Goal: Complete application form: Complete application form

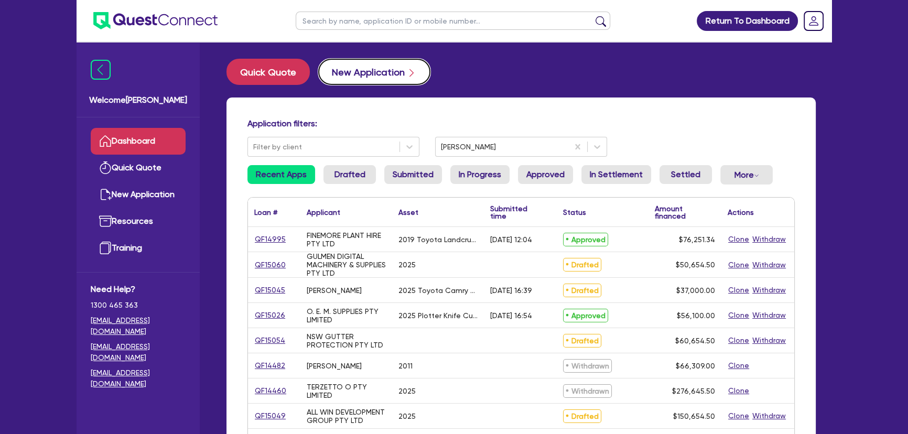
click at [348, 73] on button "New Application" at bounding box center [374, 72] width 112 height 26
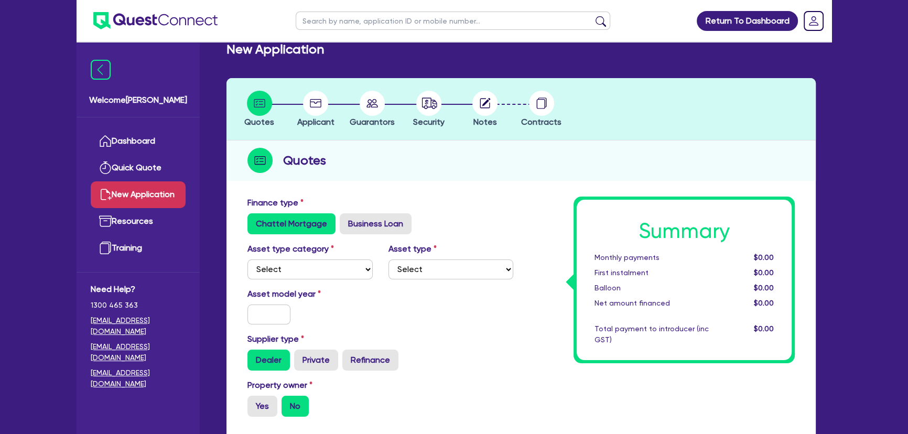
scroll to position [47, 0]
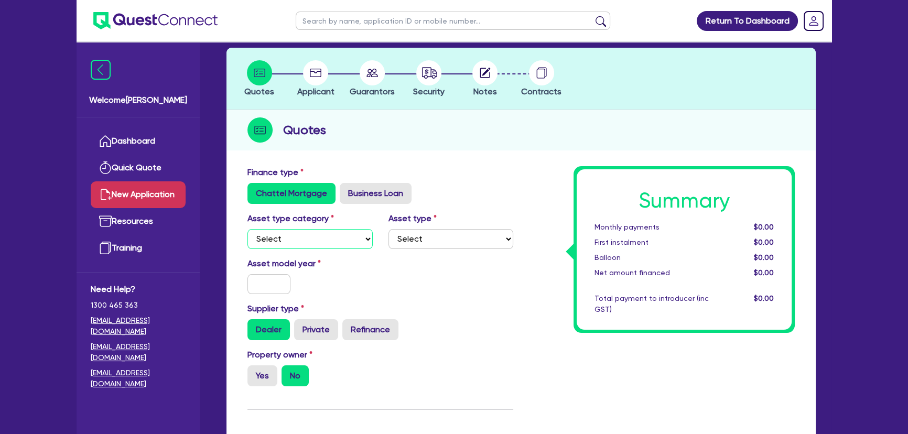
click at [299, 237] on select "Select Cars and light trucks Primary assets Secondary assets Tertiary assets" at bounding box center [309, 239] width 125 height 20
click at [247, 229] on select "Select Cars and light trucks Primary assets Secondary assets Tertiary assets" at bounding box center [309, 239] width 125 height 20
drag, startPoint x: 415, startPoint y: 235, endPoint x: 413, endPoint y: 246, distance: 10.7
click at [415, 235] on select "Select Heavy trucks over 4.5 tonne Trailers Bus and coaches Yellow goods and ex…" at bounding box center [450, 239] width 125 height 20
click at [319, 247] on select "Select Cars and light trucks Primary assets Secondary assets Tertiary assets" at bounding box center [309, 239] width 125 height 20
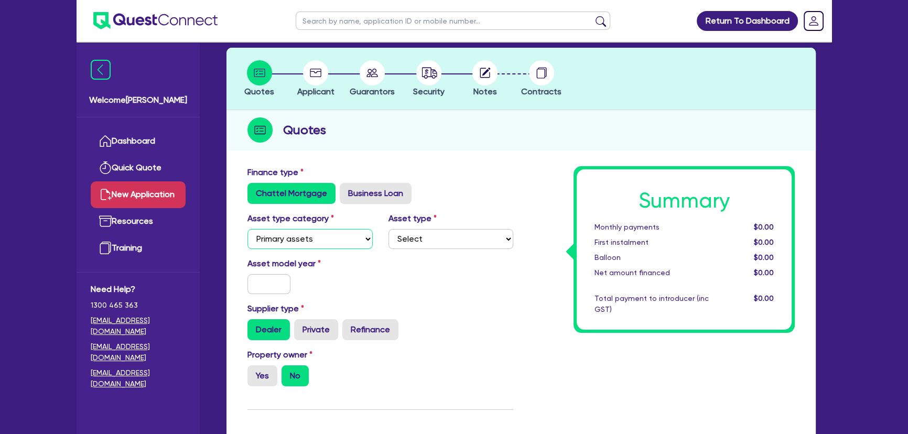
select select "CARS_AND_LIGHT_TRUCKS"
click at [247, 229] on select "Select Cars and light trucks Primary assets Secondary assets Tertiary assets" at bounding box center [309, 239] width 125 height 20
drag, startPoint x: 421, startPoint y: 236, endPoint x: 419, endPoint y: 244, distance: 8.0
click at [421, 236] on select "Select Passenger vehicles Vans and utes Light trucks up to 4.5 tonne" at bounding box center [450, 239] width 125 height 20
select select "PASSENGER_VEHICLES"
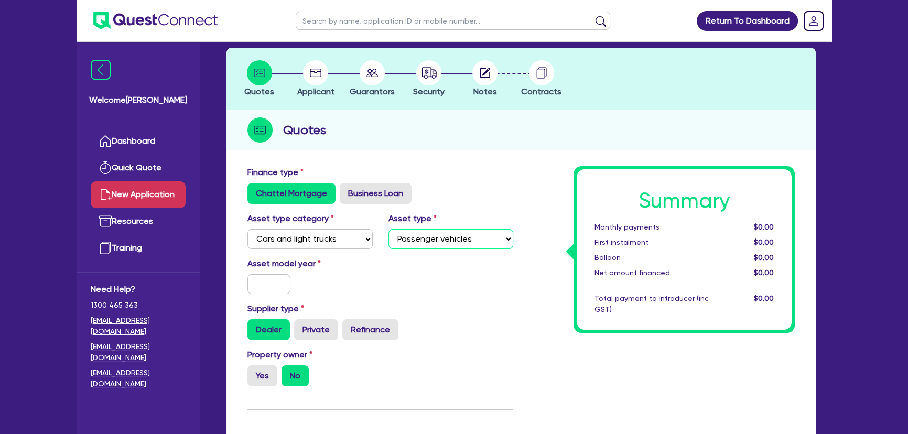
click at [388, 229] on select "Select Passenger vehicles Vans and utes Light trucks up to 4.5 tonne" at bounding box center [450, 239] width 125 height 20
click at [254, 286] on input "text" at bounding box center [268, 284] width 43 height 20
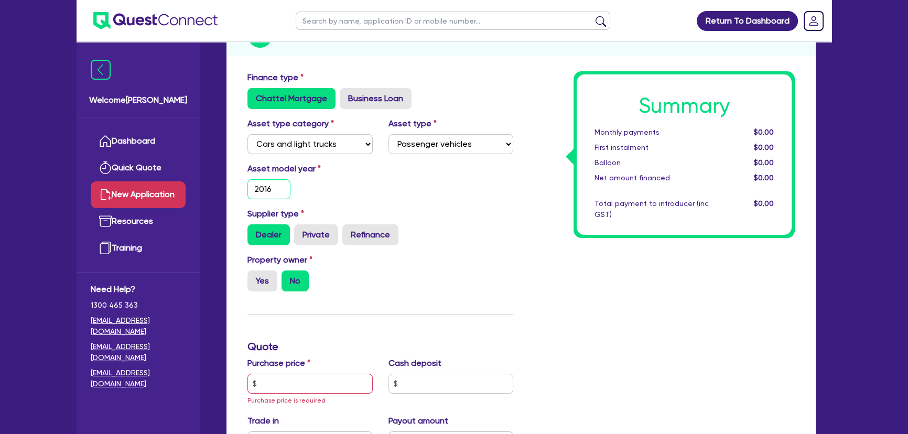
scroll to position [143, 0]
type input "2016"
click at [309, 241] on label "Private" at bounding box center [316, 234] width 44 height 21
click at [301, 231] on input "Private" at bounding box center [297, 227] width 7 height 7
radio input "true"
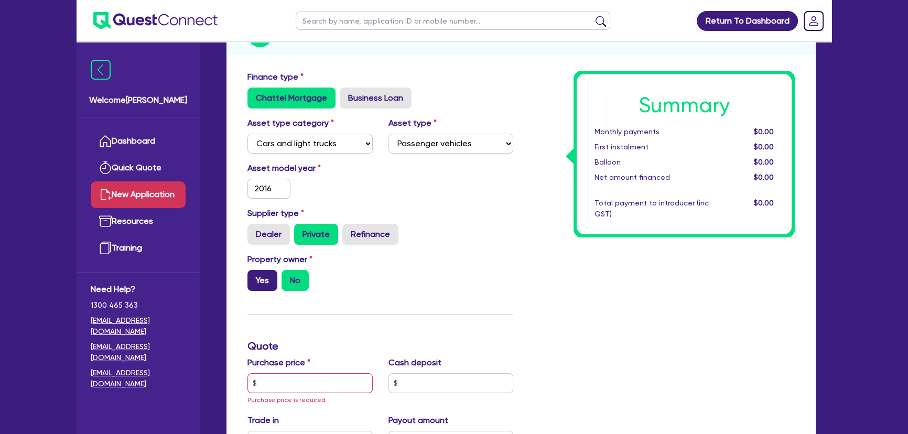
click at [253, 288] on label "Yes" at bounding box center [262, 280] width 30 height 21
click at [253, 277] on input "Yes" at bounding box center [250, 273] width 7 height 7
radio input "true"
click at [260, 283] on label "Yes" at bounding box center [262, 280] width 30 height 21
click at [254, 277] on input "Yes" at bounding box center [250, 273] width 7 height 7
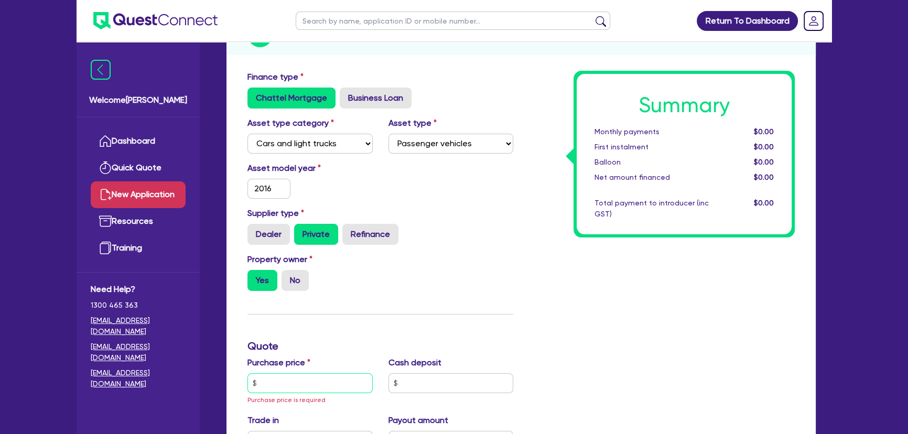
click at [280, 383] on input "text" at bounding box center [309, 383] width 125 height 20
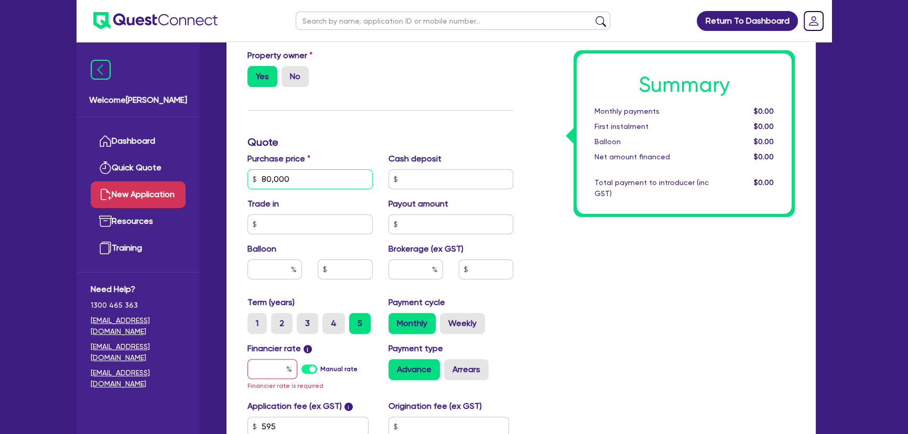
scroll to position [429, 0]
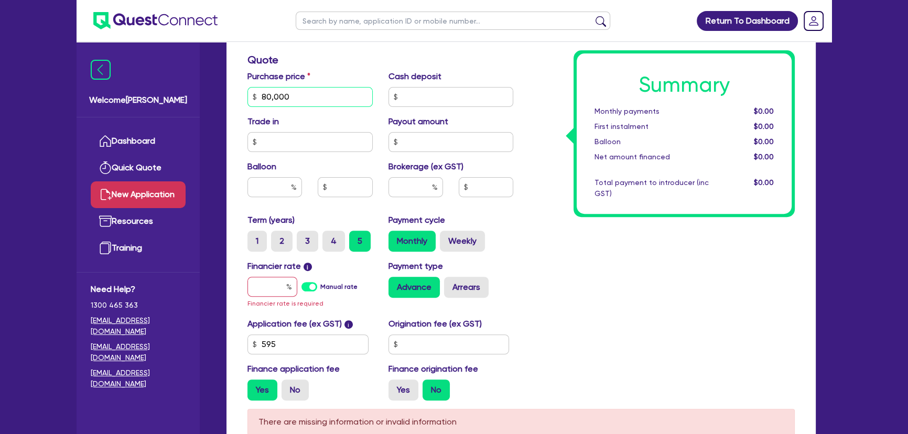
type input "80,000"
click at [264, 281] on input "text" at bounding box center [272, 287] width 50 height 20
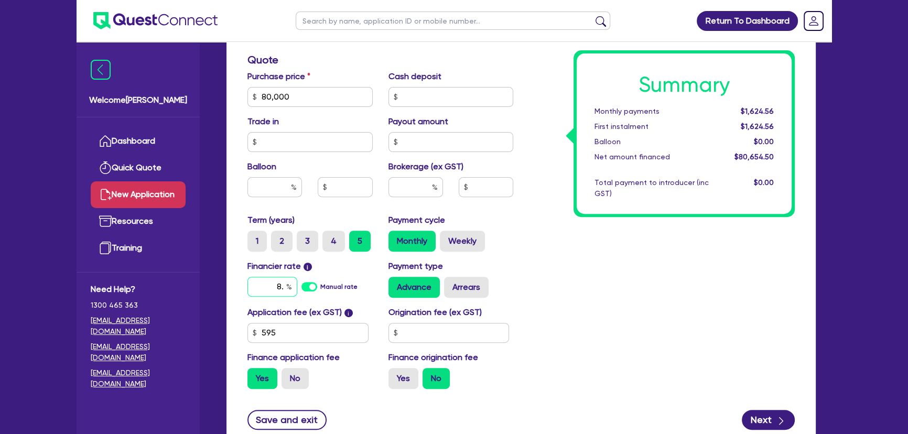
type input "8"
type input "9.09"
click at [433, 188] on div at bounding box center [415, 187] width 55 height 20
type input "8"
type input "6,452.36"
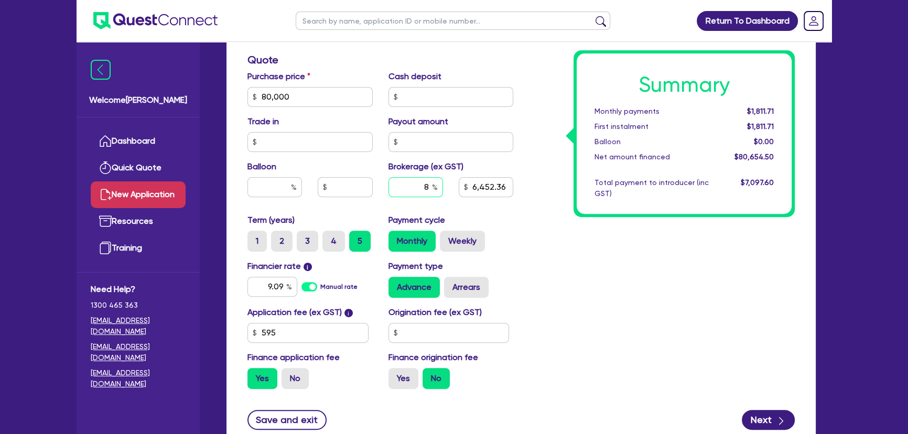
type input "8"
type input "6,452.36"
click at [636, 241] on div "Summary Monthly payments $1,811.71 First instalment $1,811.71 Balloon $0.00 Net…" at bounding box center [661, 91] width 281 height 613
click at [548, 290] on div "Summary Monthly payments $1,811.71 First instalment $1,811.71 Balloon $0.00 Net…" at bounding box center [661, 91] width 281 height 613
click at [425, 142] on input "text" at bounding box center [450, 142] width 125 height 20
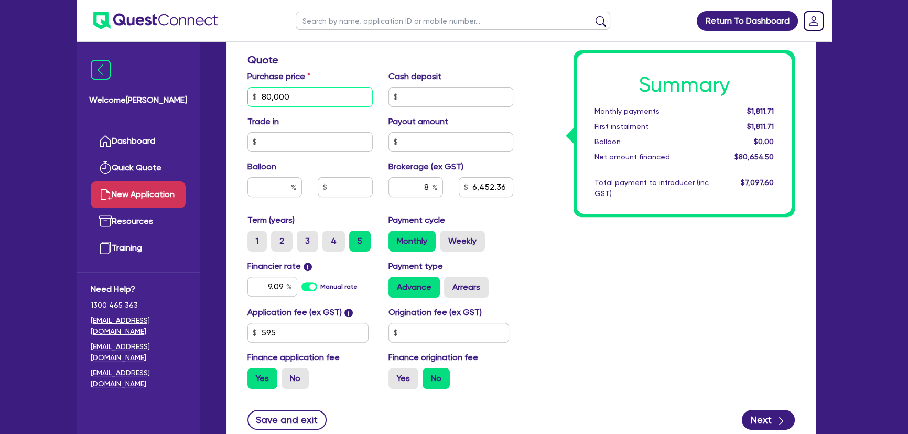
click at [322, 104] on input "80,000" at bounding box center [309, 97] width 125 height 20
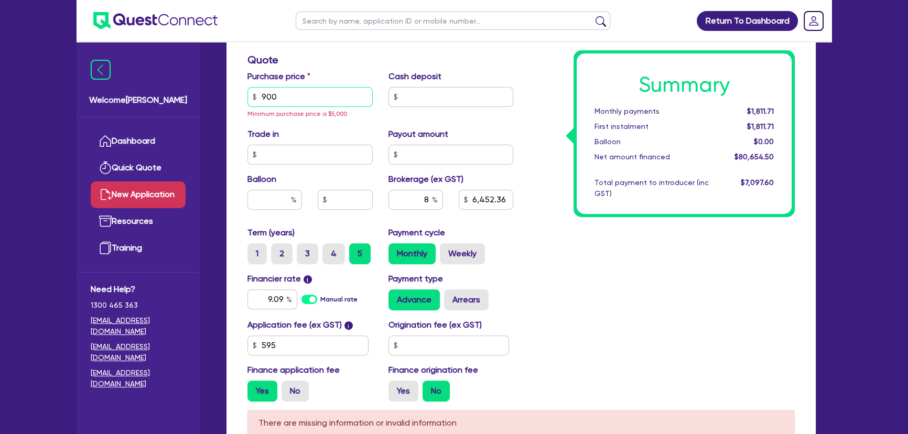
type input "9,000"
type input "772.36"
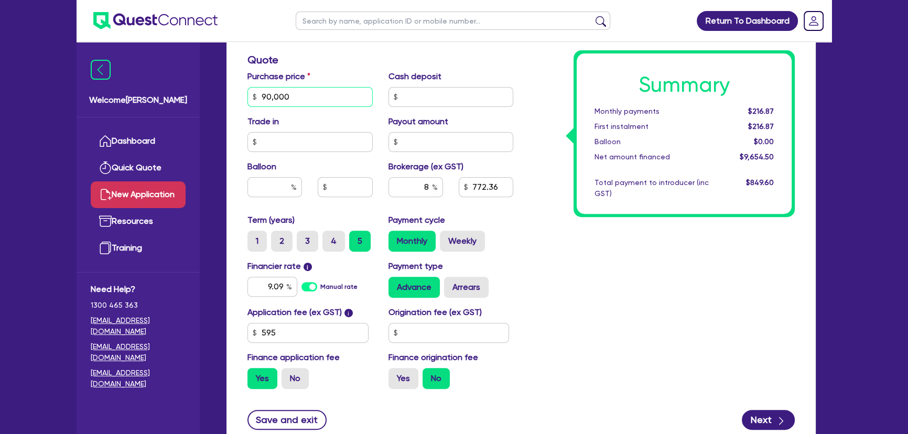
type input "90,000"
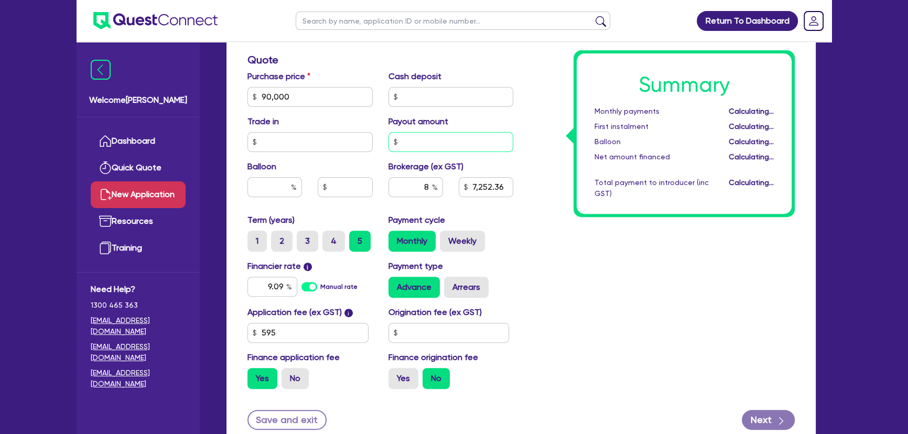
click at [464, 144] on input "text" at bounding box center [450, 142] width 125 height 20
type input "7,252.36"
click at [442, 92] on input "text" at bounding box center [450, 97] width 125 height 20
type input "1"
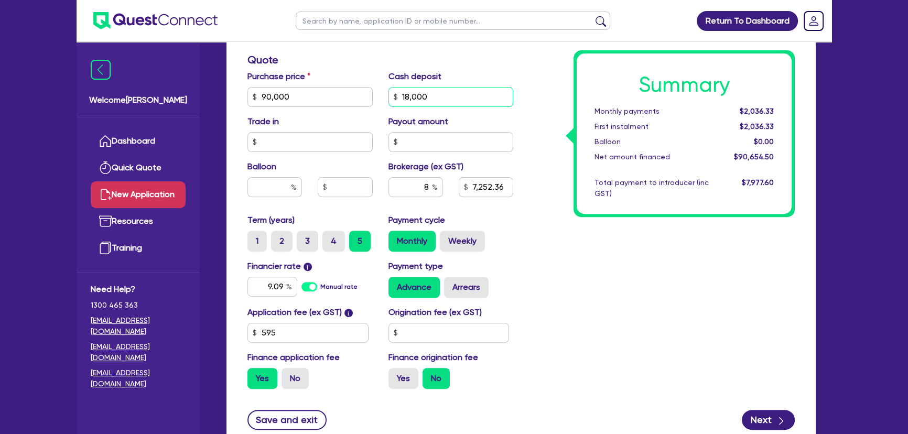
type input "18,000"
type input "5,812.36"
click at [525, 221] on div "Summary Monthly payments Calculating... First instalment Calculating... Balloon…" at bounding box center [661, 91] width 281 height 613
click at [433, 334] on input "text" at bounding box center [448, 333] width 121 height 20
type input "1,000"
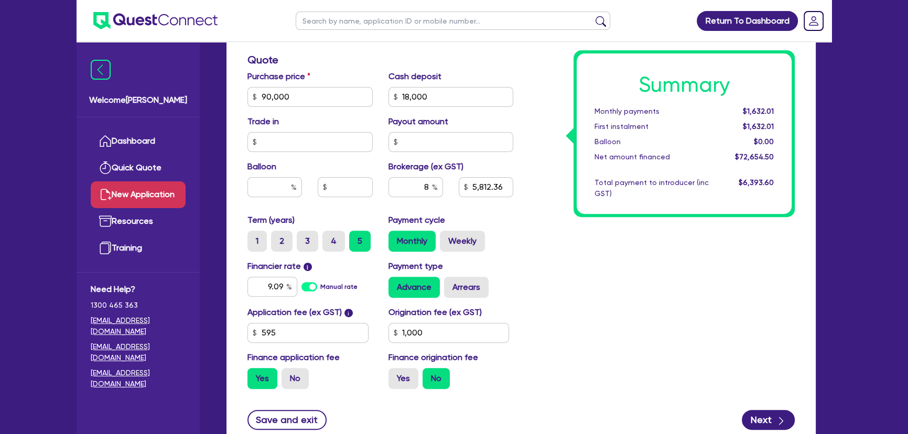
click at [638, 283] on div "Summary Monthly payments $1,632.01 First instalment $1,632.01 Balloon $0.00 Net…" at bounding box center [661, 91] width 281 height 613
click at [760, 411] on button "Next" at bounding box center [768, 420] width 53 height 20
type input "5,812.36"
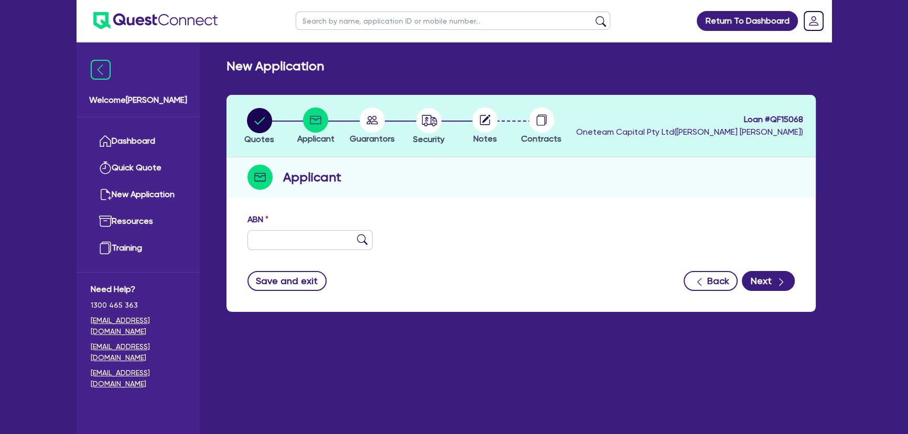
drag, startPoint x: 269, startPoint y: 251, endPoint x: 269, endPoint y: 245, distance: 5.8
click at [269, 246] on div "ABN" at bounding box center [521, 235] width 563 height 45
click at [268, 243] on input "text" at bounding box center [309, 240] width 125 height 20
paste input "95 339 830 708"
type input "95 339 830 708"
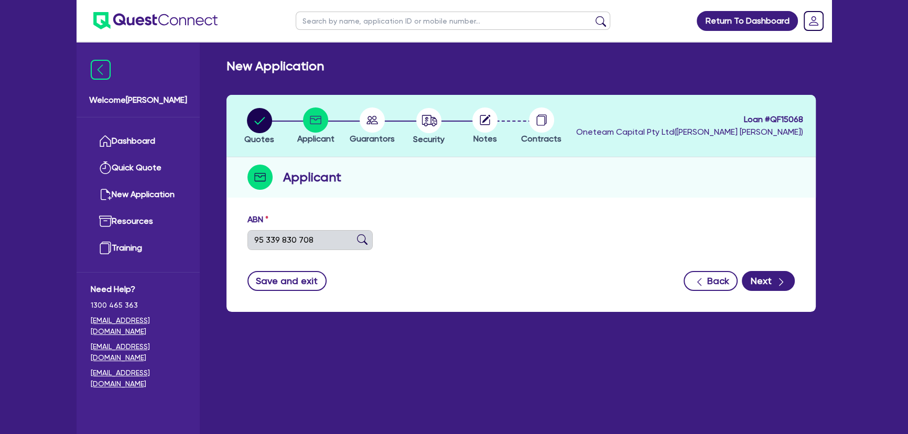
click at [363, 238] on img at bounding box center [362, 239] width 10 height 10
type input "[PERSON_NAME][DEMOGRAPHIC_DATA]"
select select "SOLE_TRADER"
type input "14/10/2017"
type input "01/07/2021"
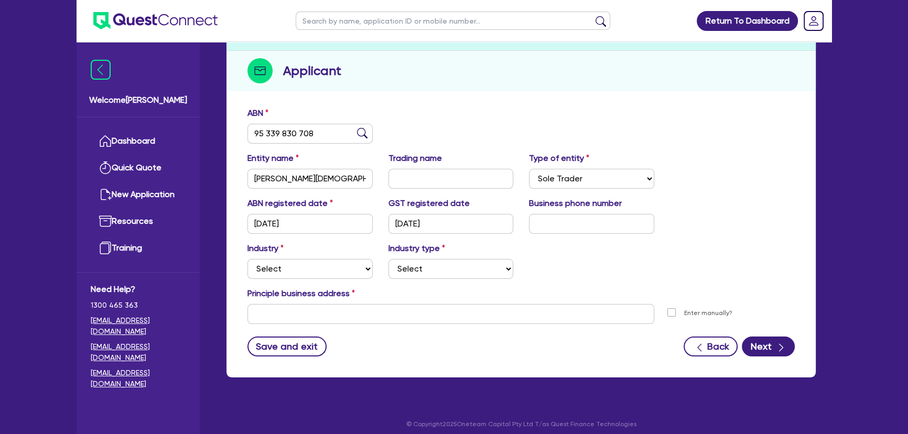
scroll to position [113, 0]
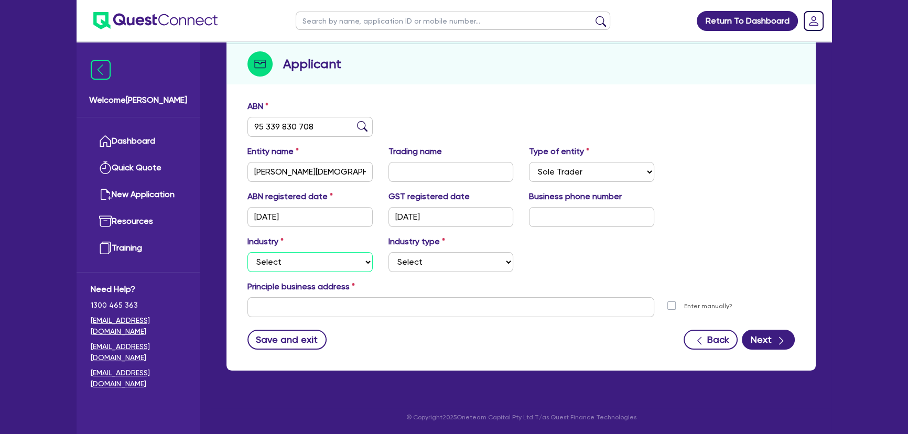
click at [312, 255] on select "Select Accomodation & Food Services Administrative & Support Services Agricultu…" at bounding box center [309, 262] width 125 height 20
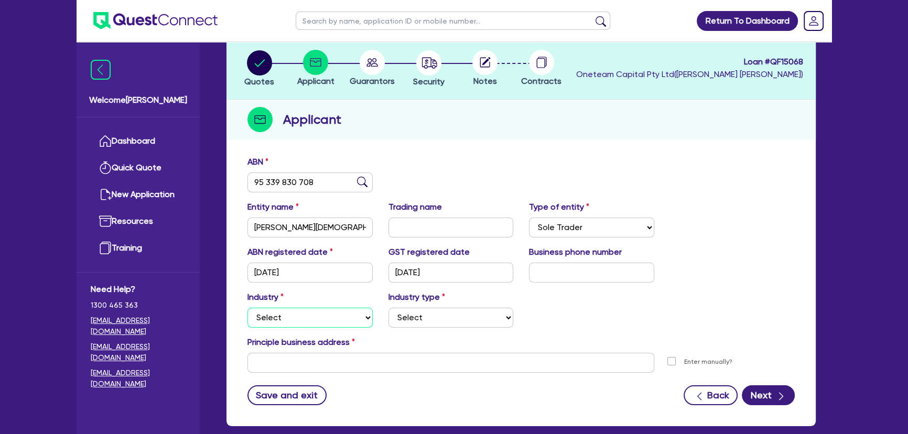
scroll to position [0, 0]
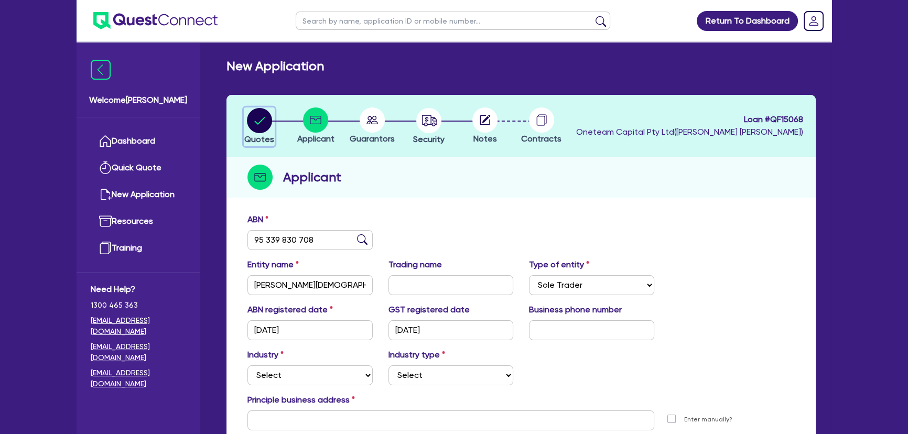
click at [270, 120] on circle "button" at bounding box center [259, 120] width 25 height 25
select select "CARS_AND_LIGHT_TRUCKS"
select select "PASSENGER_VEHICLES"
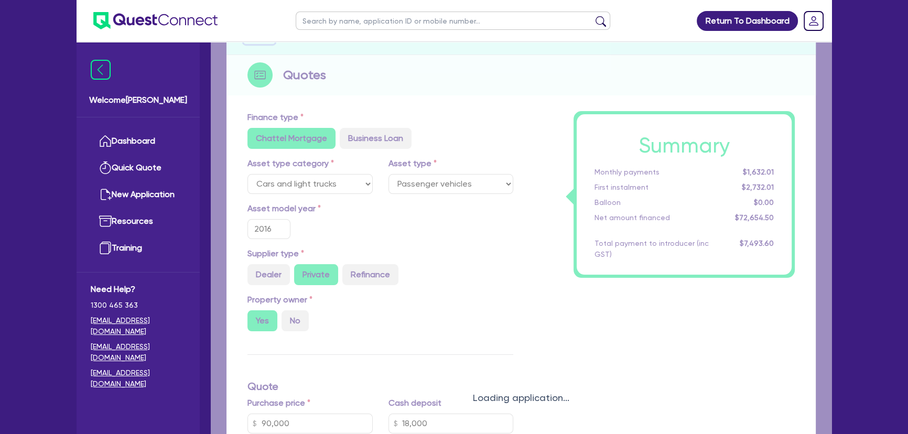
type input "90,000"
type input "18,000"
type input "5,812.36"
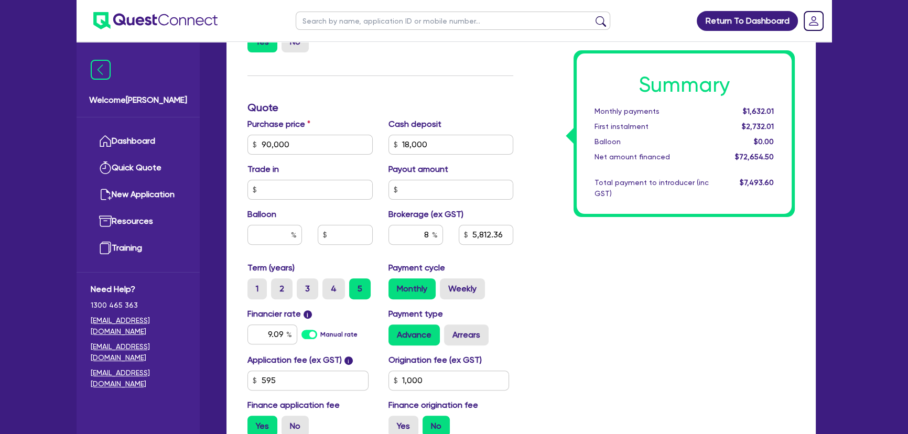
scroll to position [508, 0]
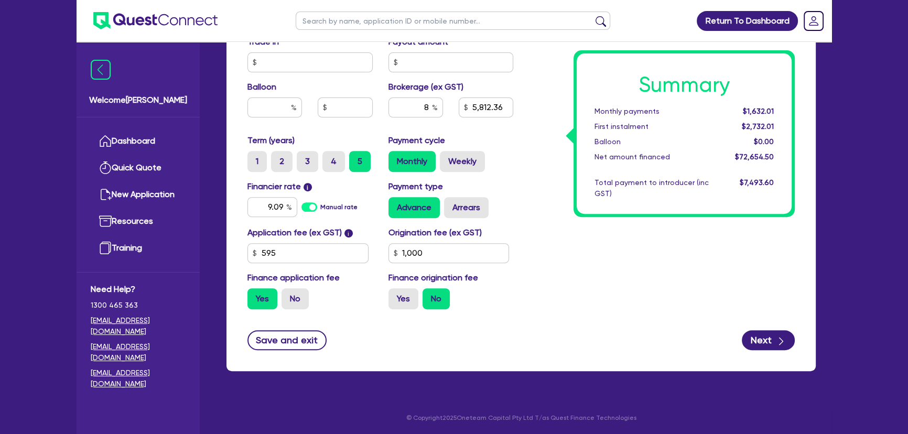
click at [433, 241] on div "Origination fee (ex GST) 1,000" at bounding box center [451, 244] width 141 height 37
click at [433, 248] on input "1,000" at bounding box center [448, 253] width 121 height 20
type input "1,500"
type input "90,000"
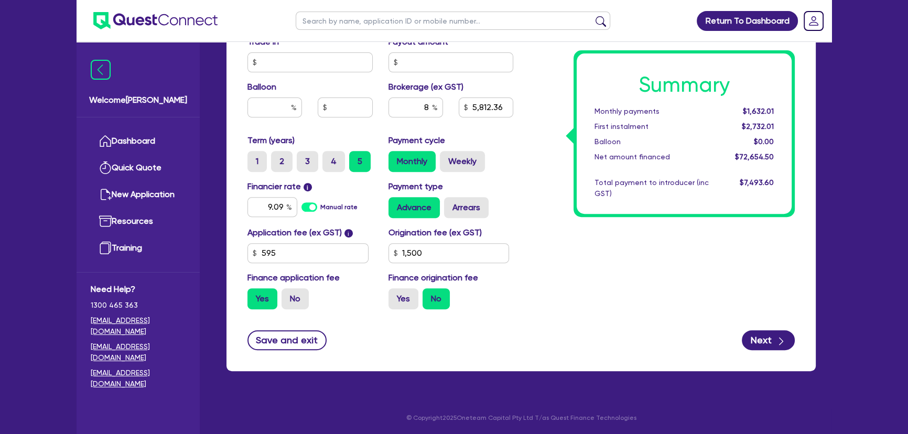
type input "18,000"
type input "5,812.36"
click at [572, 281] on div "Summary Monthly payments $1,632.01 First instalment $2,732.01 Balloon $0.00 Net…" at bounding box center [661, 11] width 281 height 613
type input "90,000"
type input "18,000"
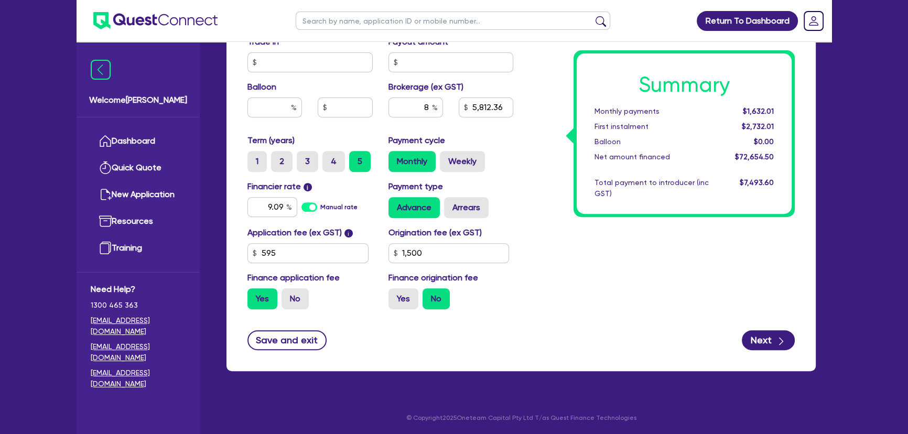
type input "5,812.36"
click at [766, 340] on button "Next" at bounding box center [768, 340] width 53 height 20
type input "90,000"
type input "18,000"
type input "5,812.36"
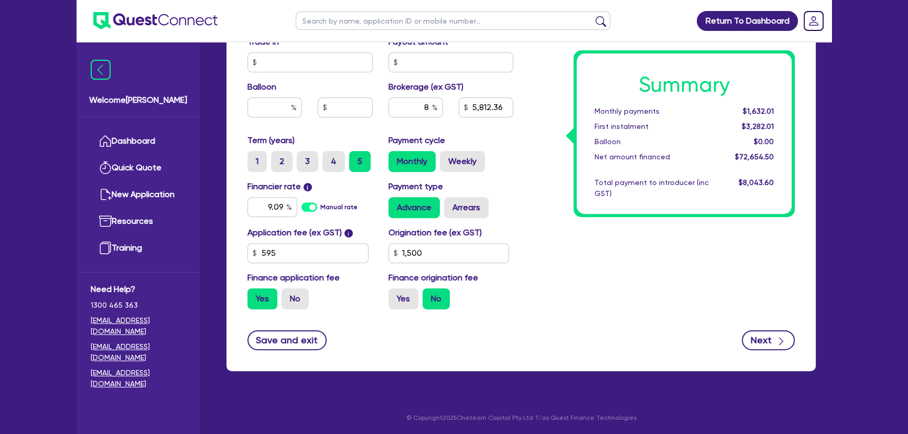
select select "SOLE_TRADER"
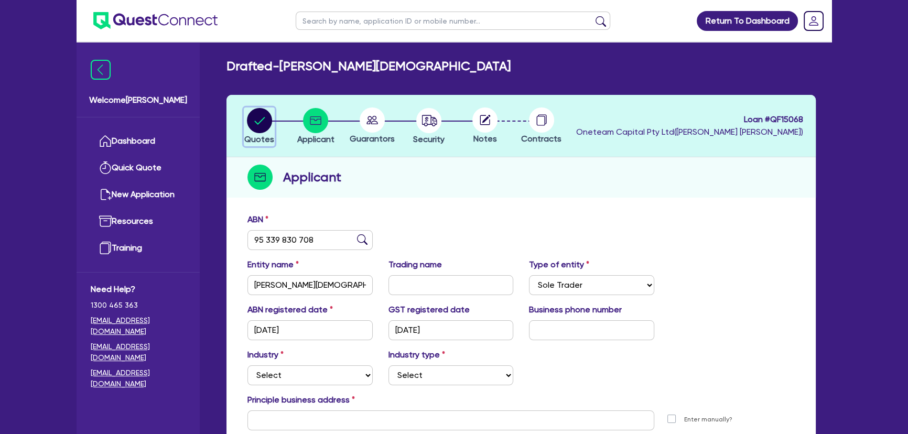
click at [259, 112] on circle "button" at bounding box center [259, 120] width 25 height 25
select select "CARS_AND_LIGHT_TRUCKS"
select select "PASSENGER_VEHICLES"
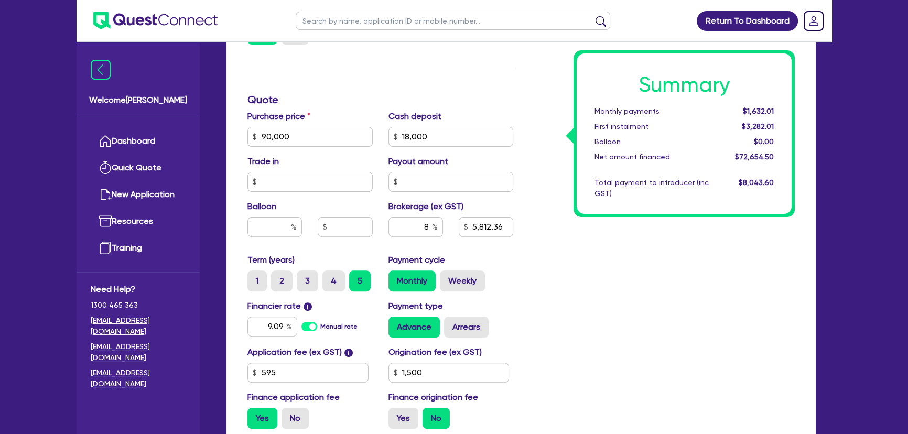
scroll to position [476, 0]
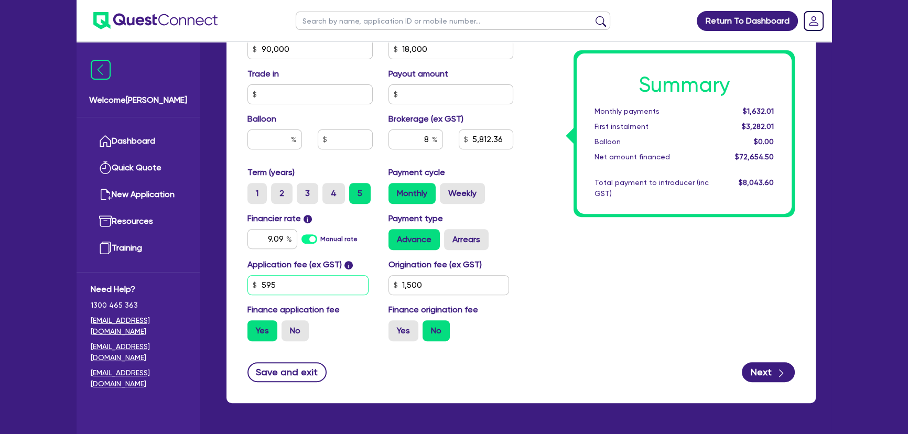
click at [280, 288] on input "595" at bounding box center [307, 285] width 121 height 20
type input "695"
type input "90,000"
type input "18,000"
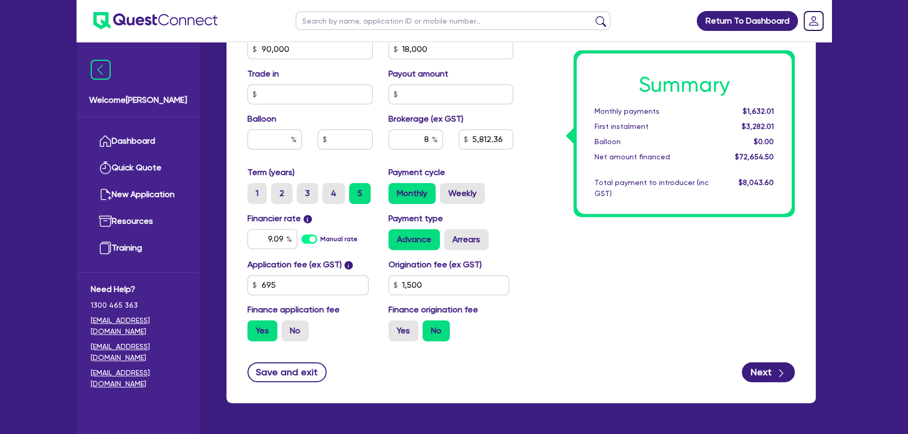
type input "5,812.36"
type input "1,500"
drag, startPoint x: 643, startPoint y: 327, endPoint x: 649, endPoint y: 328, distance: 5.9
click at [646, 326] on div "Summary Monthly payments $1,632.01 First instalment $3,282.01 Balloon $0.00 Net…" at bounding box center [661, 43] width 281 height 613
type input "90,000"
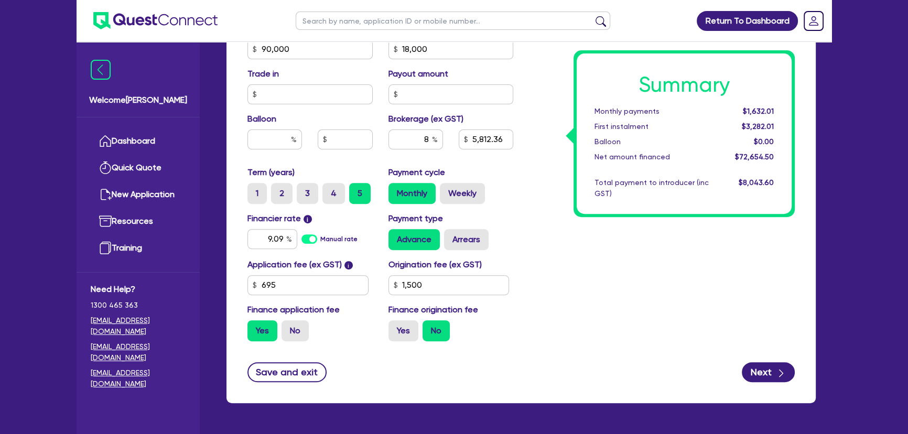
type input "18,000"
type input "5,821.16"
type input "1,500"
click at [765, 367] on button "Next" at bounding box center [768, 372] width 53 height 20
type input "90,000"
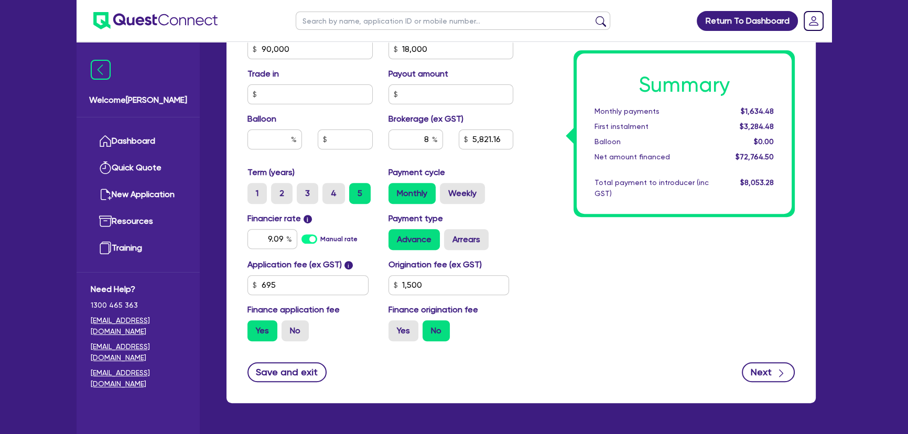
type input "18,000"
type input "5,821.16"
type input "1,500"
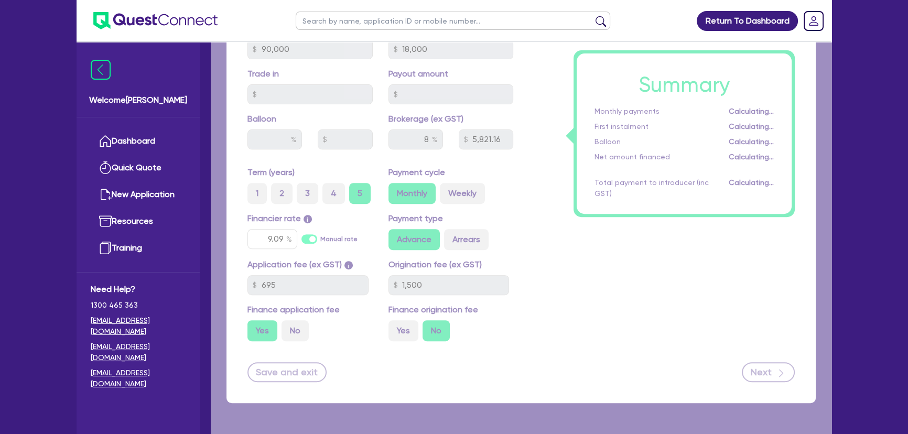
select select "SOLE_TRADER"
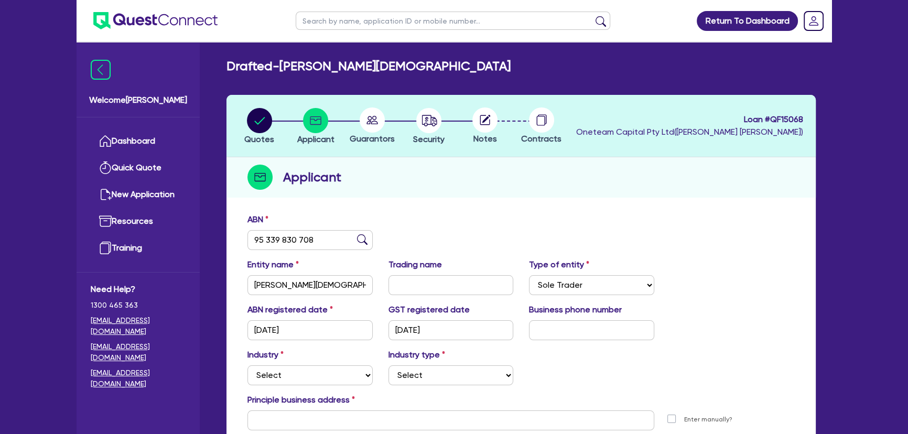
scroll to position [113, 0]
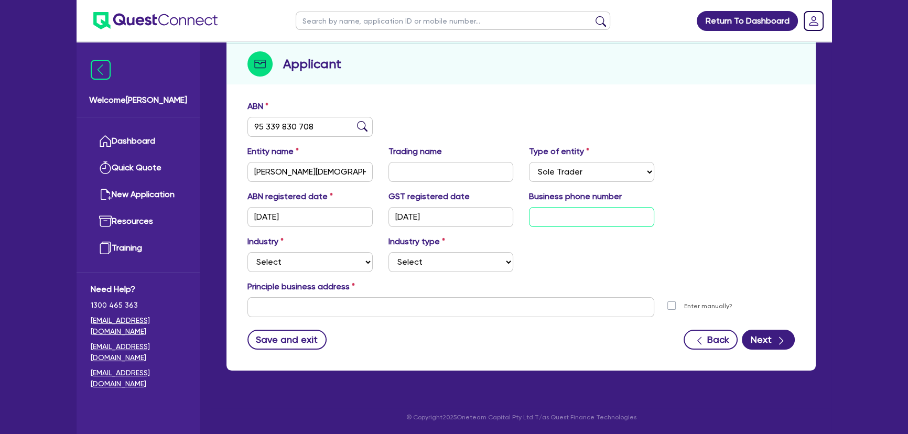
click at [583, 216] on input "text" at bounding box center [591, 217] width 125 height 20
paste input "04 3114 1178"
type input "04 3114 1178"
click at [363, 244] on div "Industry Select Accomodation & Food Services Administrative & Support Services …" at bounding box center [310, 253] width 141 height 37
drag, startPoint x: 341, startPoint y: 266, endPoint x: 323, endPoint y: 287, distance: 27.5
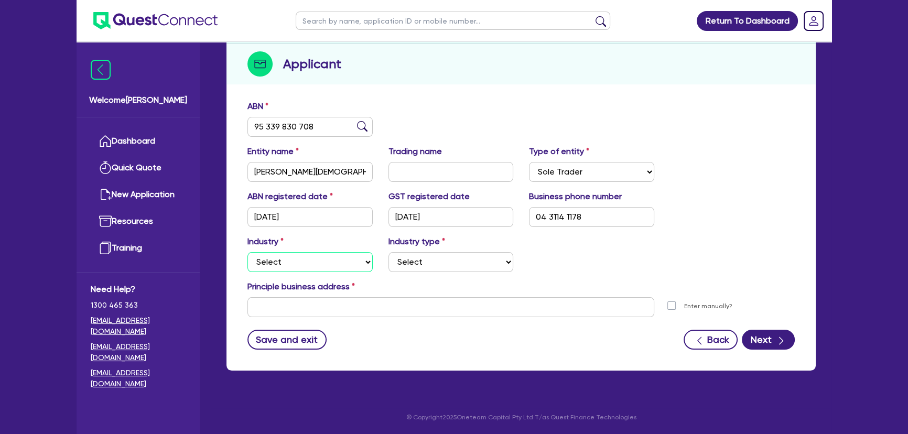
click at [340, 266] on select "Select Accomodation & Food Services Administrative & Support Services Agricultu…" at bounding box center [309, 262] width 125 height 20
select select "BUILDING_CONSTRUCTION"
click at [247, 252] on select "Select Accomodation & Food Services Administrative & Support Services Agricultu…" at bounding box center [309, 262] width 125 height 20
click at [428, 257] on select "Select Trades People Providing Services Direct to Consumers Trades People Provi…" at bounding box center [450, 262] width 125 height 20
select select "BUSINESSES_LARGE_CONSTRUCTION_PROJECTS"
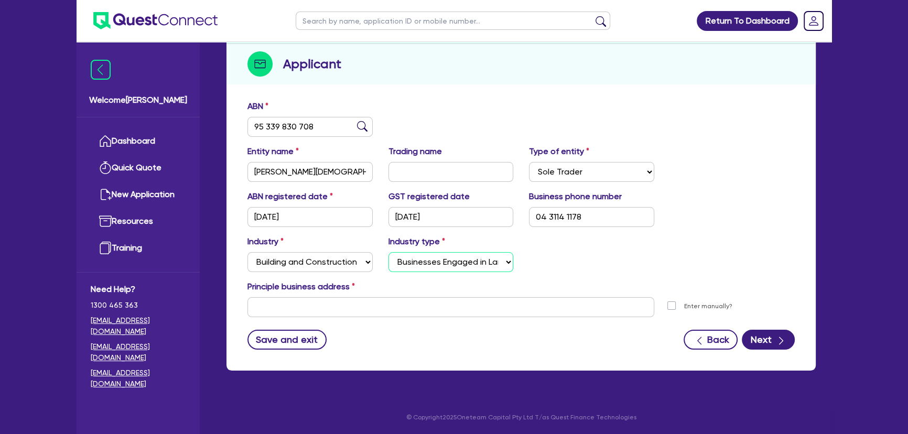
click at [388, 252] on select "Select Trades People Providing Services Direct to Consumers Trades People Provi…" at bounding box center [450, 262] width 125 height 20
click at [274, 307] on input "text" at bounding box center [450, 307] width 407 height 20
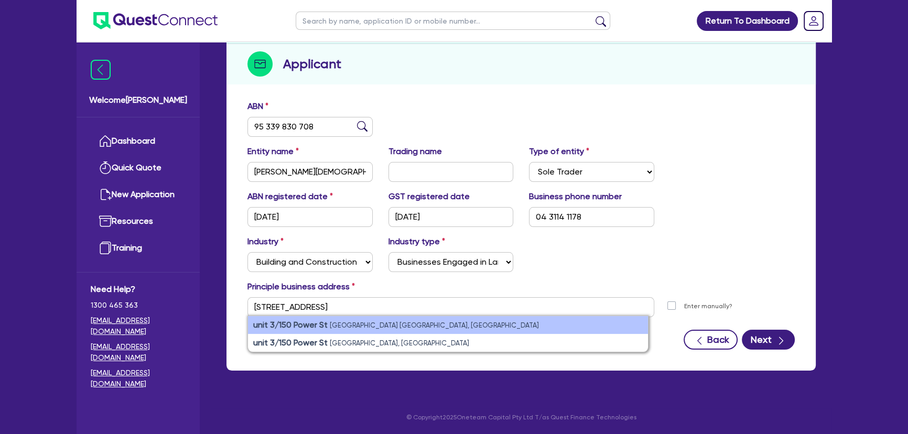
click at [313, 325] on strong "unit 3/150 Power St" at bounding box center [290, 325] width 74 height 10
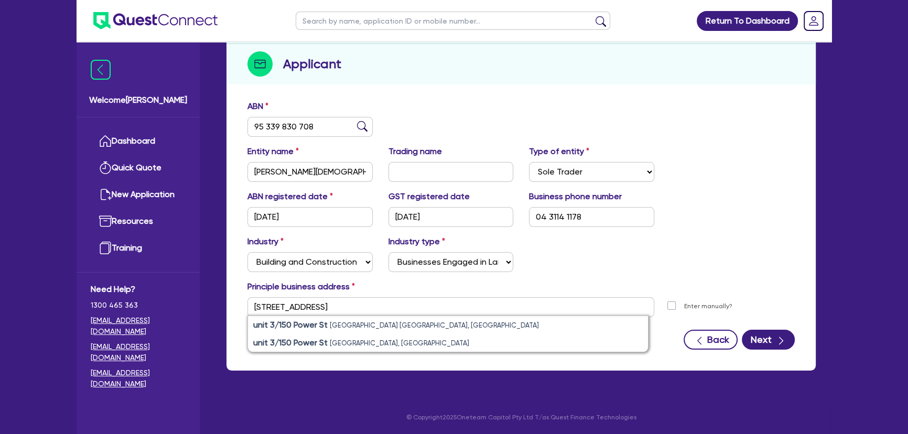
type input "unit 3 150 Power St St Albans VIC 3021"
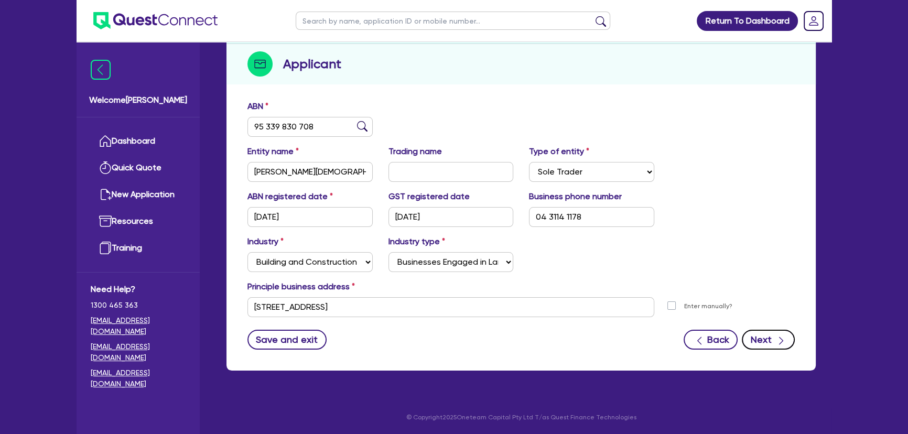
click at [772, 339] on button "Next" at bounding box center [768, 340] width 53 height 20
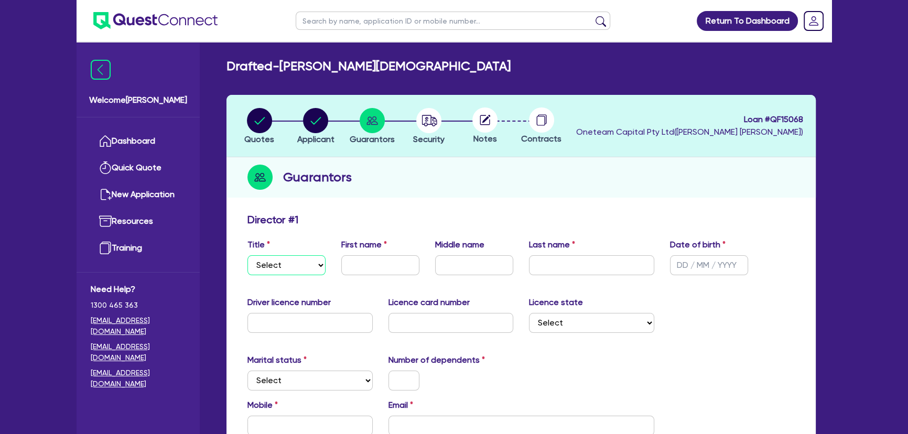
click at [299, 263] on select "Select Mr Mrs Ms Miss Dr" at bounding box center [286, 265] width 78 height 20
select select "MR"
click at [247, 255] on select "Select Mr Mrs Ms Miss Dr" at bounding box center [286, 265] width 78 height 20
click at [477, 131] on div "Notes" at bounding box center [485, 126] width 57 height 38
drag, startPoint x: 485, startPoint y: 120, endPoint x: 417, endPoint y: 122, distance: 68.7
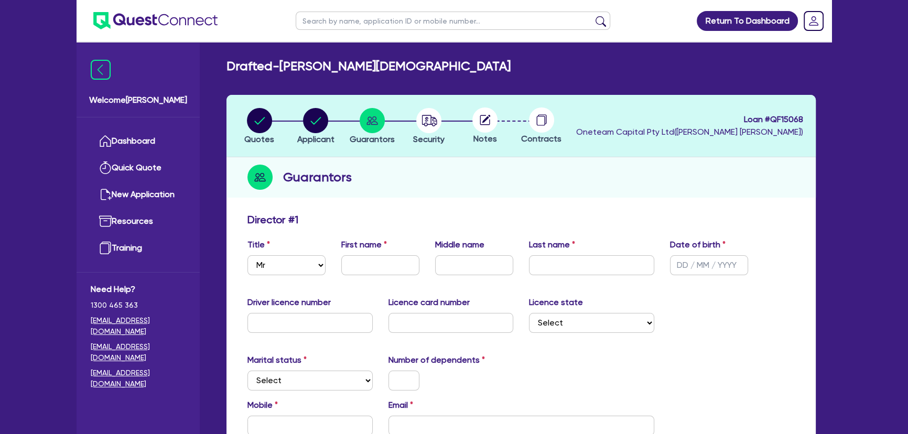
click at [471, 122] on div at bounding box center [485, 119] width 57 height 25
click at [418, 123] on circle "button" at bounding box center [428, 120] width 25 height 25
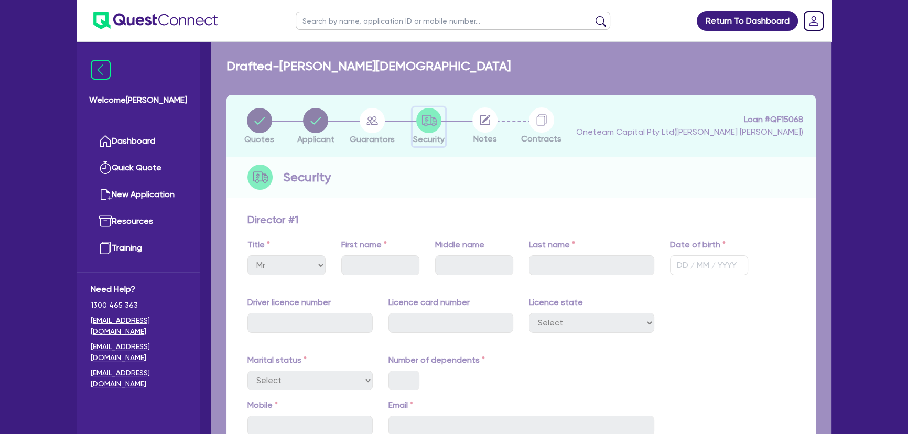
select select "CARS_AND_LIGHT_TRUCKS"
select select "PASSENGER_VEHICLES"
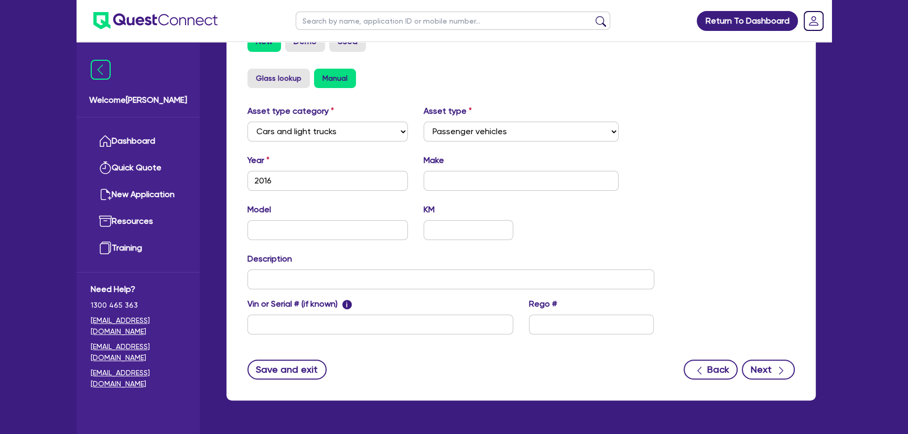
scroll to position [363, 0]
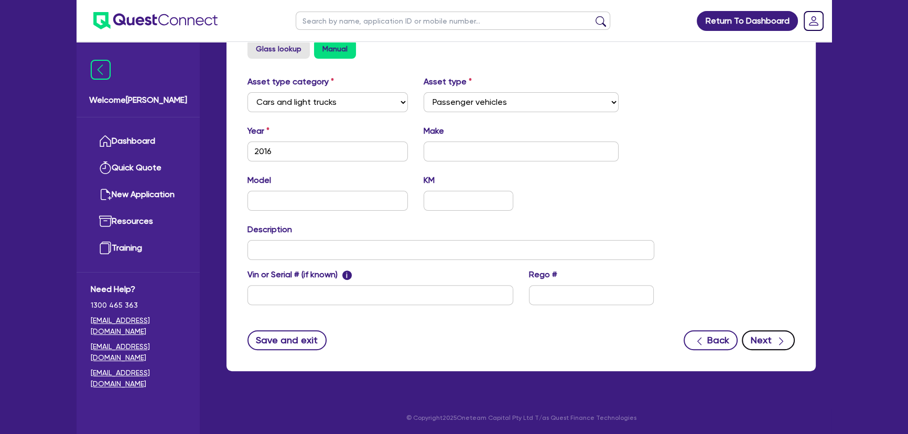
click at [760, 346] on button "Next" at bounding box center [768, 340] width 53 height 20
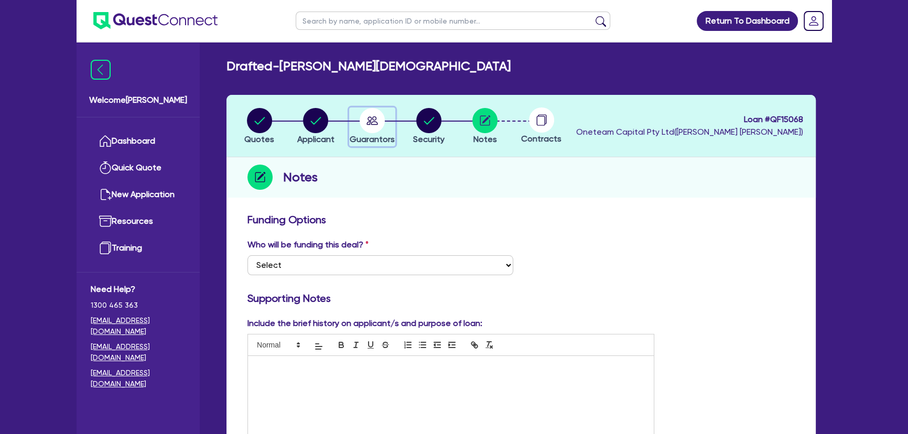
click at [365, 126] on circle "button" at bounding box center [372, 120] width 25 height 25
select select "MR"
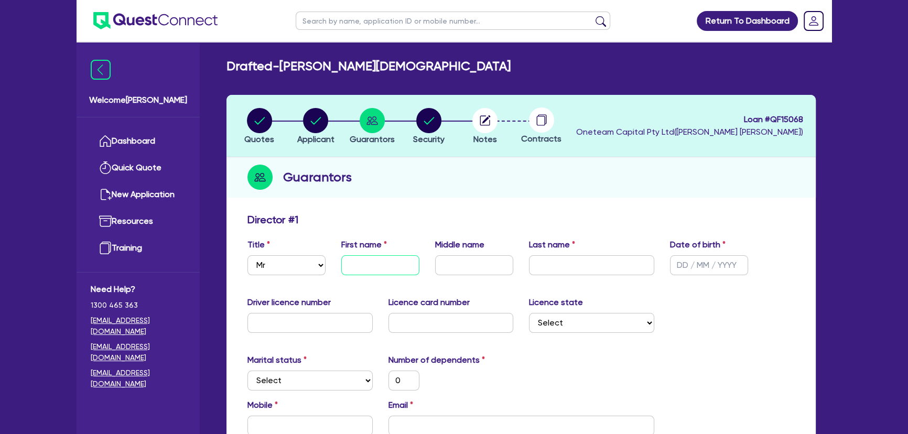
click at [370, 268] on input "text" at bounding box center [380, 265] width 78 height 20
type input "M"
type input "0"
type input "Mu"
type input "0"
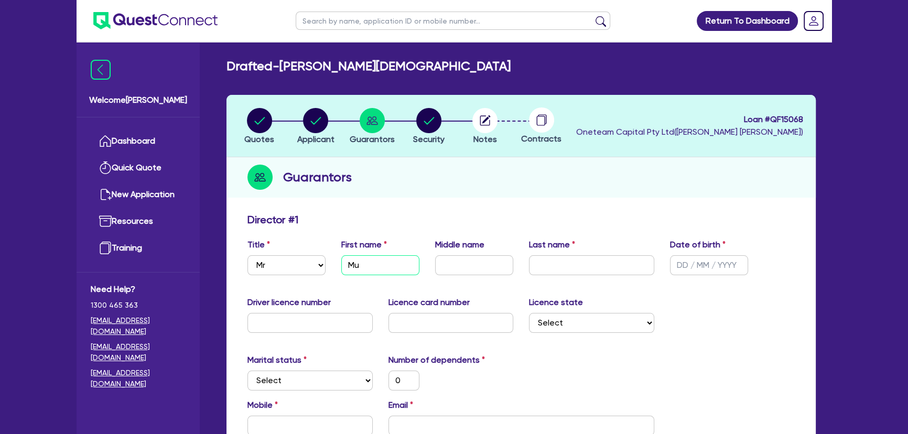
type input "Muh"
type input "0"
type input "Muha"
type input "0"
type input "Muham"
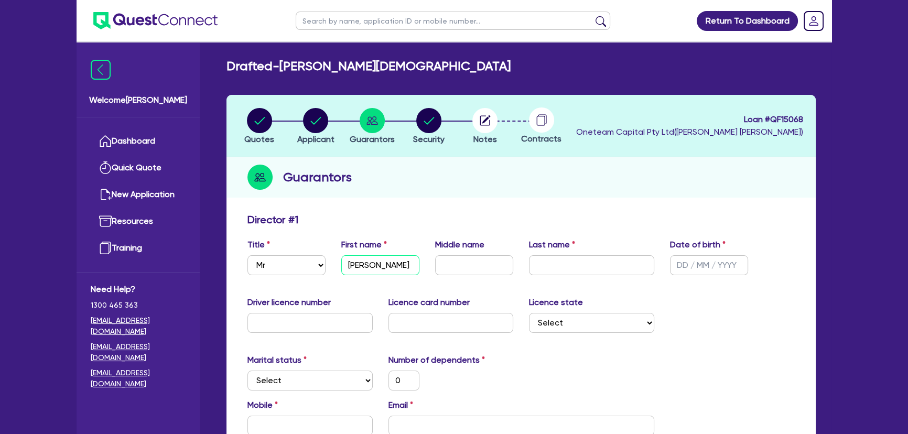
type input "0"
type input "Muhamm"
type input "0"
type input "Muhamma"
type input "0"
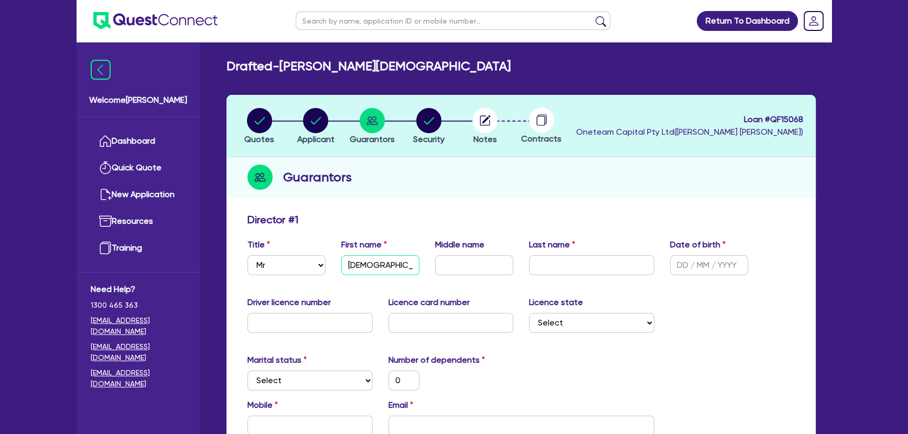
type input "Muhammar"
type input "0"
type input "Muhamma"
type input "0"
type input "Muhammad"
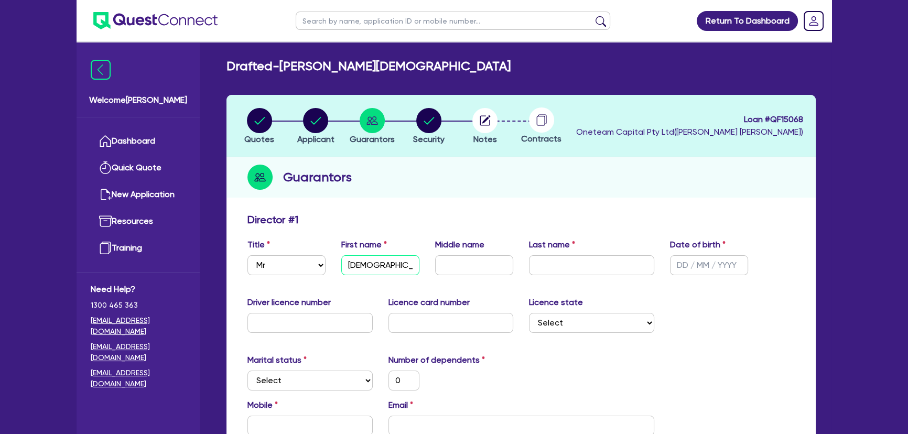
type input "0"
type input "Muhammad"
type input "0"
type input "Muhammad"
type input "0"
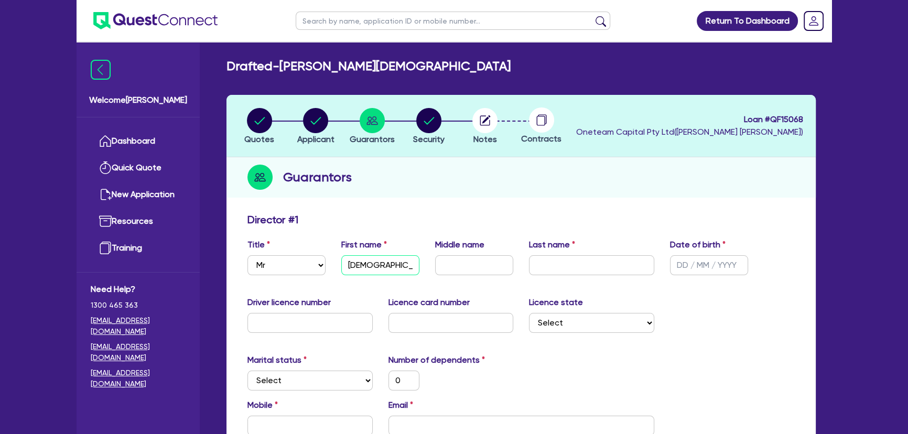
type input "Muhammad"
click at [480, 258] on input "text" at bounding box center [474, 265] width 78 height 20
click at [631, 271] on input "text" at bounding box center [591, 265] width 125 height 20
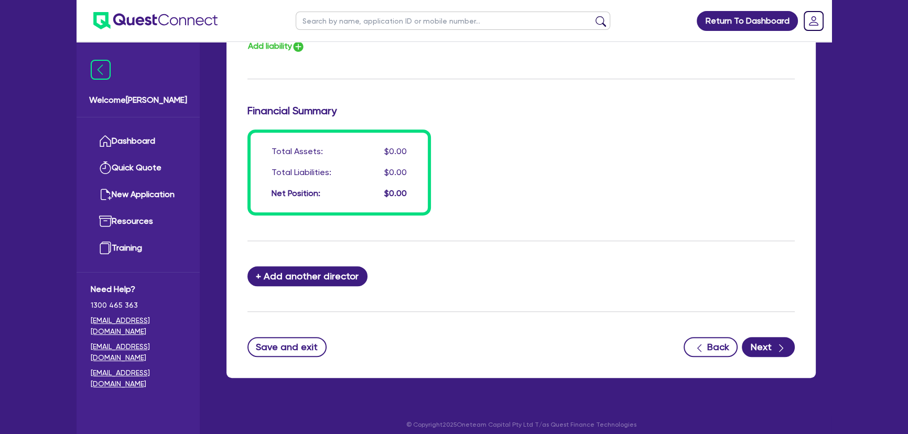
scroll to position [779, 0]
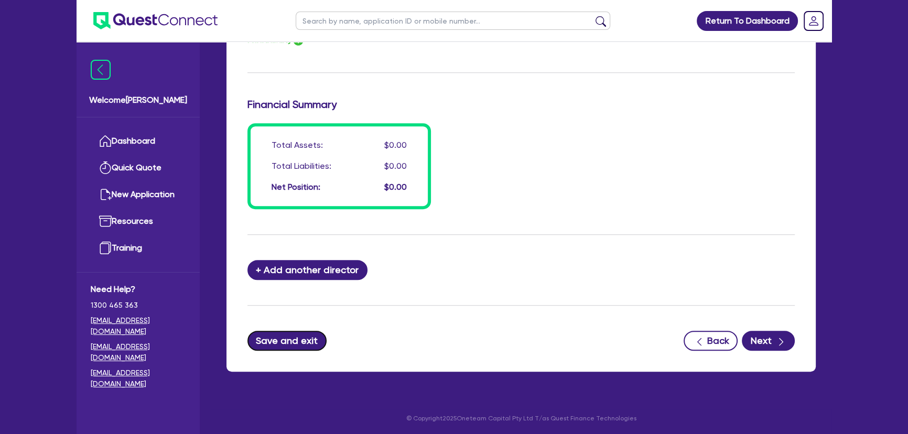
click at [292, 336] on button "Save and exit" at bounding box center [286, 341] width 79 height 20
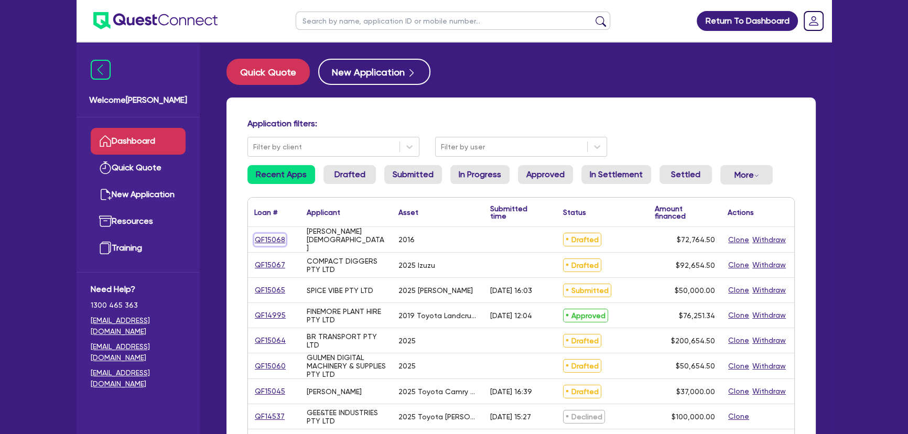
click at [268, 238] on link "QF15068" at bounding box center [269, 240] width 31 height 12
select select "CARS_AND_LIGHT_TRUCKS"
select select "PASSENGER_VEHICLES"
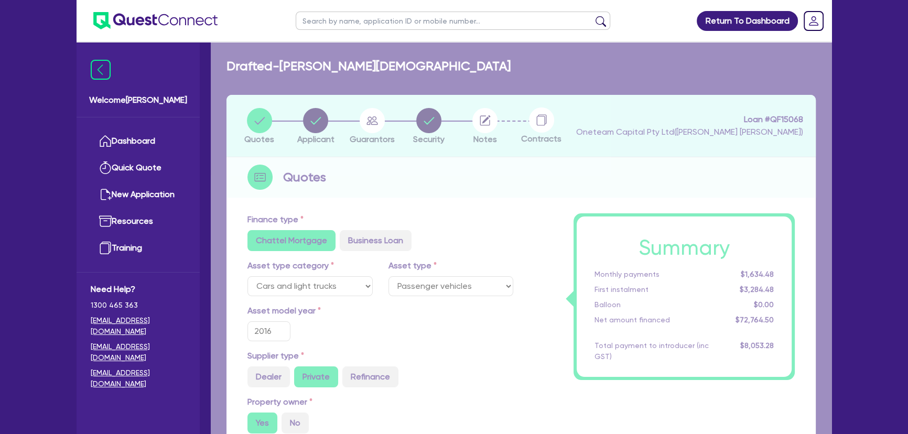
type input "90,000"
type input "18,000"
type input "5,821.16"
type input "1,500"
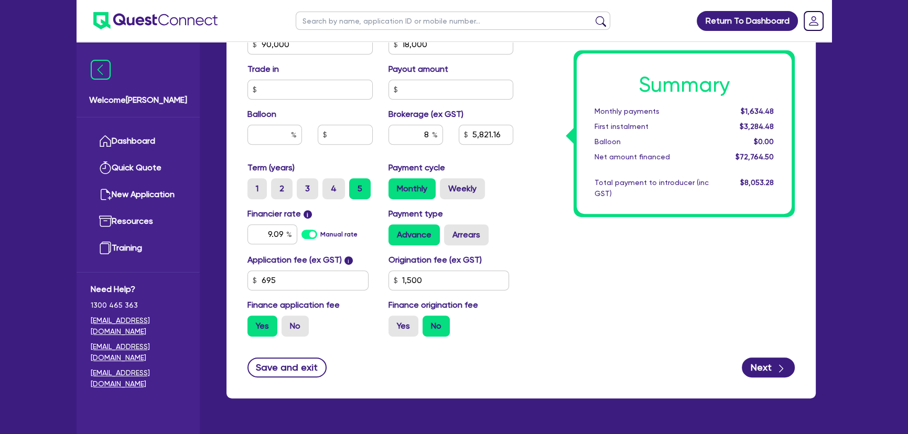
scroll to position [508, 0]
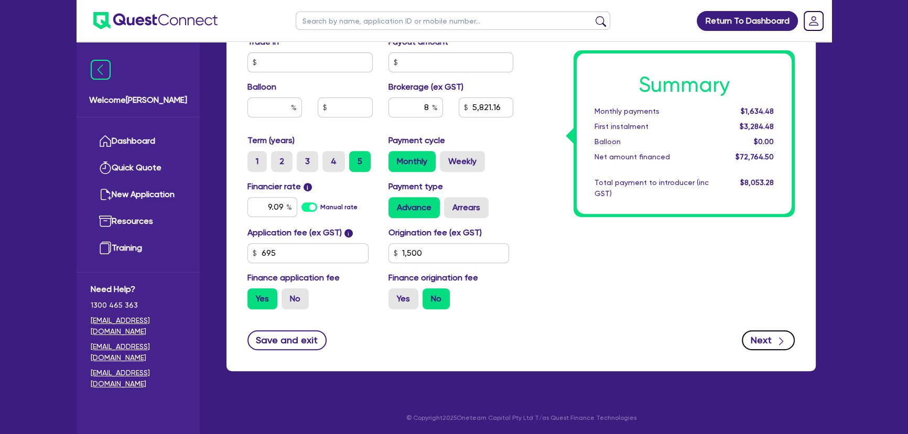
click at [764, 338] on button "Next" at bounding box center [768, 340] width 53 height 20
type input "90,000"
type input "18,000"
type input "5,821.16"
type input "1,500"
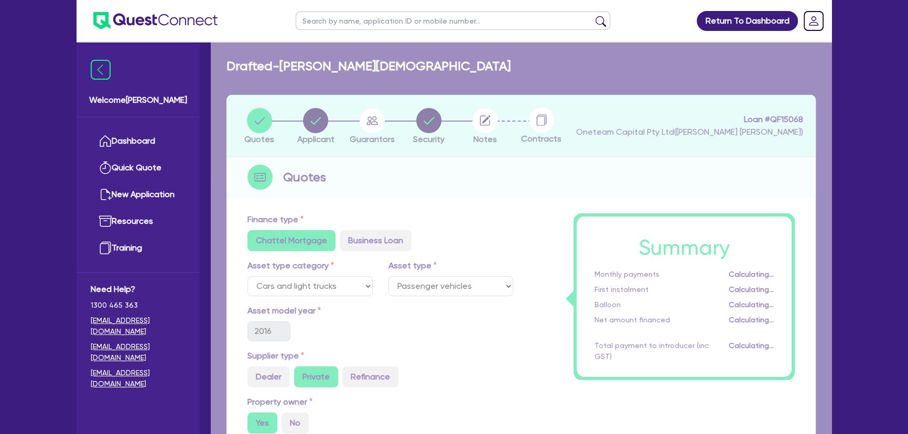
select select "SOLE_TRADER"
select select "BUILDING_CONSTRUCTION"
select select "BUSINESSES_LARGE_CONSTRUCTION_PROJECTS"
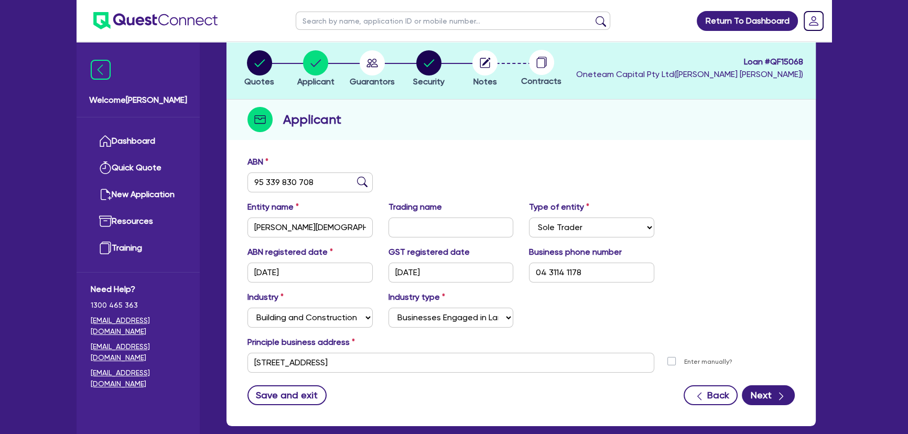
scroll to position [113, 0]
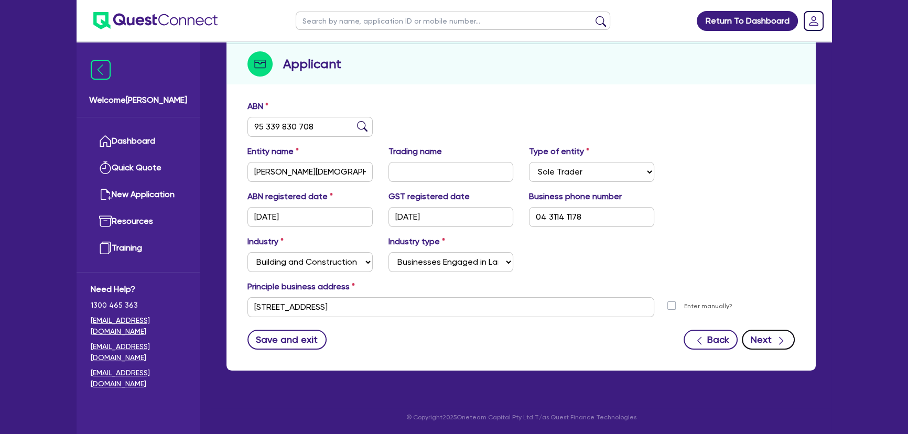
click at [762, 337] on button "Next" at bounding box center [768, 340] width 53 height 20
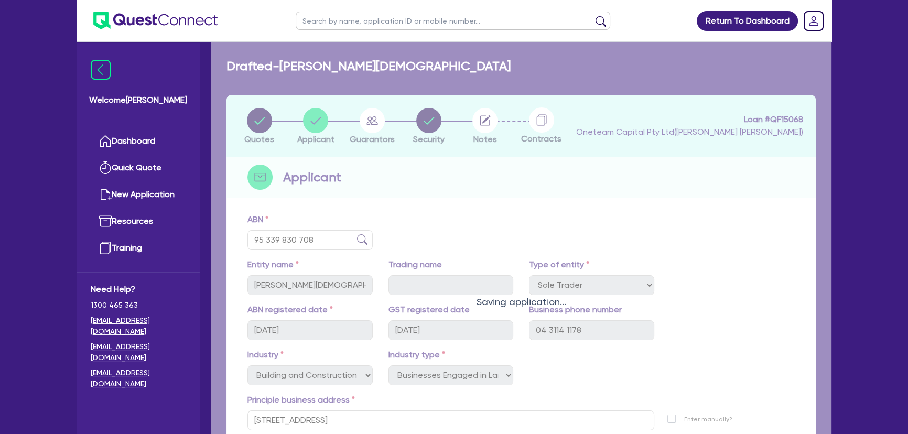
select select "MR"
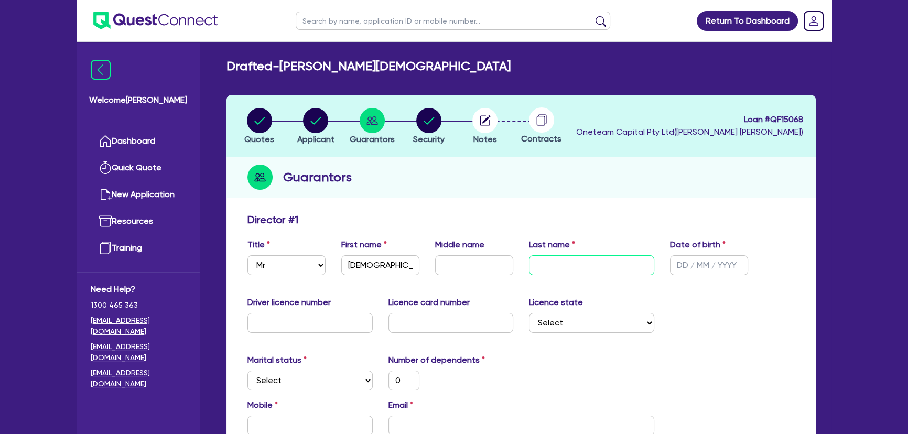
click at [537, 265] on input "text" at bounding box center [591, 265] width 125 height 20
type input "I"
type input "0"
type input "Is"
type input "0"
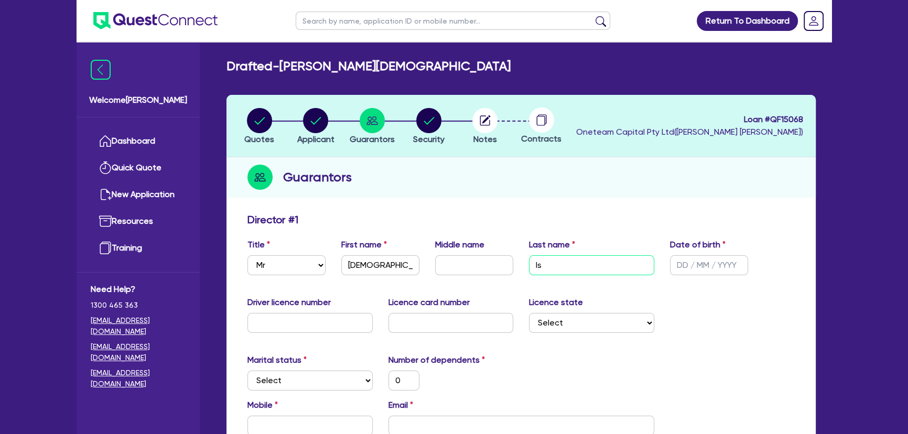
type input "Ism"
type input "0"
type input "Isma"
type input "0"
type input "Ismai"
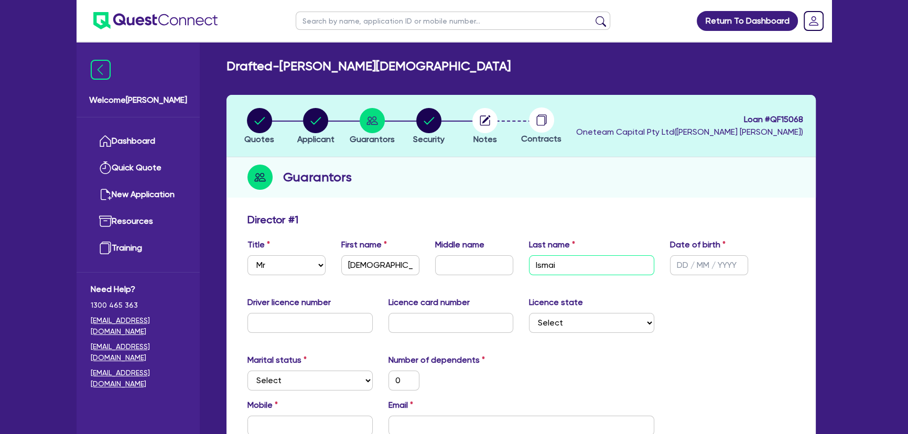
type input "0"
type input "Ismail"
type input "0"
type input "Ismail"
click at [682, 262] on input "text" at bounding box center [709, 265] width 78 height 20
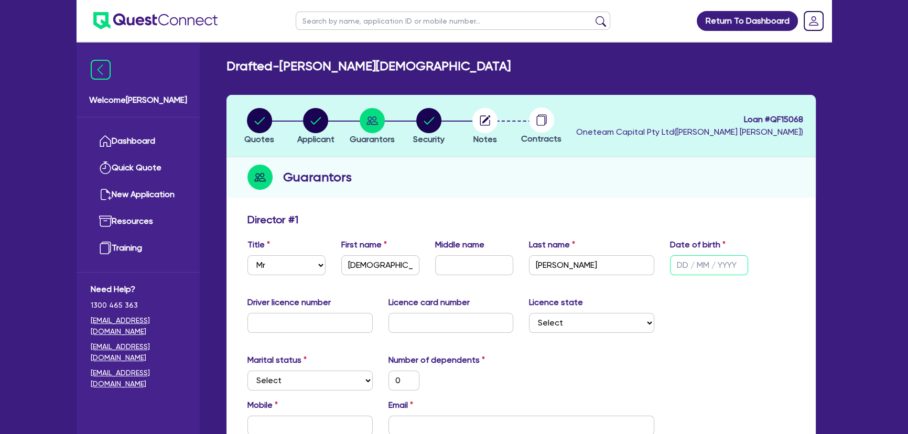
type input "0 / /"
type input "0"
type input "01/ /"
type input "0"
type input "01/0 /"
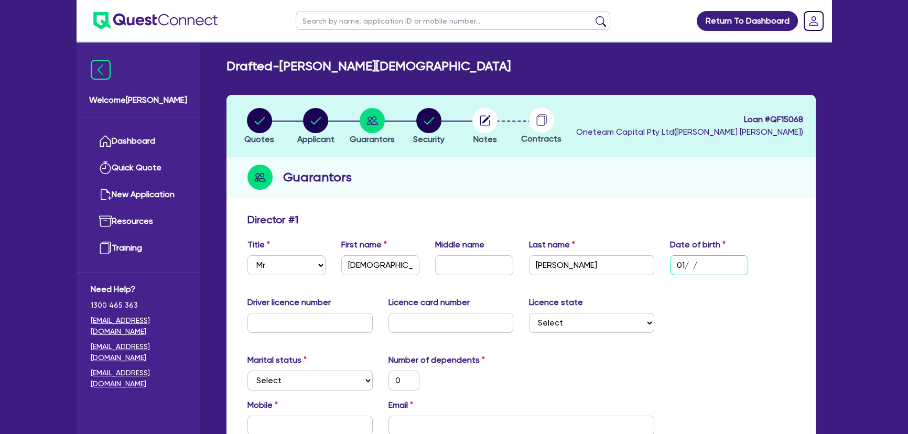
type input "0"
type input "01/04/"
type input "0"
type input "01/04/1"
type input "0"
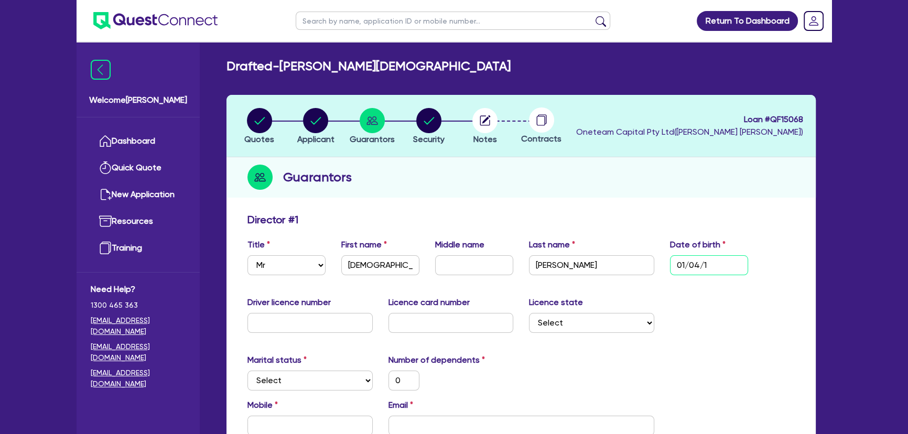
type input "01/04/19"
type input "0"
type input "01/04/199"
type input "0"
type input "01/04/1992"
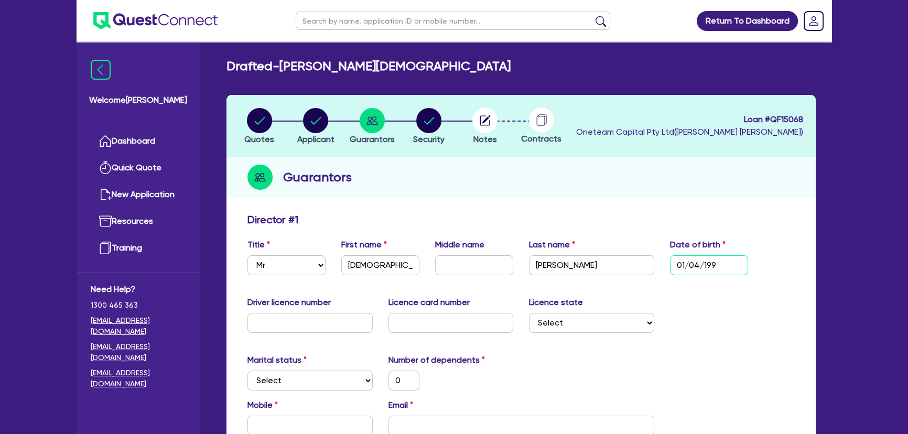
type input "0"
type input "01/04/1992"
click at [287, 328] on input "text" at bounding box center [309, 323] width 125 height 20
type input "0"
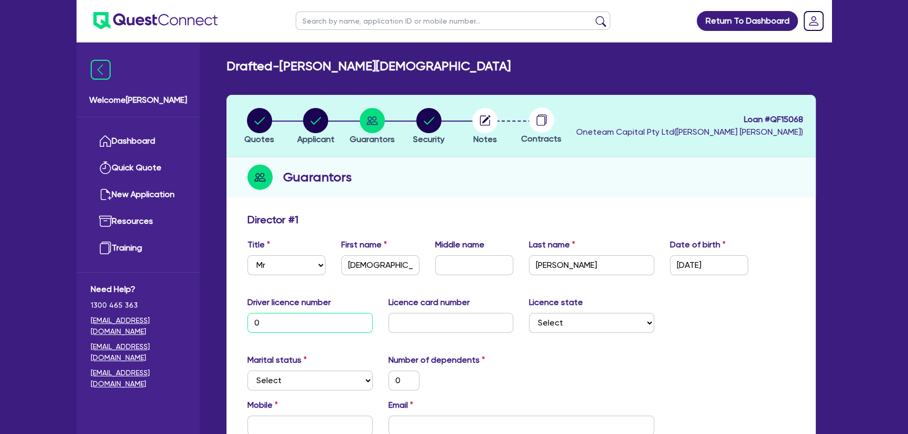
type input "03"
type input "0"
type input "039"
type input "0"
type input "0397"
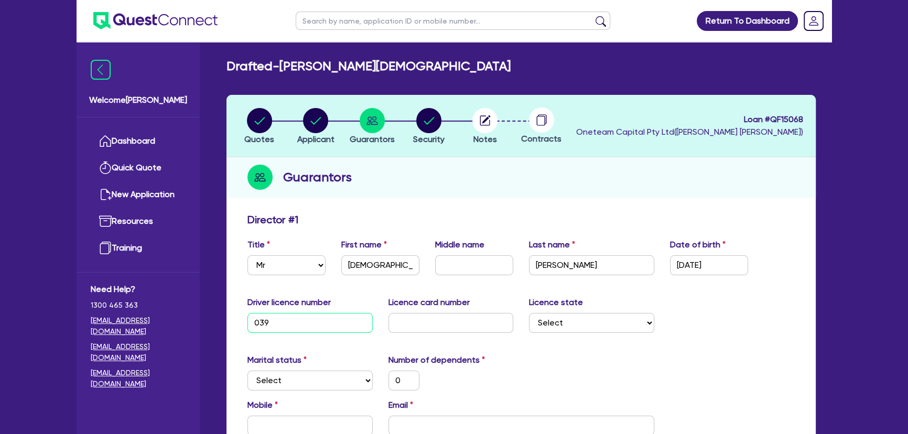
type input "0"
type input "03976"
type input "0"
type input "039766"
type input "0"
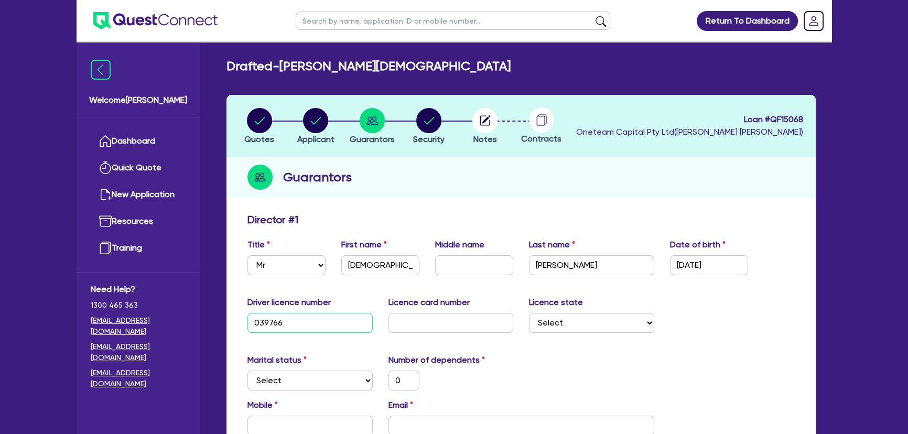
type input "03976"
type input "0"
type input "039767"
type input "0"
type input "0397673"
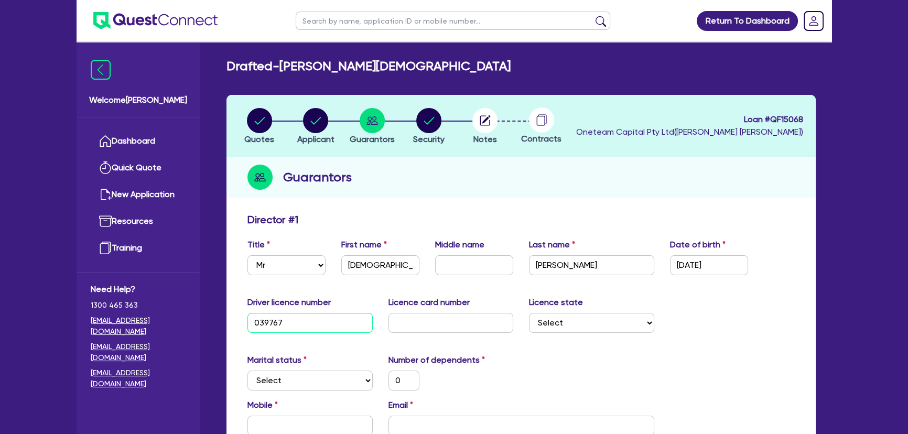
type input "0"
type input "03976731"
type input "0"
type input "039767310"
type input "0"
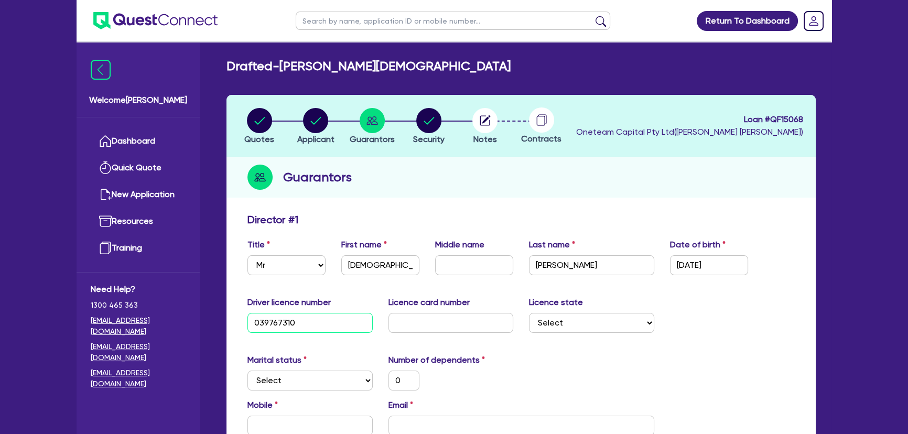
type input "039767310"
drag, startPoint x: 425, startPoint y: 327, endPoint x: 419, endPoint y: 328, distance: 5.9
click at [425, 327] on input "text" at bounding box center [450, 323] width 125 height 20
click at [420, 322] on input "text" at bounding box center [450, 323] width 125 height 20
type input "P"
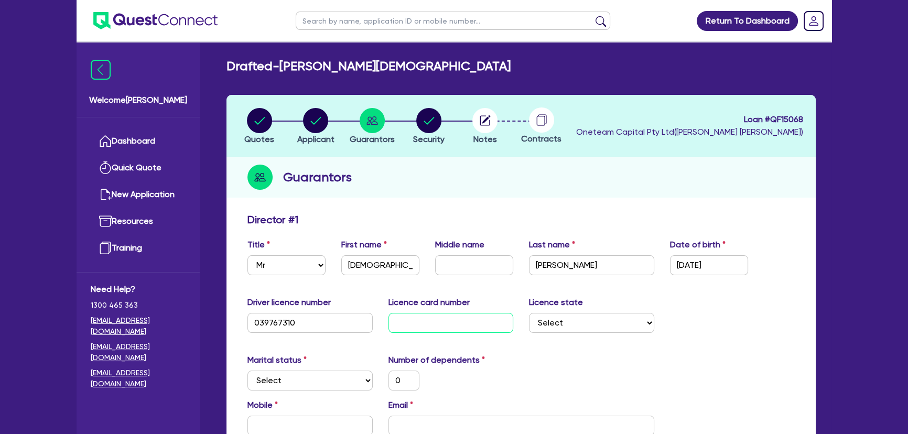
type input "0"
type input "P3"
type input "0"
type input "P35"
type input "0"
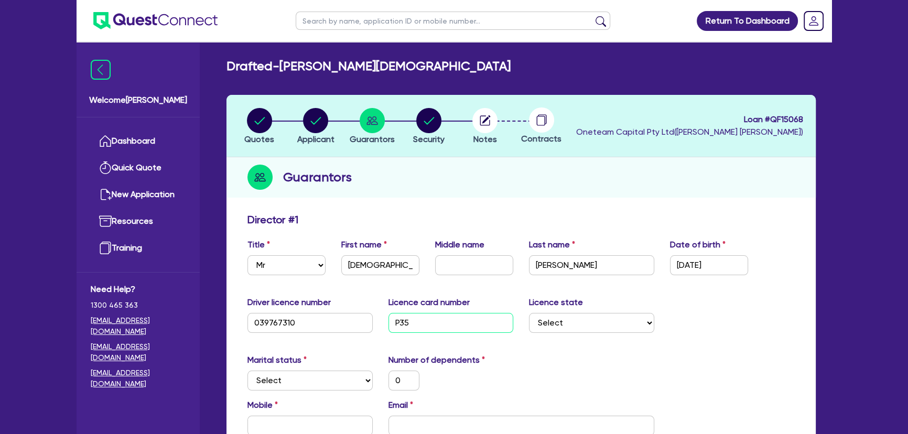
type input "P355"
type input "0"
type input "P3557"
type input "0"
type input "P35576"
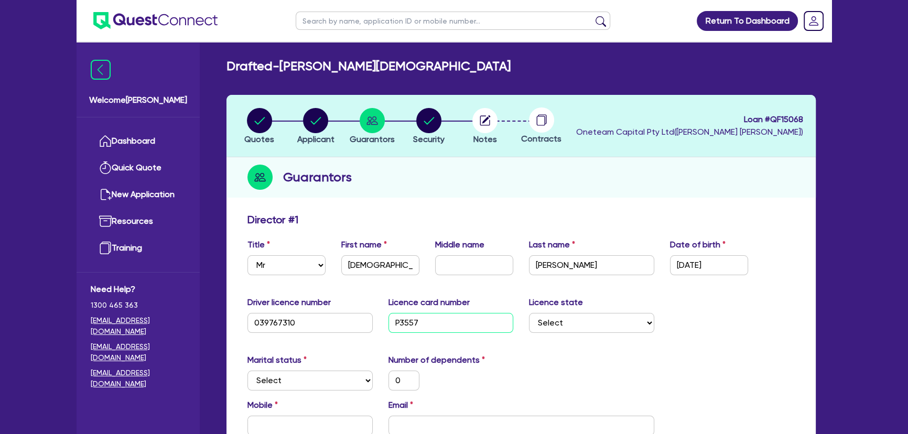
type input "0"
type input "P355765"
type input "0"
type input "P3557655"
type input "0"
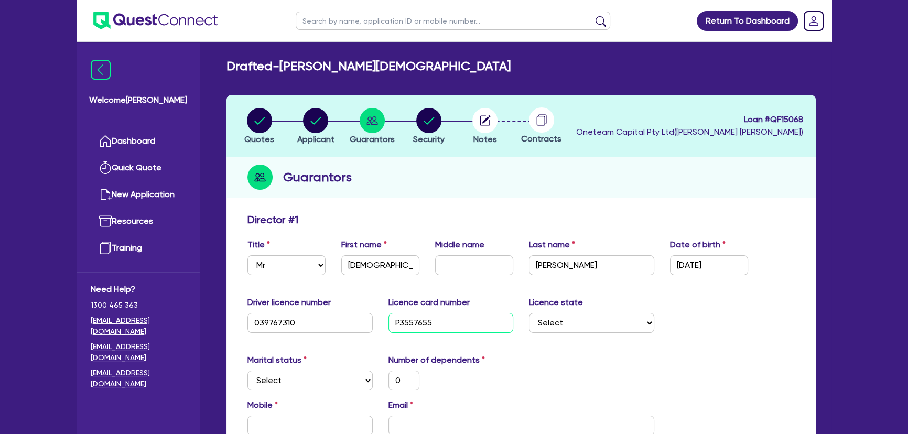
type input "P3557655"
click at [553, 322] on select "Select NSW VIC QLD TAS ACT SA NT WA" at bounding box center [591, 323] width 125 height 20
select select "VIC"
click at [529, 313] on select "Select NSW VIC QLD TAS ACT SA NT WA" at bounding box center [591, 323] width 125 height 20
type input "0"
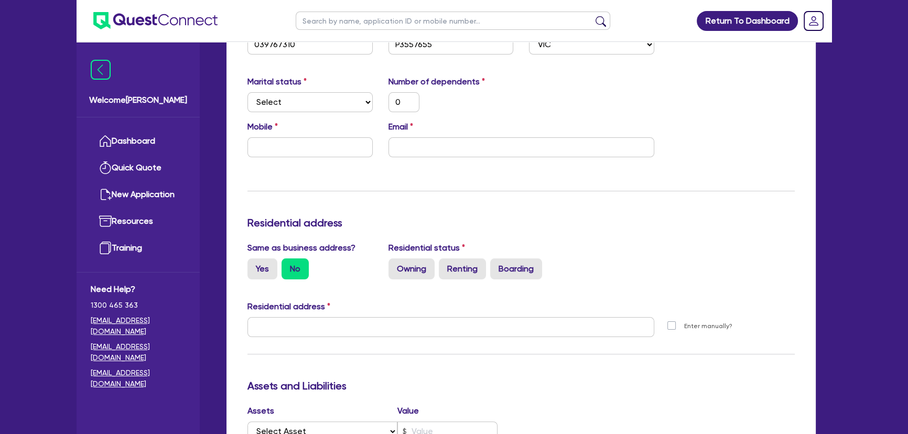
scroll to position [143, 0]
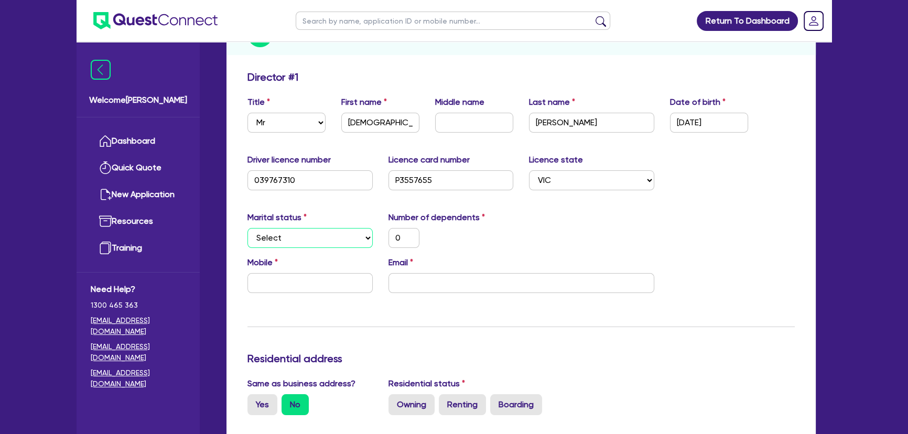
click at [294, 234] on select "Select Single Married De Facto / Partner" at bounding box center [309, 238] width 125 height 20
select select "SINGLE"
click at [247, 228] on select "Select Single Married De Facto / Partner" at bounding box center [309, 238] width 125 height 20
click at [399, 237] on input "0" at bounding box center [403, 238] width 31 height 20
click at [270, 288] on input "text" at bounding box center [309, 283] width 125 height 20
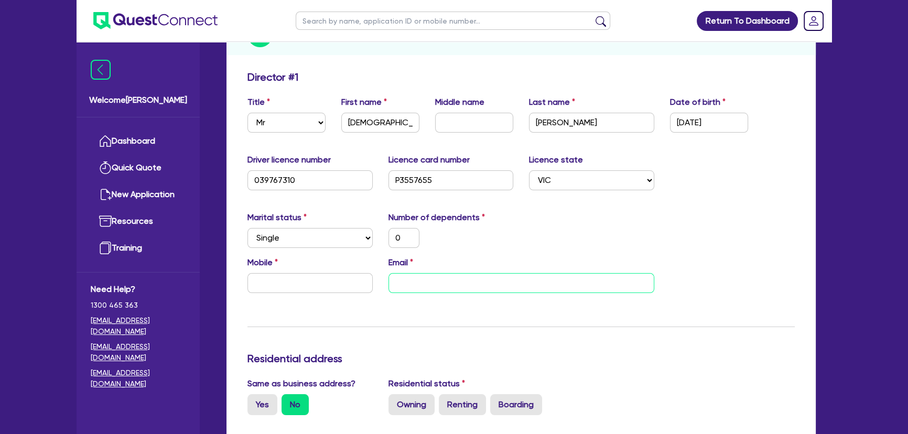
click at [440, 286] on input "email" at bounding box center [521, 283] width 266 height 20
click at [491, 291] on input "email" at bounding box center [521, 283] width 266 height 20
paste input "admin@allismconstructionservices.com.au"
type input "0"
type input "admin@allismconstructionservices.com.au"
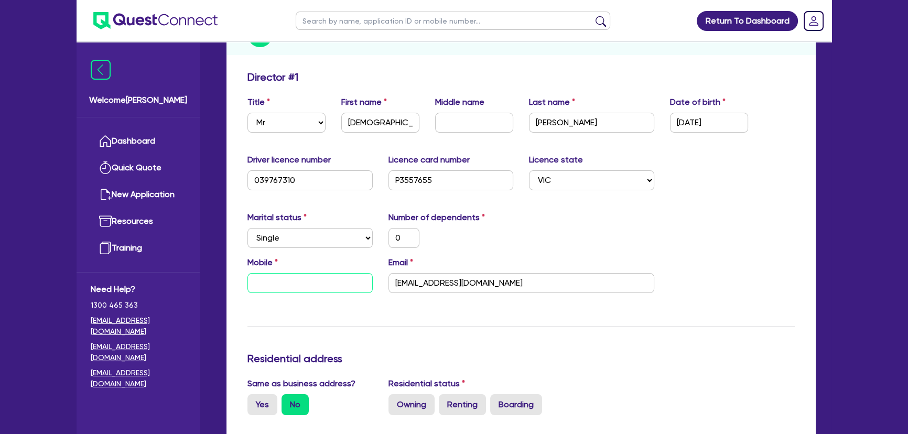
click at [319, 289] on input "text" at bounding box center [309, 283] width 125 height 20
click at [332, 280] on input "text" at bounding box center [309, 283] width 125 height 20
paste input "0431 141 178"
type input "0"
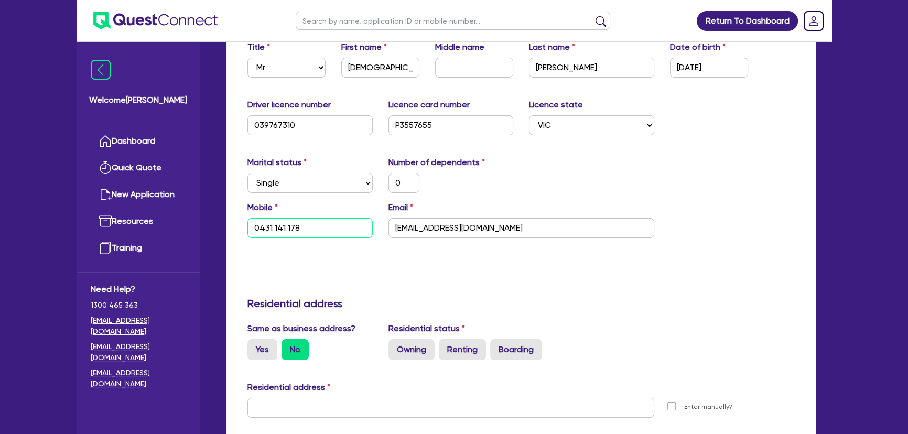
scroll to position [286, 0]
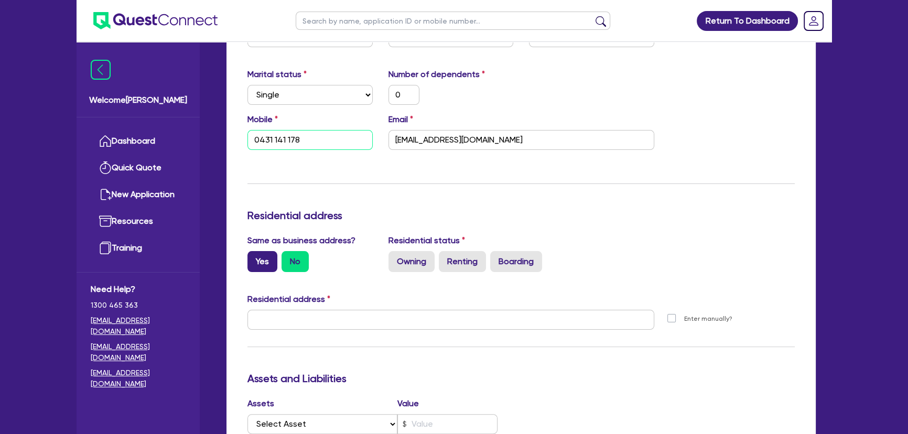
type input "0431 141 178"
click at [271, 263] on label "Yes" at bounding box center [262, 261] width 30 height 21
click at [254, 258] on input "Yes" at bounding box center [250, 254] width 7 height 7
radio input "true"
type input "0"
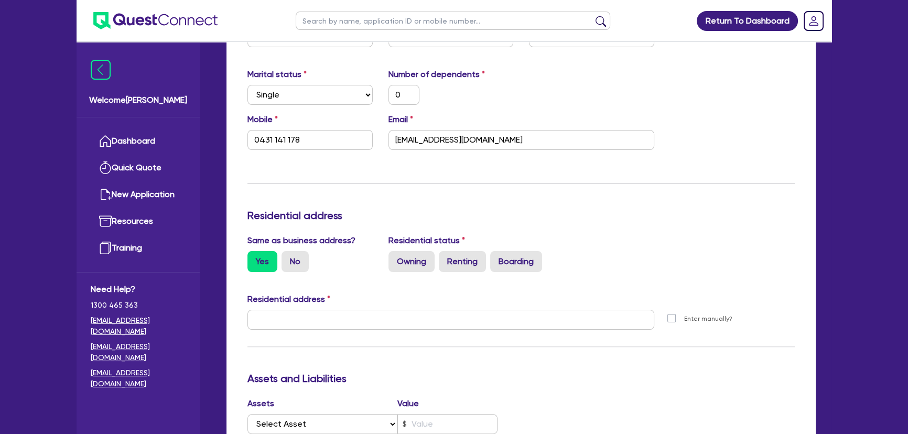
type input "0431 141 178"
type input "unit 3 150 Power St St Albans VIC 3021"
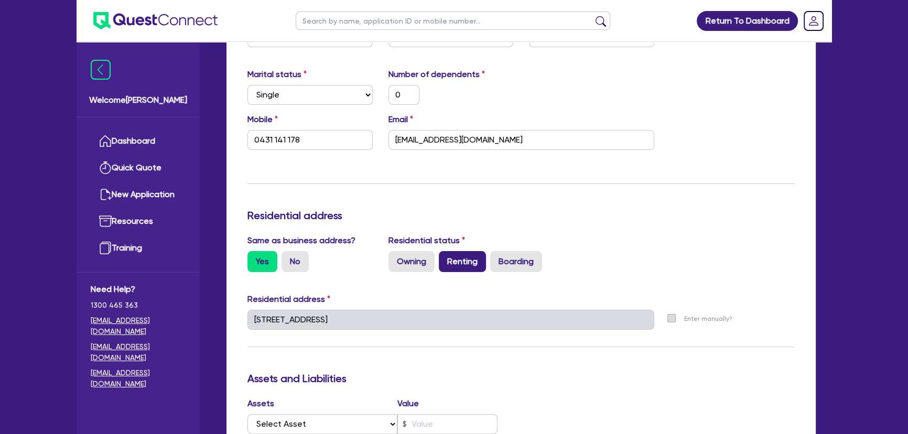
click at [471, 260] on label "Renting" at bounding box center [462, 261] width 47 height 21
click at [446, 258] on input "Renting" at bounding box center [442, 254] width 7 height 7
radio input "true"
type input "0"
type input "0431 141 178"
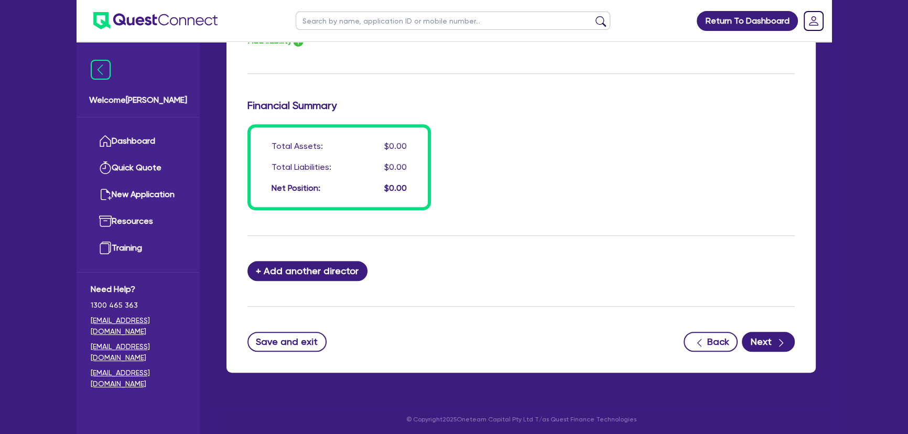
scroll to position [779, 0]
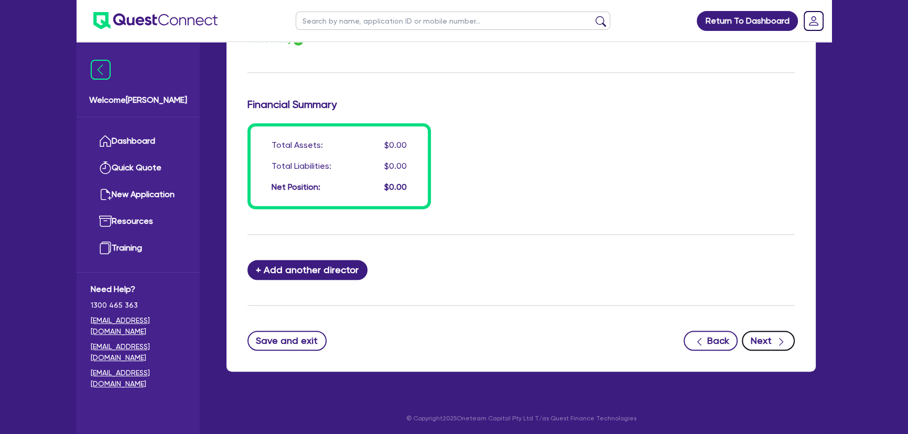
drag, startPoint x: 789, startPoint y: 346, endPoint x: 781, endPoint y: 338, distance: 11.5
click at [781, 338] on button "Next" at bounding box center [768, 341] width 53 height 20
select select "CARS_AND_LIGHT_TRUCKS"
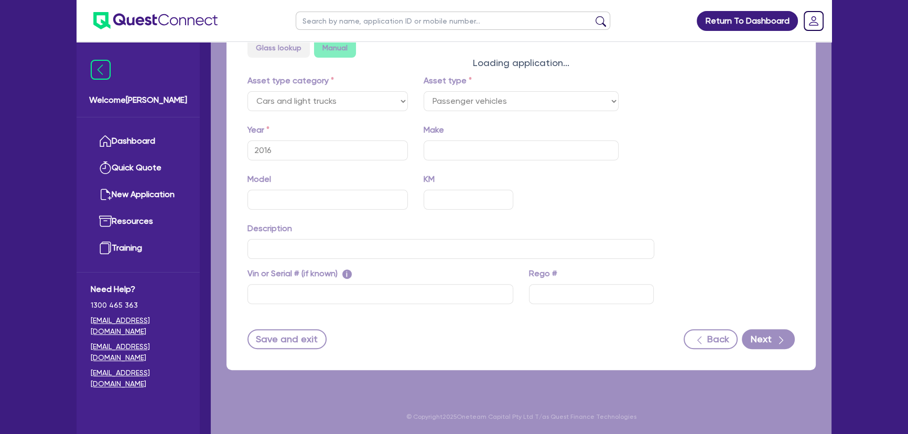
click at [773, 332] on div "Loading application..." at bounding box center [521, 56] width 621 height 756
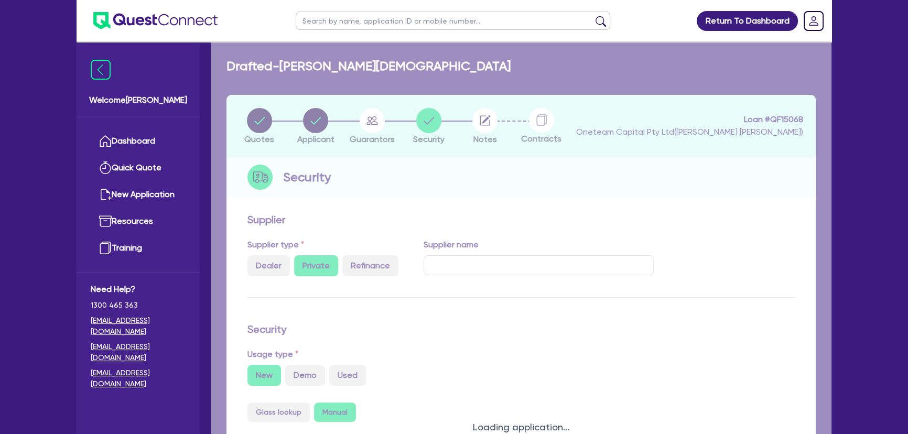
select select "PASSENGER_VEHICLES"
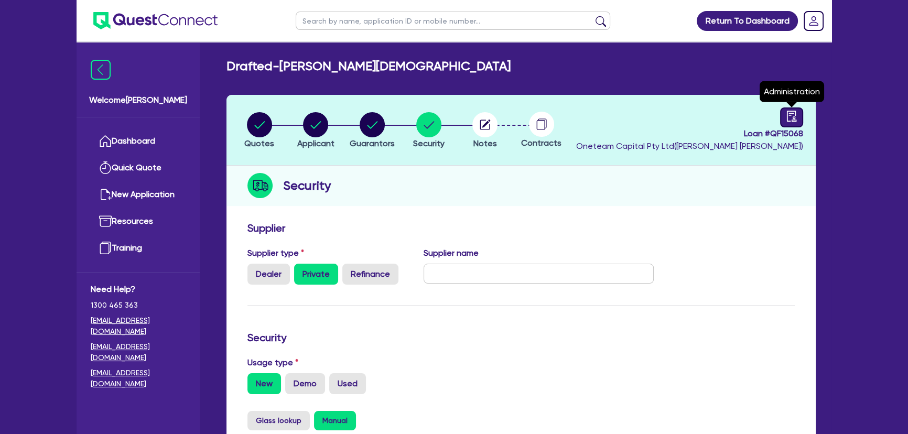
click at [784, 123] on link at bounding box center [791, 117] width 23 height 20
select select "DRAFTED_NEW"
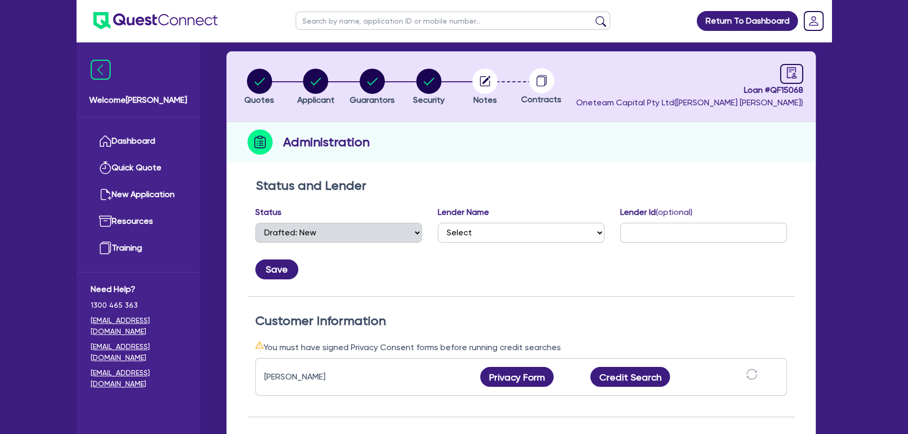
scroll to position [95, 0]
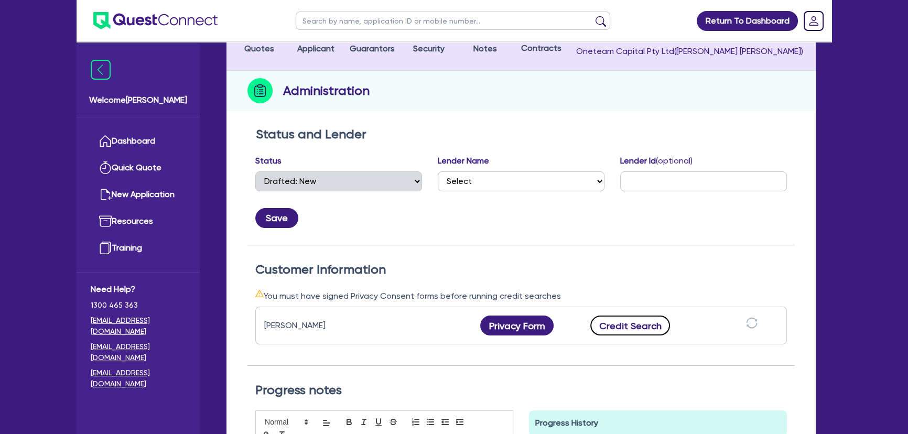
click at [622, 328] on button "Credit Search" at bounding box center [630, 326] width 80 height 20
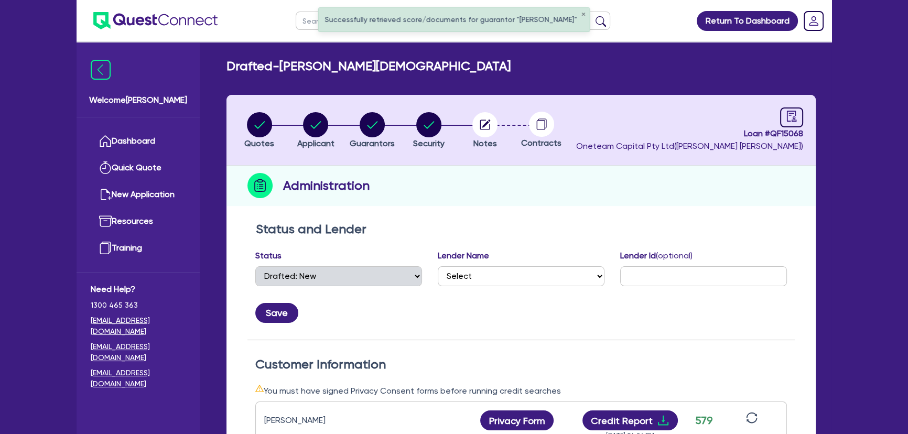
scroll to position [190, 0]
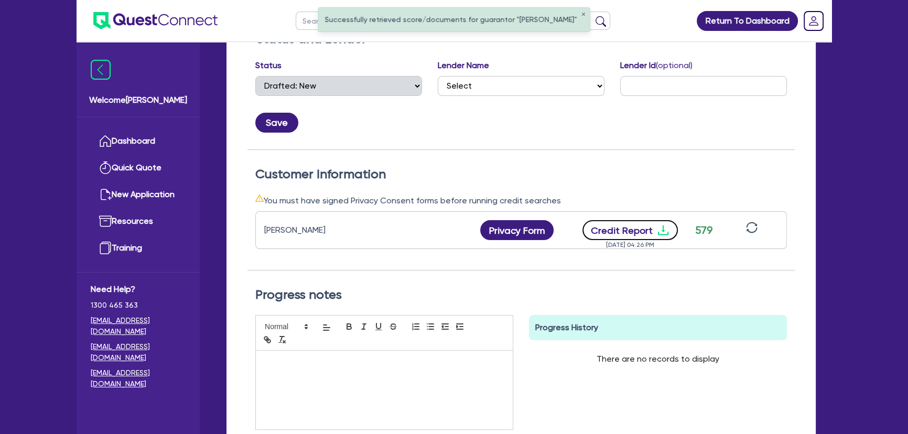
click at [665, 230] on icon "download" at bounding box center [663, 230] width 13 height 13
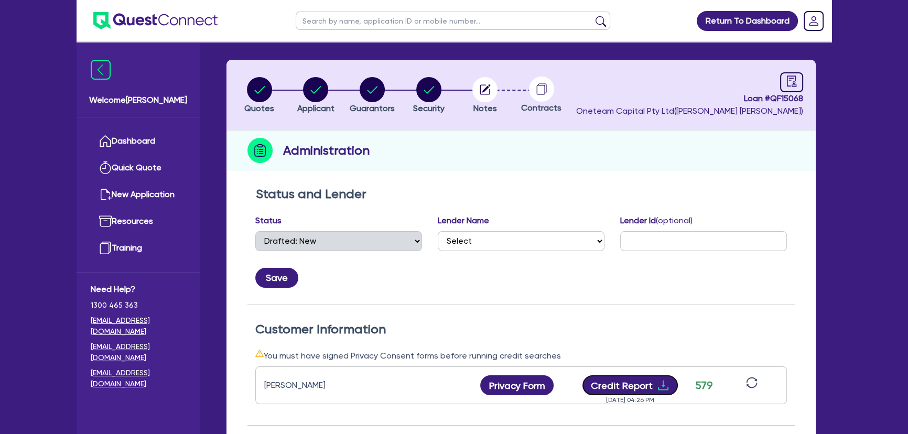
scroll to position [0, 0]
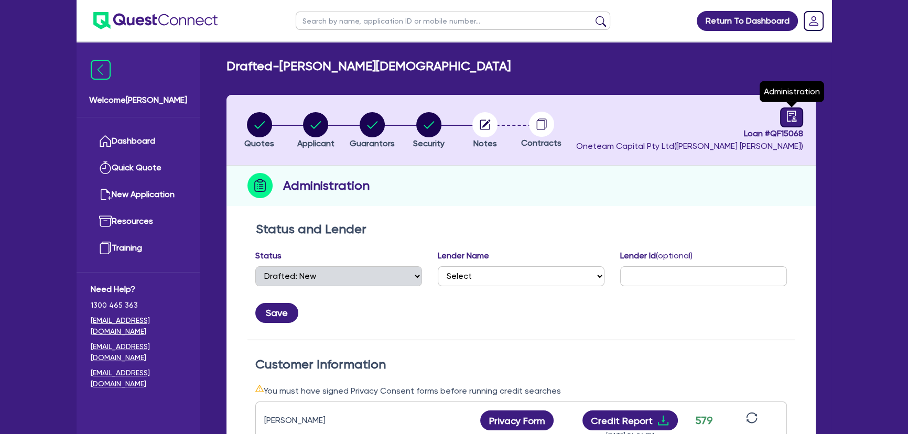
click at [800, 111] on link at bounding box center [791, 117] width 23 height 20
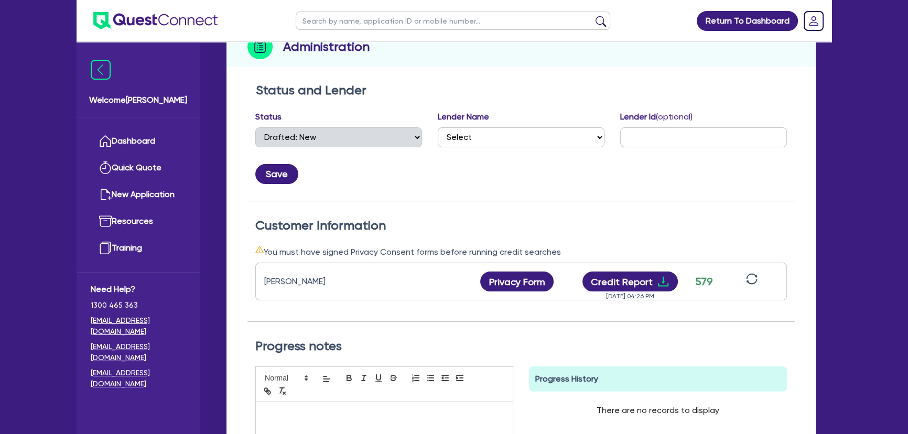
scroll to position [143, 0]
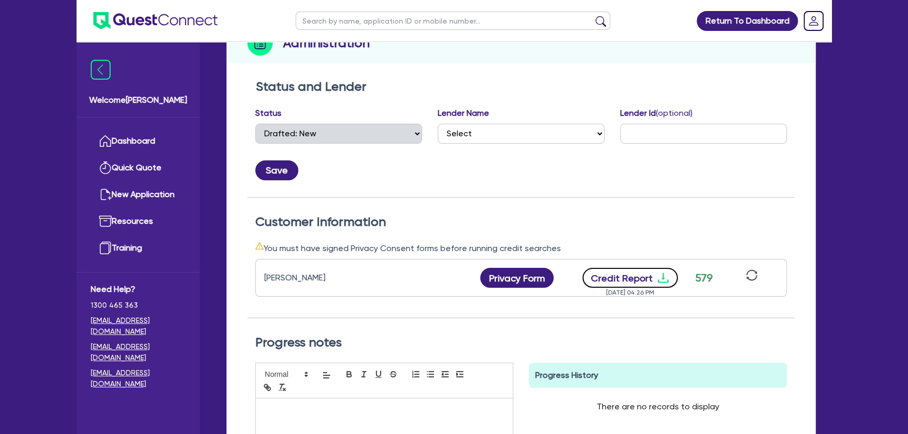
click at [661, 279] on icon "download" at bounding box center [663, 278] width 13 height 13
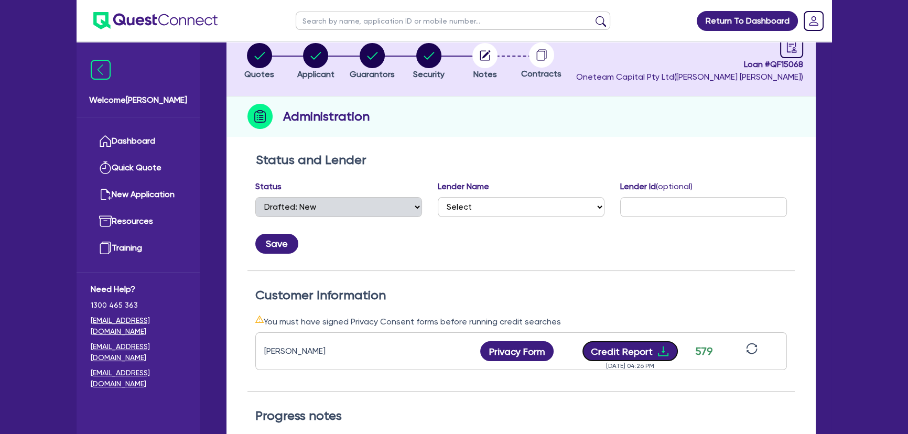
scroll to position [0, 0]
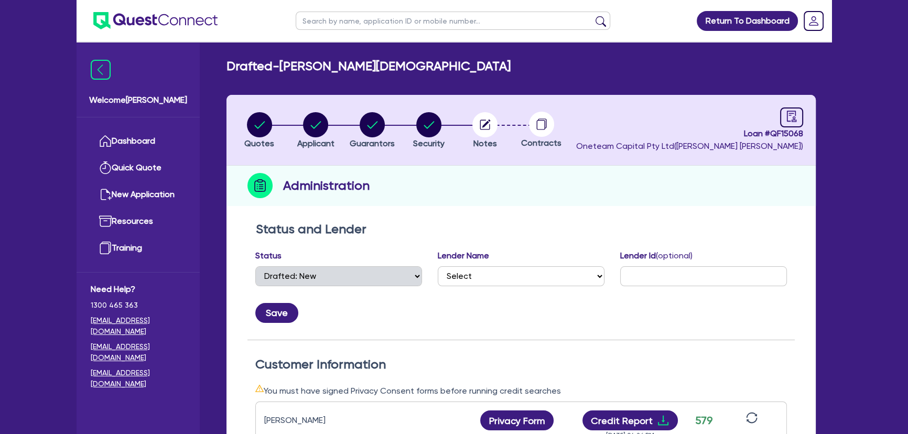
drag, startPoint x: 280, startPoint y: 147, endPoint x: 275, endPoint y: 144, distance: 6.4
click at [277, 146] on li "Quotes" at bounding box center [259, 130] width 57 height 37
click at [269, 131] on circle "button" at bounding box center [259, 124] width 25 height 25
select select "CARS_AND_LIGHT_TRUCKS"
select select "PASSENGER_VEHICLES"
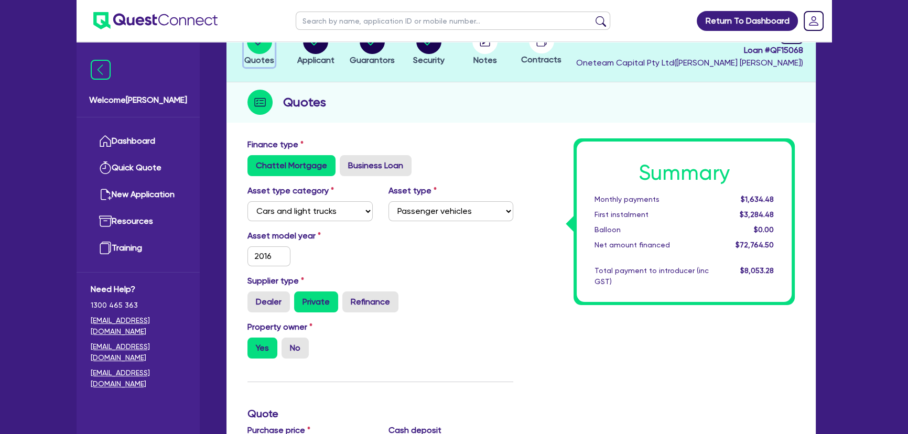
scroll to position [47, 0]
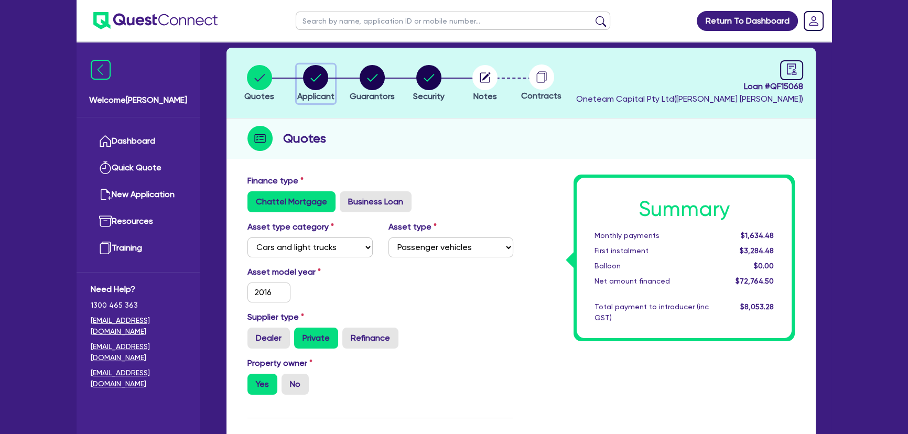
drag, startPoint x: 312, startPoint y: 79, endPoint x: 325, endPoint y: 111, distance: 34.6
click at [312, 81] on icon "button" at bounding box center [315, 77] width 25 height 25
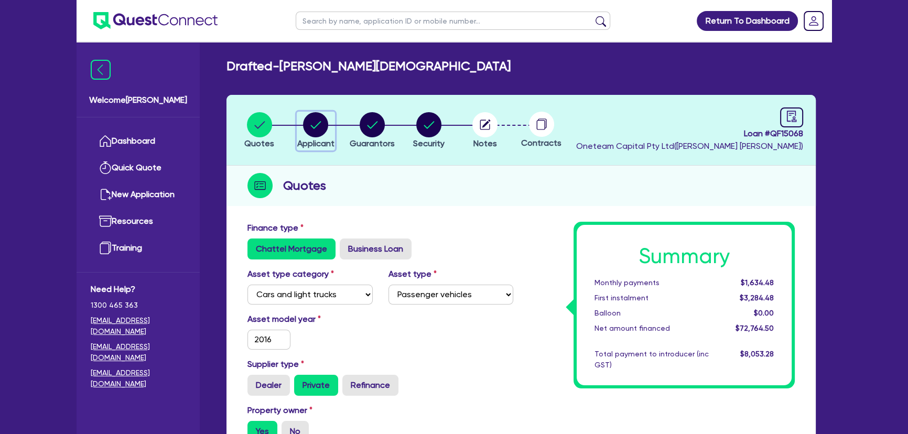
select select "SOLE_TRADER"
select select "BUILDING_CONSTRUCTION"
select select "BUSINESSES_LARGE_CONSTRUCTION_PROJECTS"
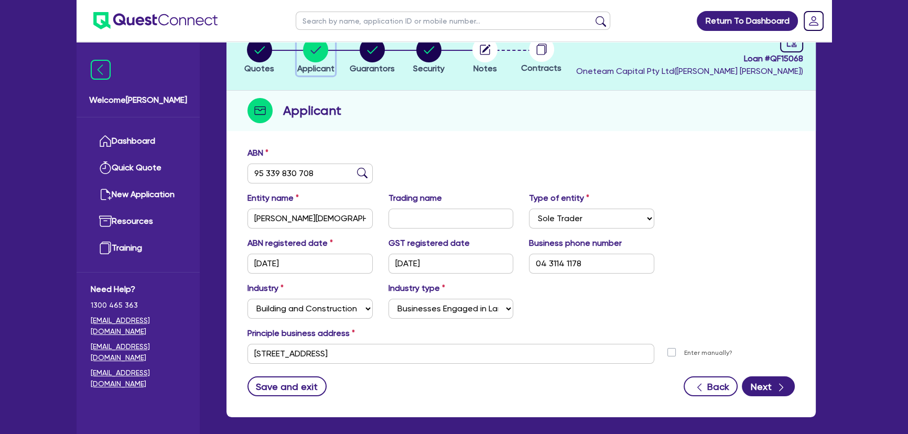
scroll to position [121, 0]
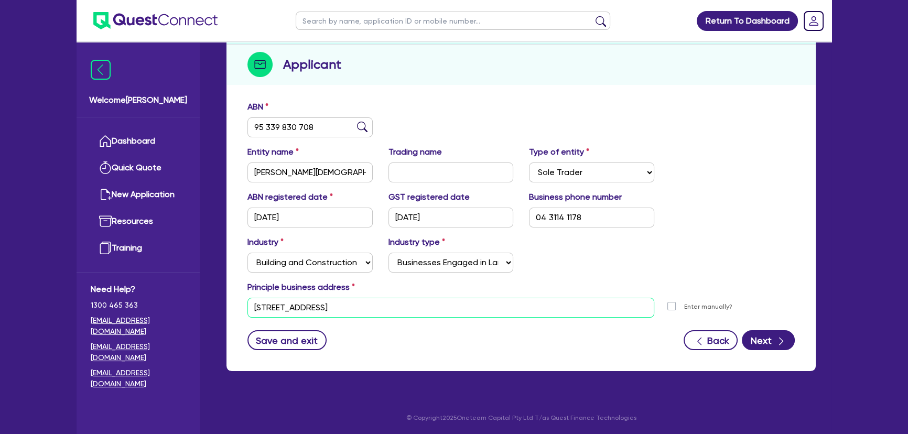
click at [418, 312] on input "unit 3 150 Power St St Albans VIC 3021" at bounding box center [450, 308] width 407 height 20
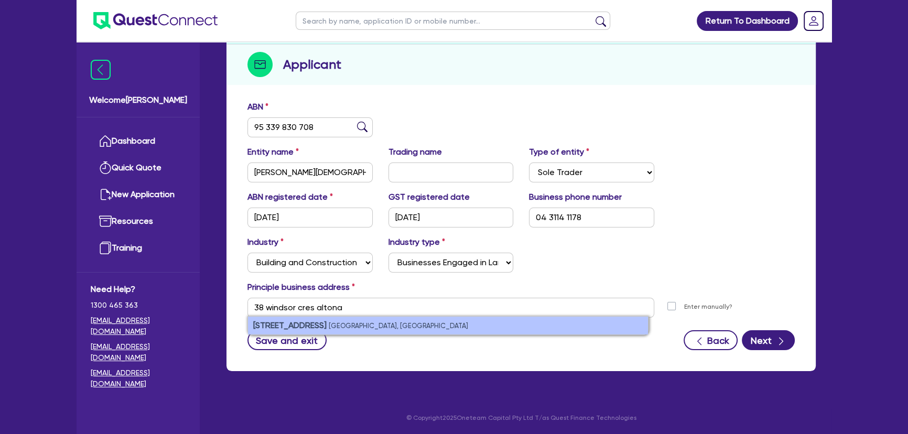
click at [382, 327] on small "Altona North VIC, Australia" at bounding box center [398, 326] width 139 height 8
type input "38 Windsor Cres Altona North VIC 3025"
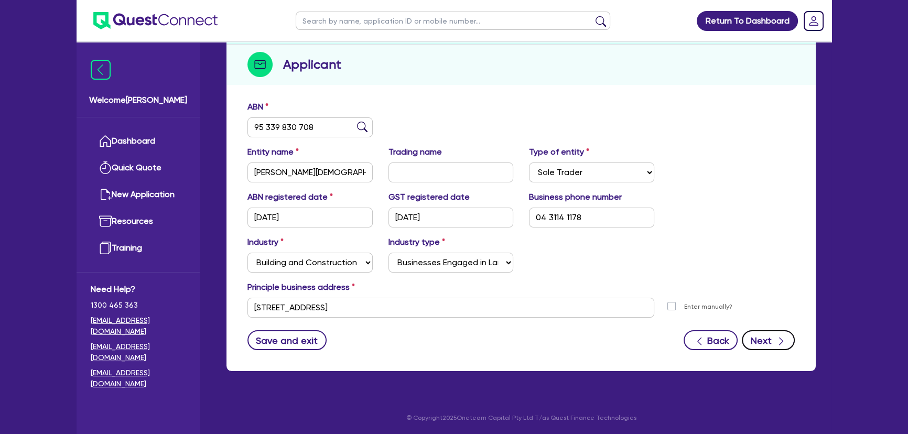
click at [759, 346] on button "Next" at bounding box center [768, 340] width 53 height 20
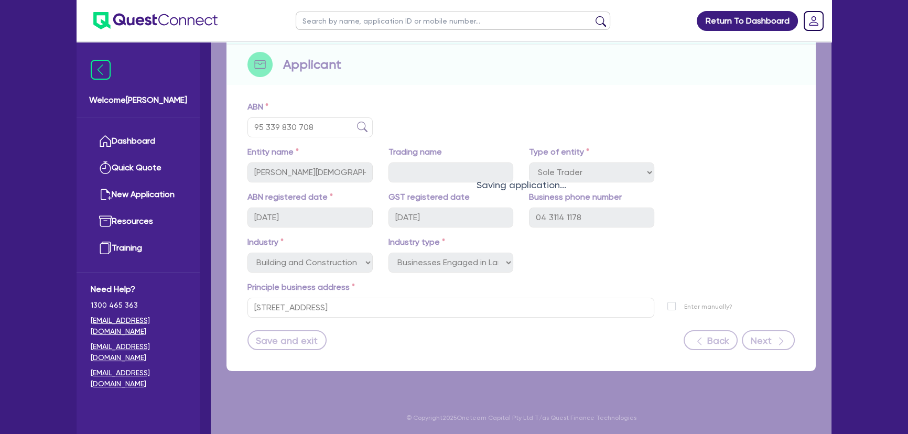
select select "MR"
select select "VIC"
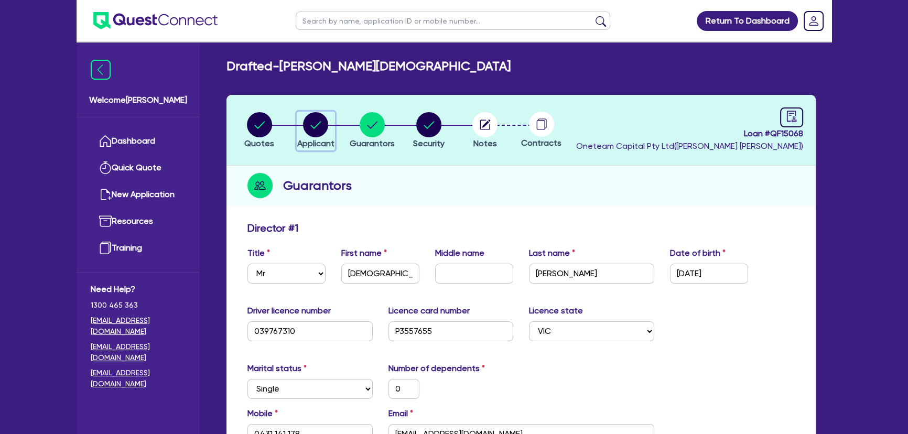
click at [319, 122] on circle "button" at bounding box center [315, 124] width 25 height 25
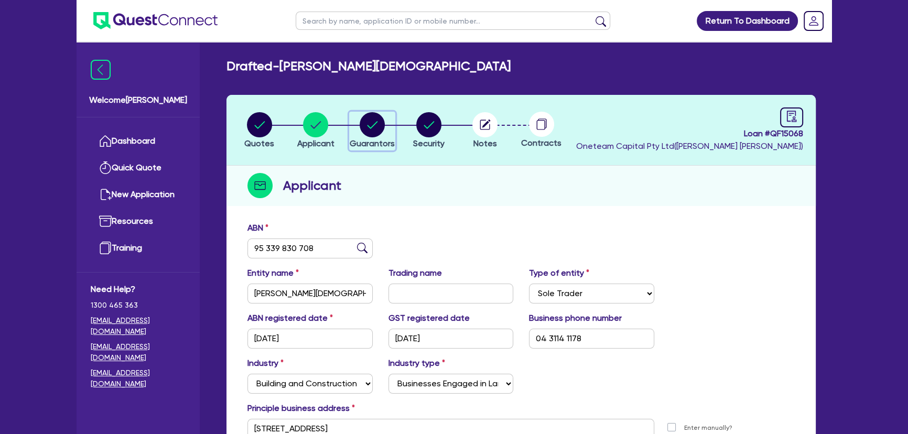
click at [368, 134] on circle "button" at bounding box center [372, 124] width 25 height 25
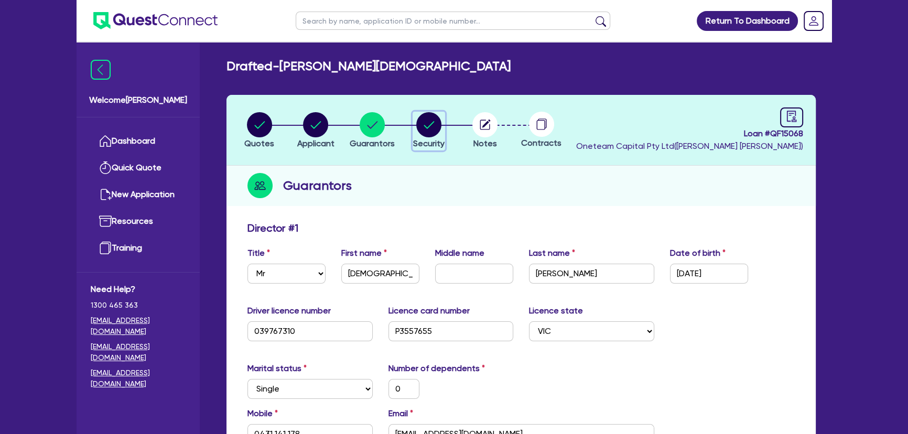
click at [440, 134] on icon "button" at bounding box center [428, 124] width 25 height 25
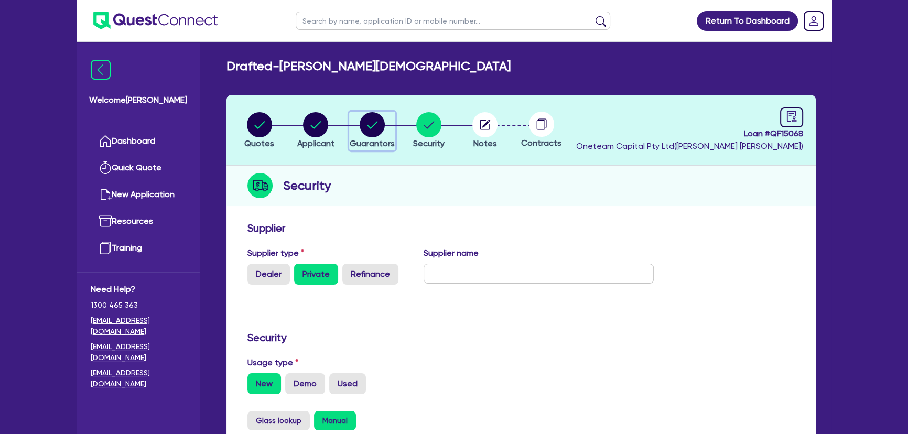
click at [375, 127] on circle "button" at bounding box center [372, 124] width 25 height 25
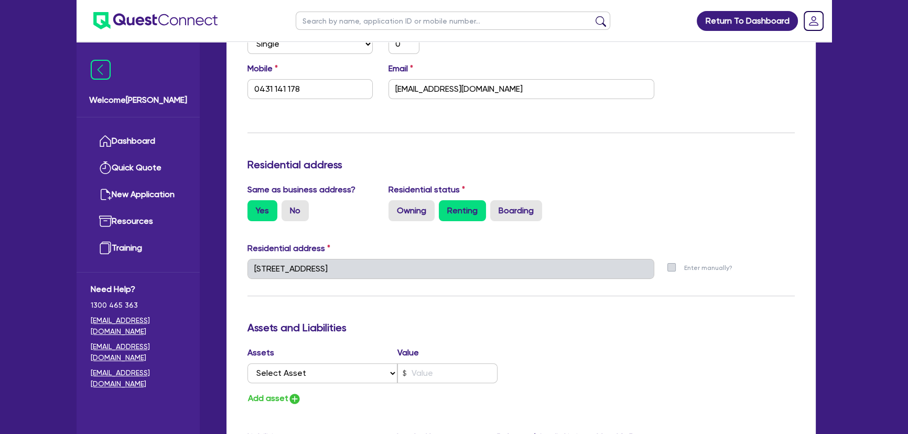
scroll to position [476, 0]
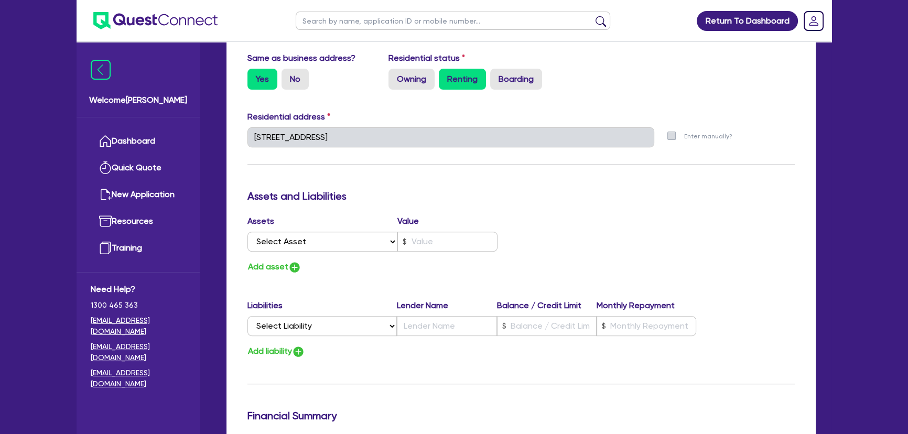
click at [328, 253] on div "Assets Value Select Asset Cash Property Investment property Vehicle Truck Trail…" at bounding box center [380, 235] width 281 height 41
click at [327, 242] on select "Select Asset Cash Property Investment property Vehicle Truck Trailer Equipment …" at bounding box center [322, 242] width 150 height 20
click at [247, 232] on select "Select Asset Cash Property Investment property Vehicle Truck Trailer Equipment …" at bounding box center [322, 242] width 150 height 20
click at [410, 246] on input "text" at bounding box center [447, 242] width 100 height 20
click at [289, 266] on img "button" at bounding box center [294, 267] width 13 height 13
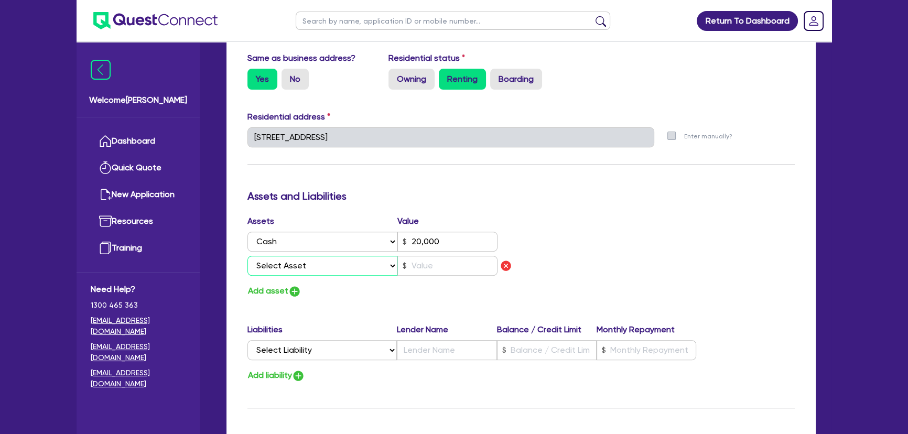
click at [305, 271] on select "Select Asset Cash Property Investment property Vehicle Truck Trailer Equipment …" at bounding box center [322, 266] width 150 height 20
click at [247, 256] on select "Select Asset Cash Property Investment property Vehicle Truck Trailer Equipment …" at bounding box center [322, 266] width 150 height 20
click at [420, 265] on input "text" at bounding box center [447, 266] width 100 height 20
click at [294, 295] on img "button" at bounding box center [294, 291] width 13 height 13
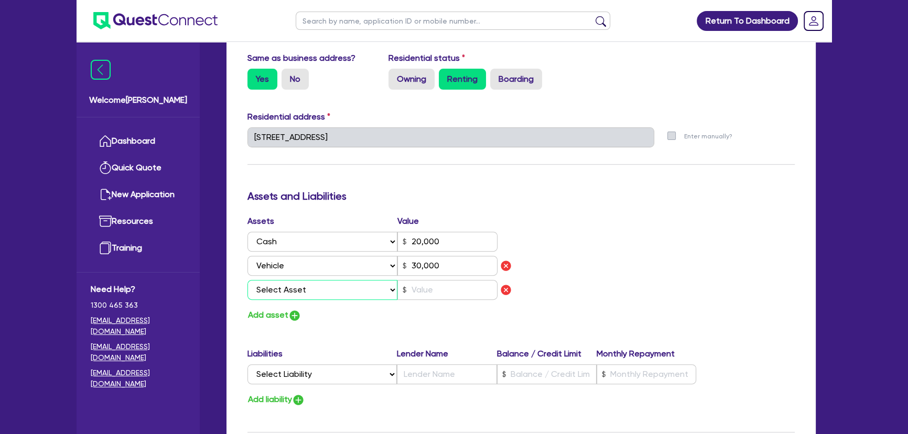
click at [294, 295] on select "Select Asset Cash Property Investment property Vehicle Truck Trailer Equipment …" at bounding box center [322, 290] width 150 height 20
click at [247, 280] on select "Select Asset Cash Property Investment property Vehicle Truck Trailer Equipment …" at bounding box center [322, 290] width 150 height 20
click at [415, 284] on input "text" at bounding box center [447, 290] width 100 height 20
click at [335, 315] on div "Add asset" at bounding box center [380, 315] width 281 height 14
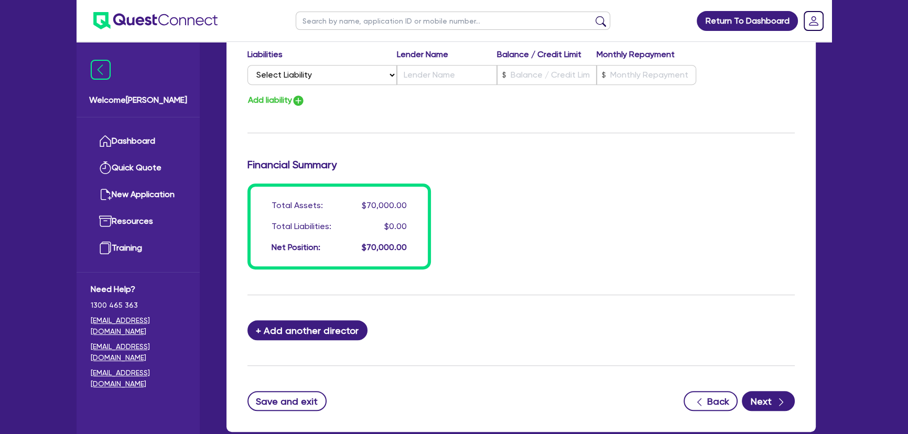
scroll to position [836, 0]
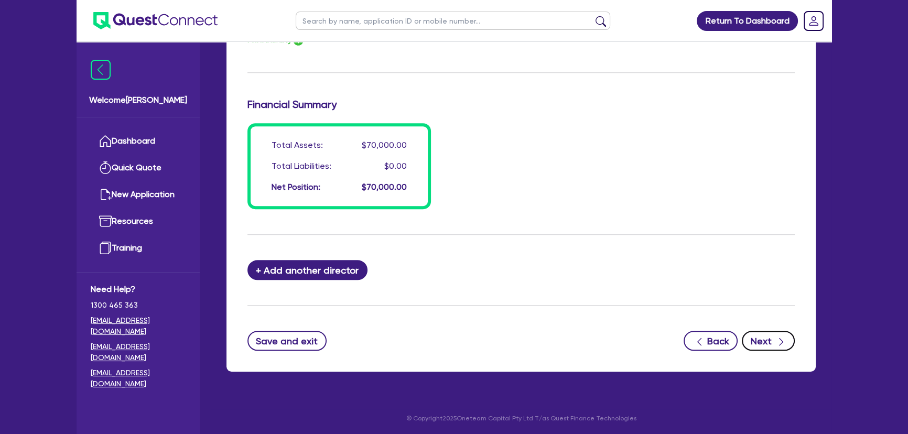
click at [781, 345] on button "Next" at bounding box center [768, 341] width 53 height 20
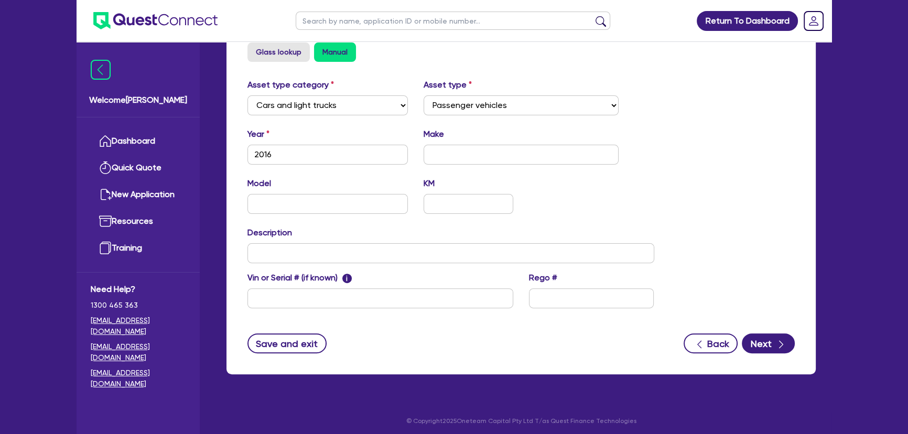
scroll to position [229, 0]
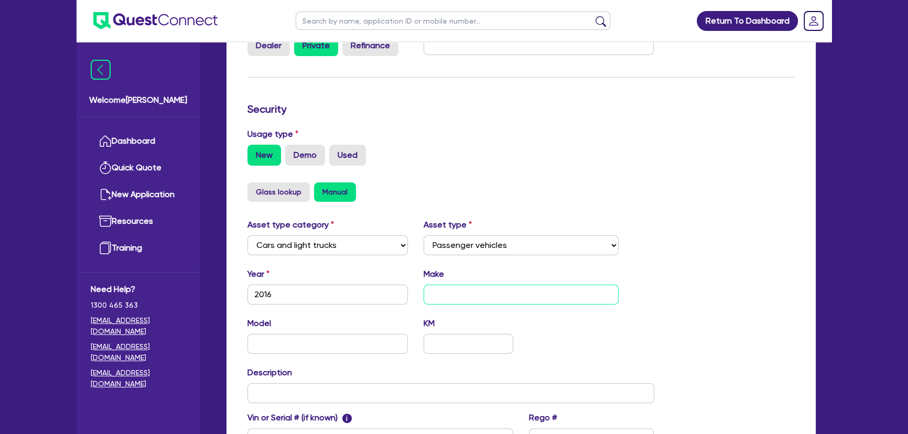
click at [473, 299] on input "text" at bounding box center [522, 295] width 196 height 20
click at [301, 345] on input "text" at bounding box center [327, 344] width 160 height 20
click at [335, 403] on div "Asset type category Select Cars and light trucks Primary assets Secondary asset…" at bounding box center [451, 340] width 422 height 242
click at [332, 386] on input "text" at bounding box center [450, 393] width 407 height 20
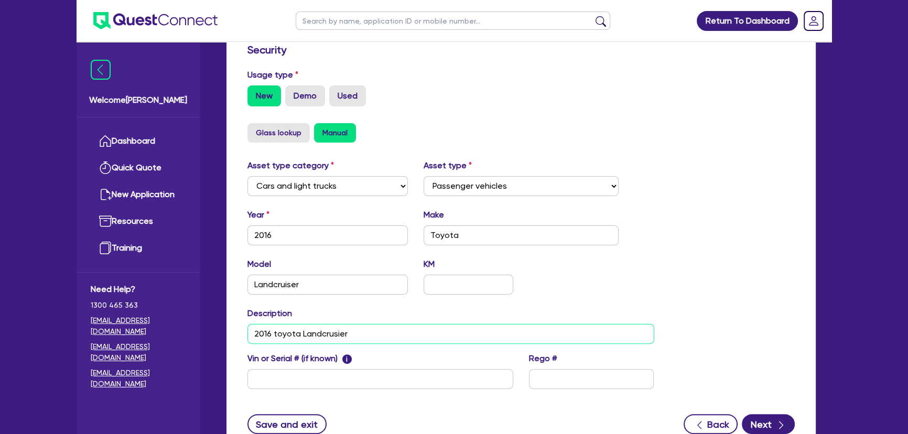
scroll to position [133, 0]
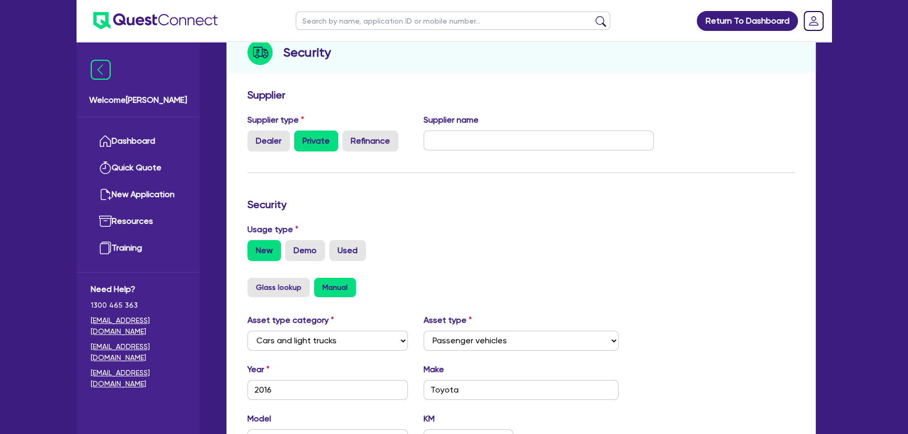
click at [177, 18] on img at bounding box center [155, 20] width 124 height 17
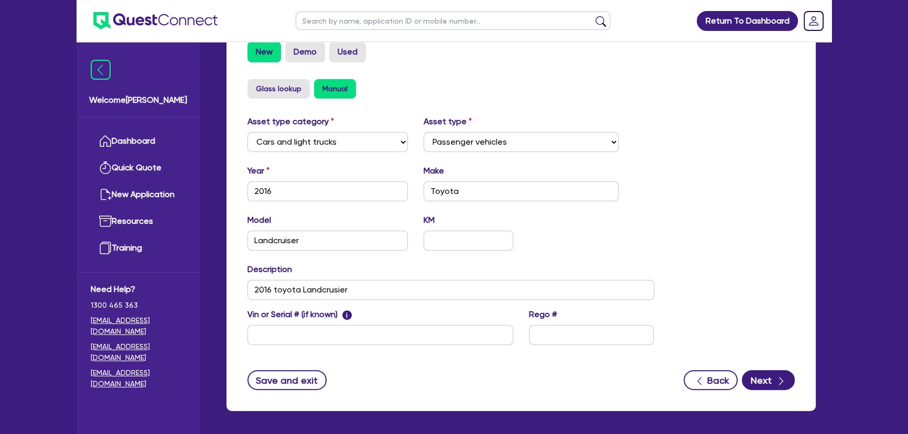
scroll to position [372, 0]
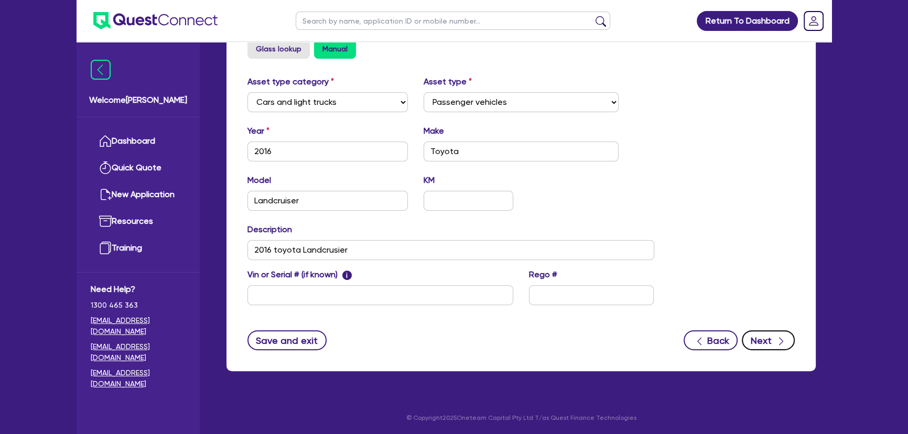
click at [765, 342] on button "Next" at bounding box center [768, 340] width 53 height 20
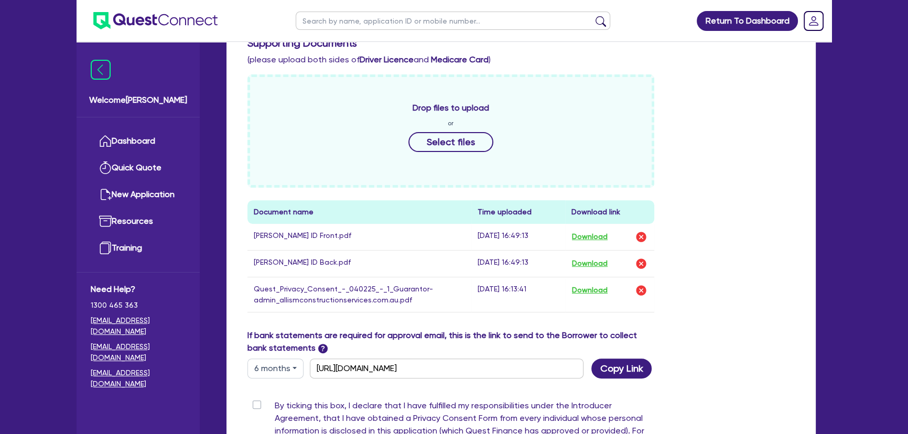
scroll to position [425, 0]
click at [256, 408] on div "By ticking this box, I declare that I have fulfilled my responsibilities under …" at bounding box center [450, 426] width 407 height 55
click at [275, 404] on label "By ticking this box, I declare that I have fulfilled my responsibilities under …" at bounding box center [464, 426] width 379 height 55
click at [256, 404] on input "By ticking this box, I declare that I have fulfilled my responsibilities under …" at bounding box center [251, 404] width 8 height 10
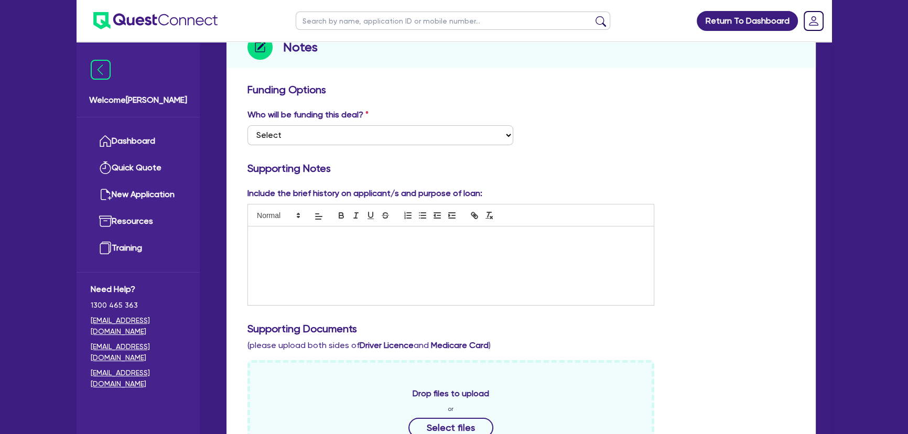
scroll to position [0, 0]
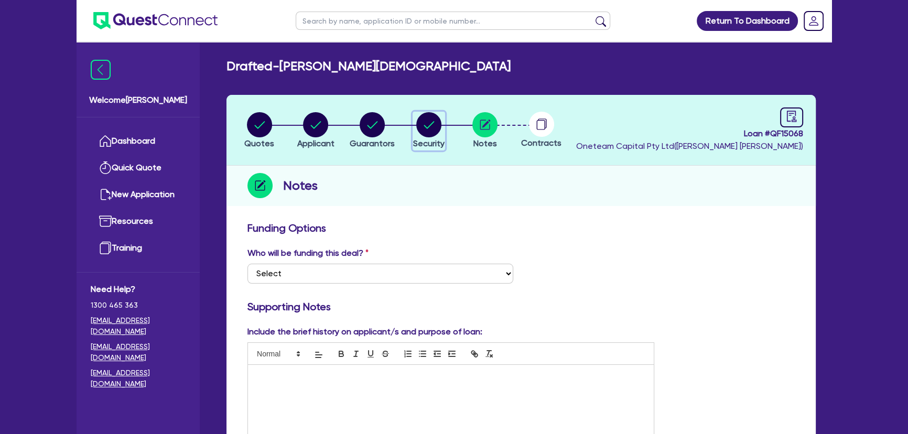
click at [416, 124] on circle "button" at bounding box center [428, 124] width 25 height 25
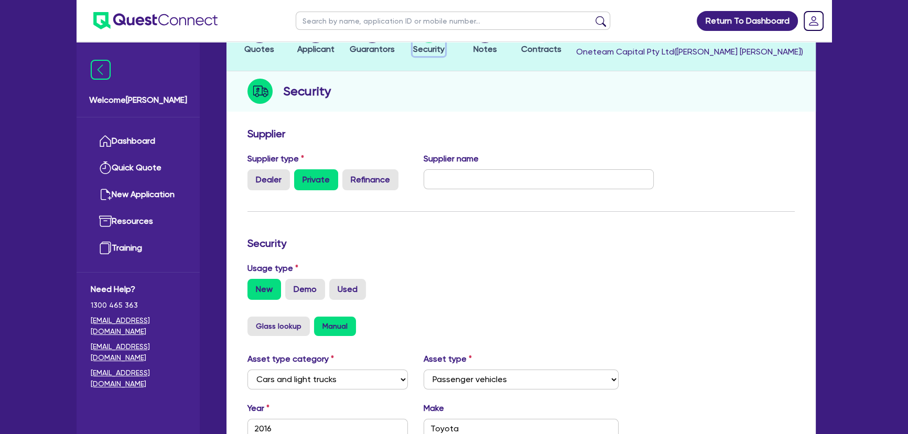
scroll to position [47, 0]
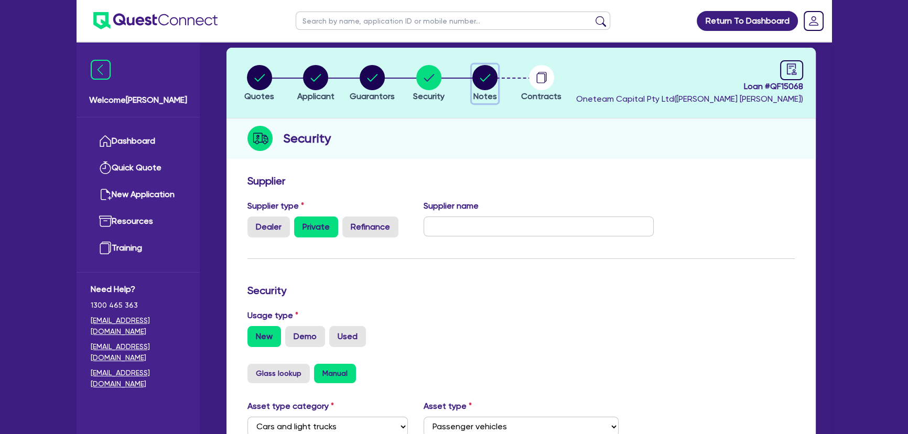
click at [479, 92] on button "Notes" at bounding box center [485, 83] width 26 height 39
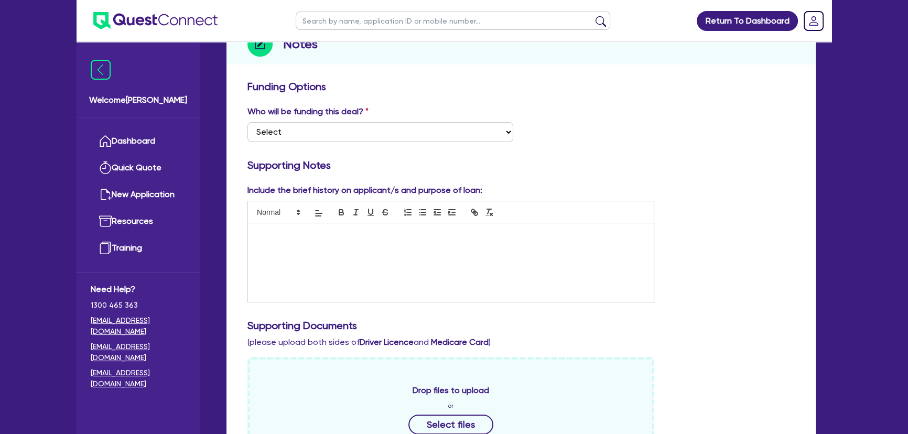
scroll to position [238, 0]
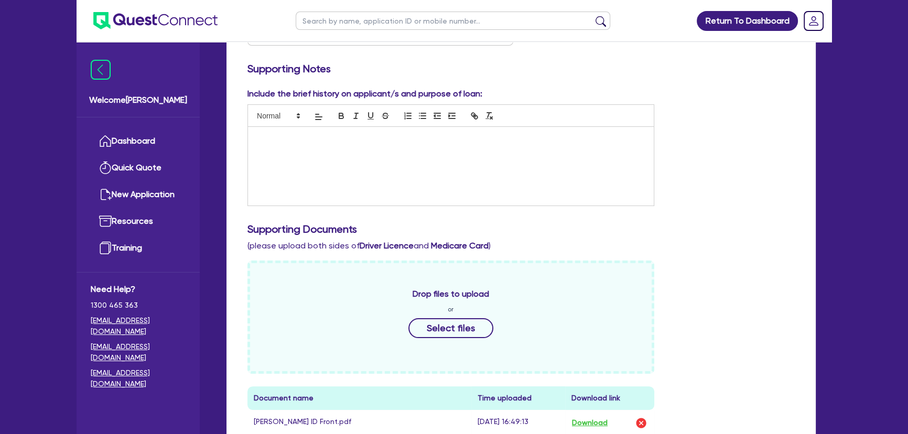
click at [267, 173] on div at bounding box center [451, 166] width 406 height 79
click at [316, 136] on p "Muhammad runs a construction" at bounding box center [451, 137] width 390 height 9
click at [315, 136] on p "Muhammad runs a construction" at bounding box center [451, 137] width 390 height 9
click at [431, 148] on div "Muhammad runs a civil construction" at bounding box center [451, 166] width 406 height 79
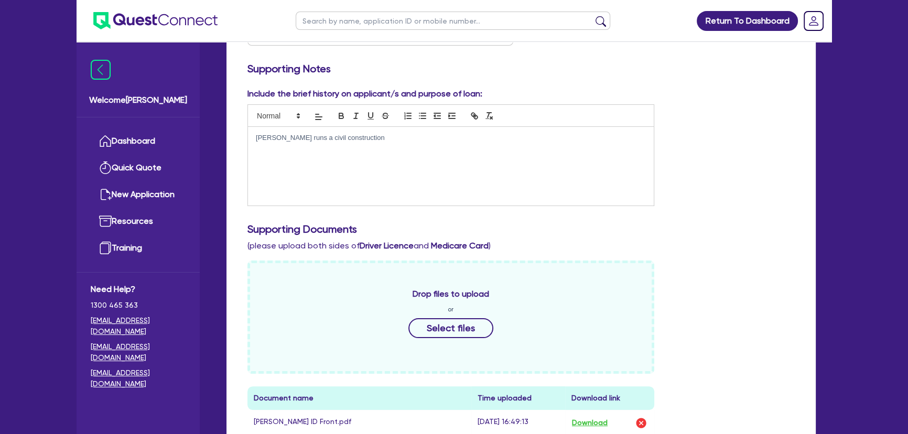
click at [406, 145] on div "Muhammad runs a civil construction" at bounding box center [451, 166] width 406 height 79
click at [541, 148] on div "Muhammad runs a civil construction business operating throughout" at bounding box center [451, 166] width 406 height 79
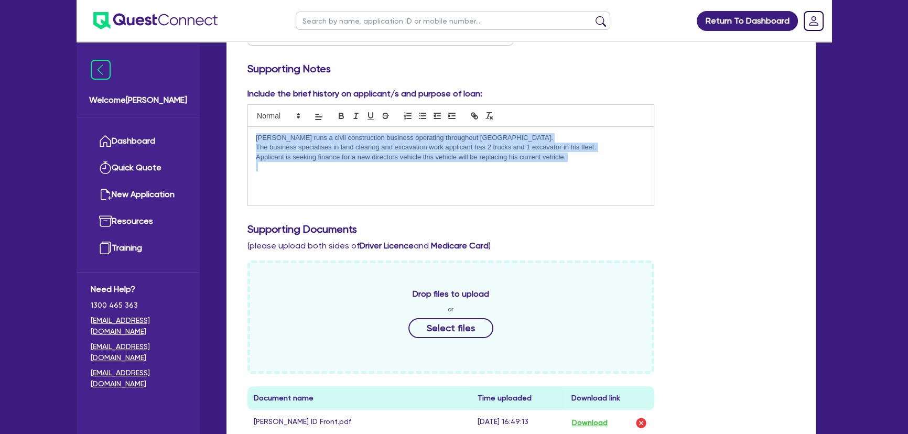
drag, startPoint x: 597, startPoint y: 161, endPoint x: 251, endPoint y: 135, distance: 346.9
click at [251, 135] on div "Muhammad runs a civil construction business operating throughout Melbourne. The…" at bounding box center [451, 166] width 406 height 79
copy div "Muhammad runs a civil construction business operating throughout Melbourne. The…"
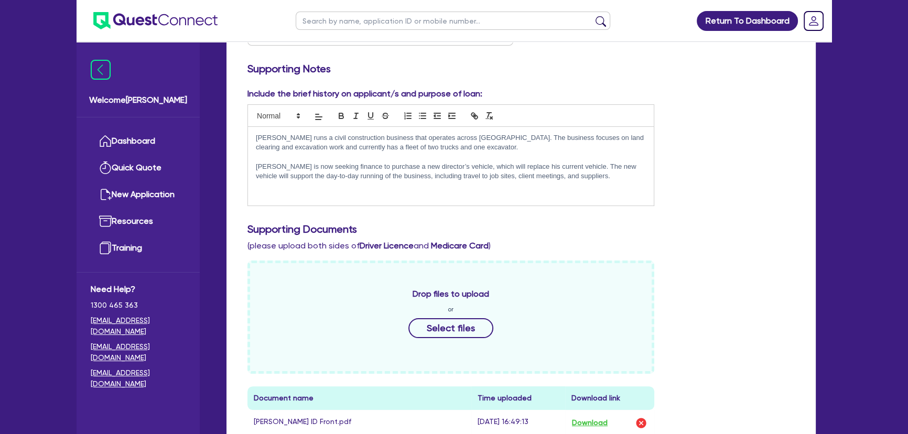
scroll to position [0, 0]
click at [397, 157] on p at bounding box center [451, 157] width 390 height 9
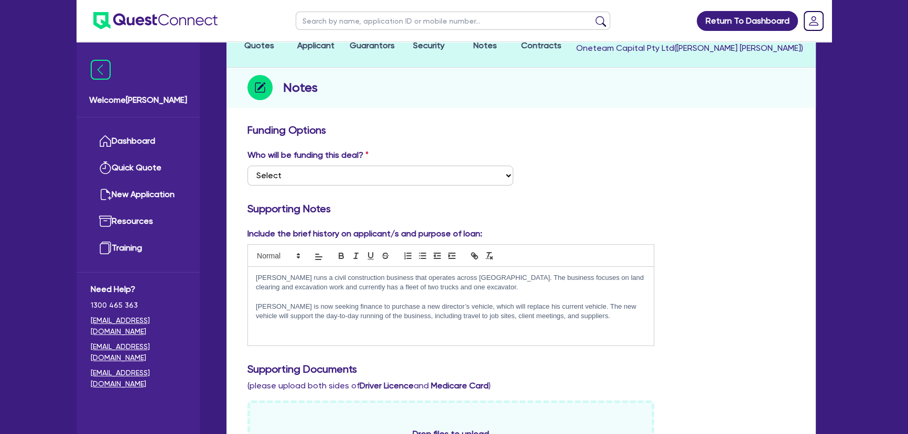
scroll to position [95, 0]
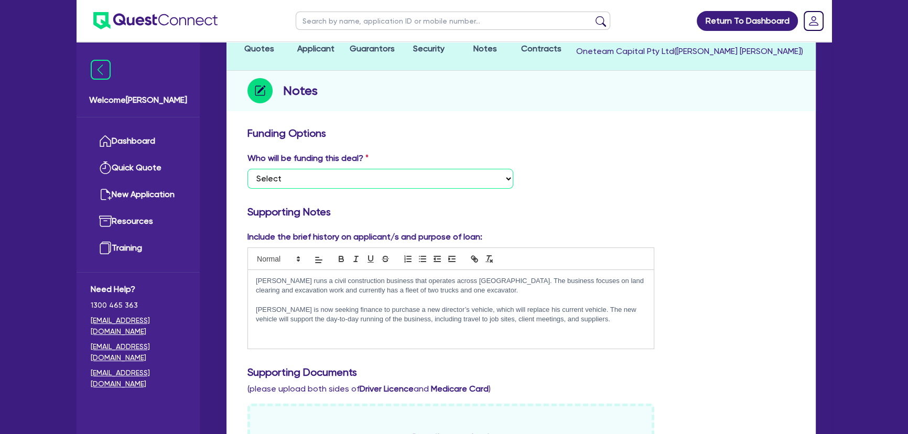
click at [408, 184] on select "Select I want Quest to fund 100% I will fund 100% I will co-fund with Quest Oth…" at bounding box center [380, 179] width 266 height 20
click at [247, 169] on select "Select I want Quest to fund 100% I will fund 100% I will co-fund with Quest Oth…" at bounding box center [380, 179] width 266 height 20
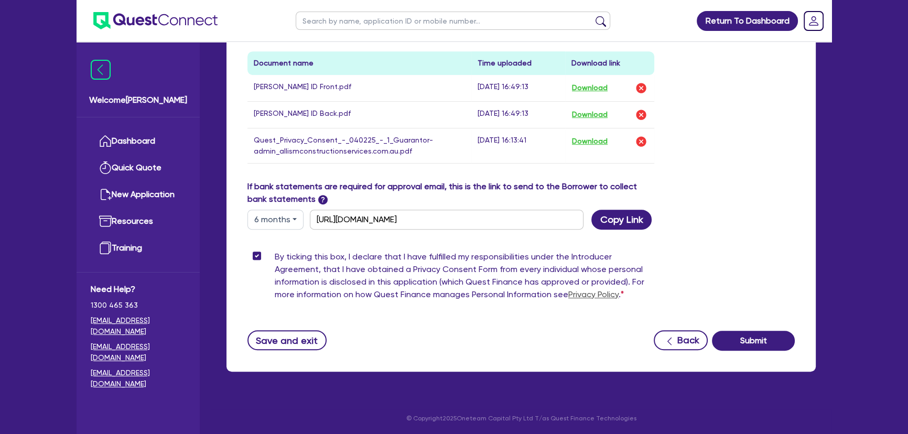
click at [709, 205] on div "If bank statements are required for approval email, this is the link to send to…" at bounding box center [521, 204] width 563 height 49
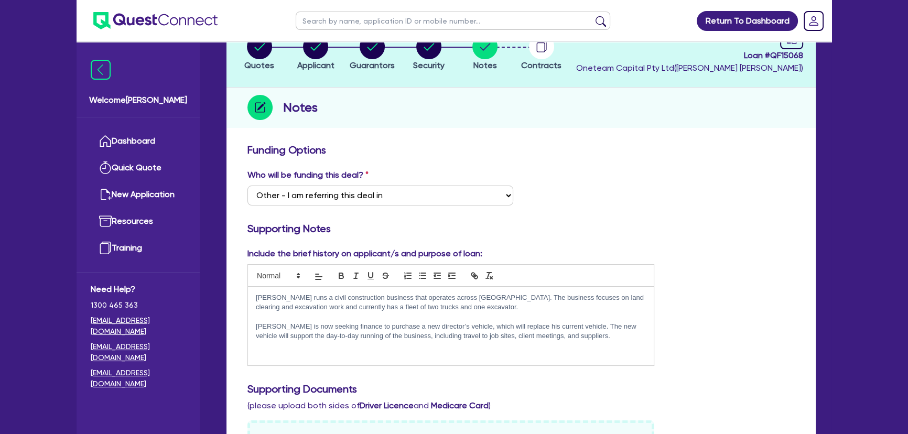
scroll to position [0, 0]
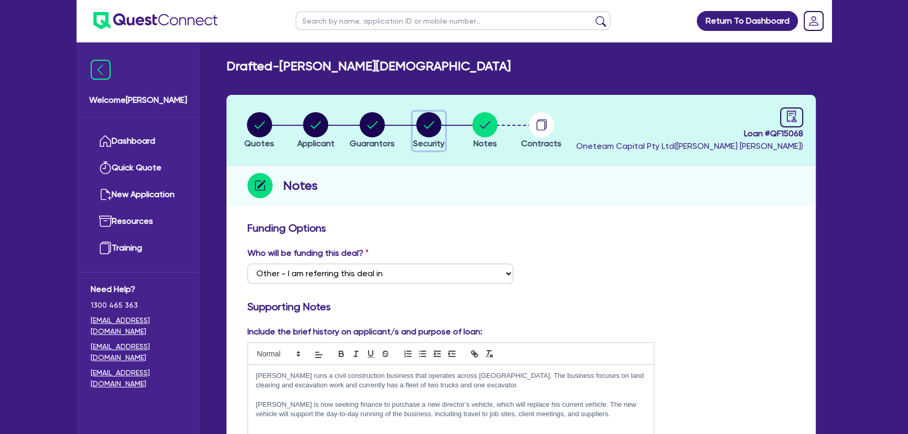
click at [425, 120] on circle "button" at bounding box center [428, 124] width 25 height 25
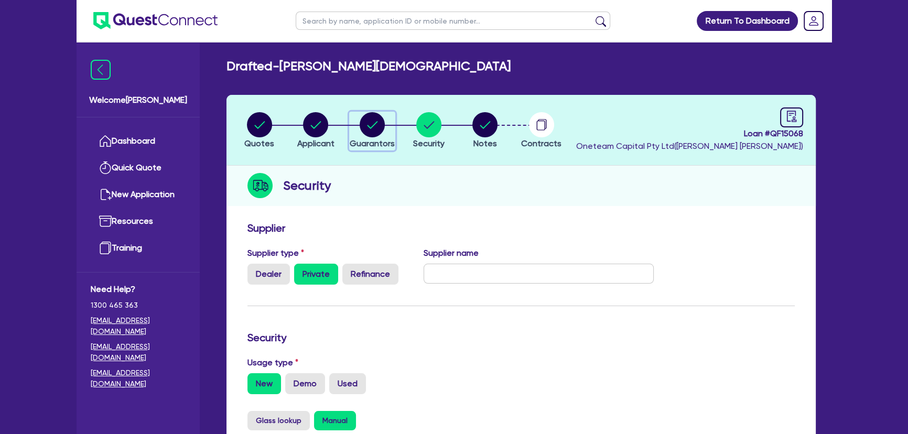
click at [374, 125] on circle "button" at bounding box center [372, 124] width 25 height 25
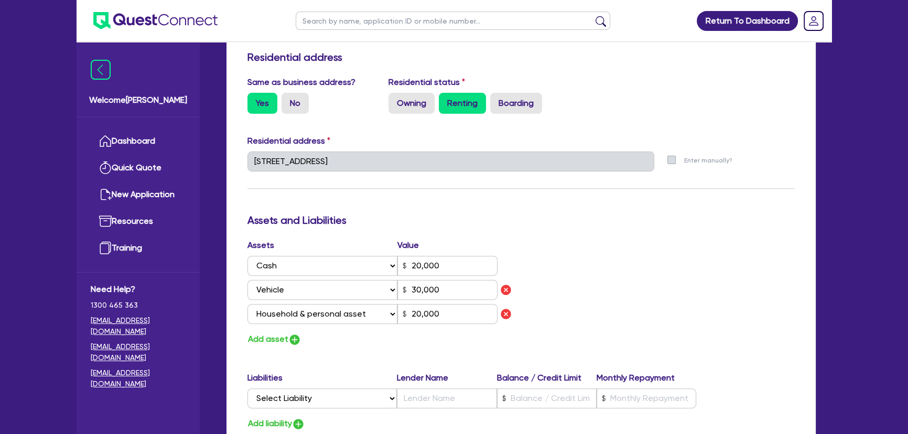
scroll to position [571, 0]
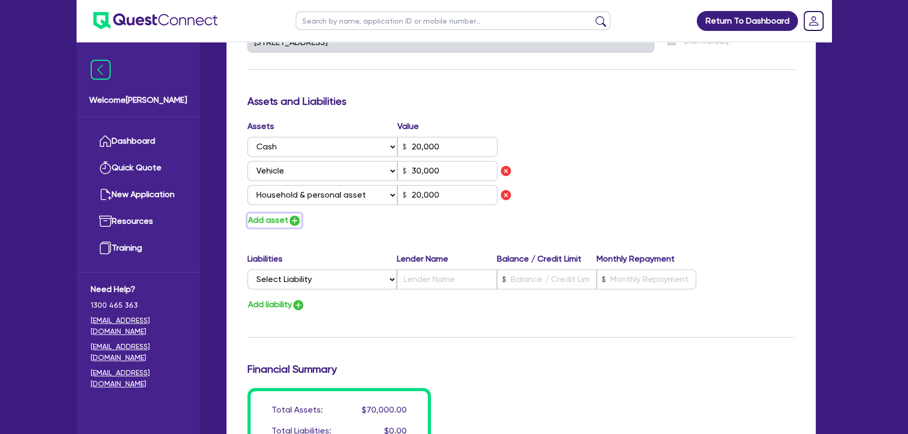
click at [282, 220] on button "Add asset" at bounding box center [274, 220] width 54 height 14
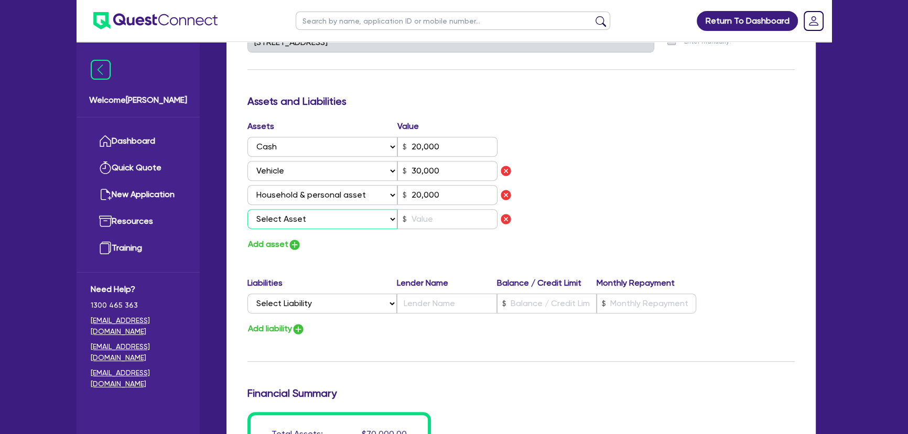
click at [287, 220] on select "Select Asset Cash Property Investment property Vehicle Truck Trailer Equipment …" at bounding box center [322, 219] width 150 height 20
click at [247, 209] on select "Select Asset Cash Property Investment property Vehicle Truck Trailer Equipment …" at bounding box center [322, 219] width 150 height 20
click at [416, 220] on input "text" at bounding box center [447, 219] width 100 height 20
click at [300, 244] on img "button" at bounding box center [294, 244] width 13 height 13
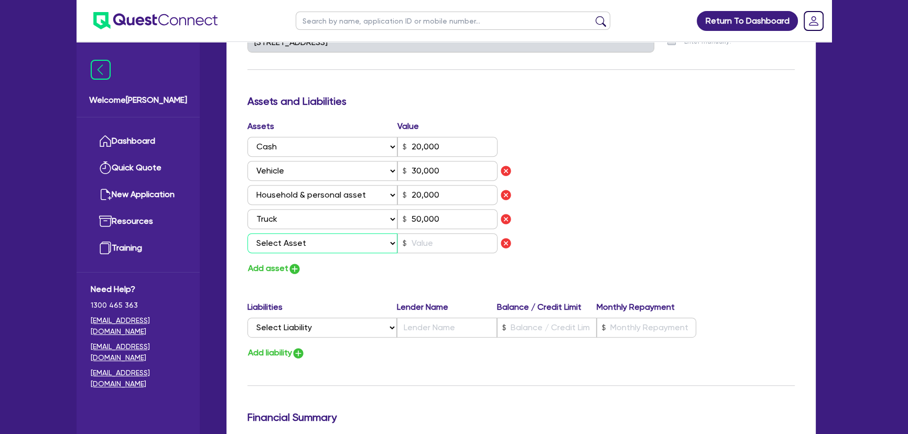
click at [303, 242] on select "Select Asset Cash Property Investment property Vehicle Truck Trailer Equipment …" at bounding box center [322, 243] width 150 height 20
click at [247, 233] on select "Select Asset Cash Property Investment property Vehicle Truck Trailer Equipment …" at bounding box center [322, 243] width 150 height 20
click at [437, 246] on input "text" at bounding box center [447, 243] width 100 height 20
click at [462, 257] on div "Assets Value Select Asset Cash Property Investment property Vehicle Truck Trail…" at bounding box center [380, 198] width 281 height 156
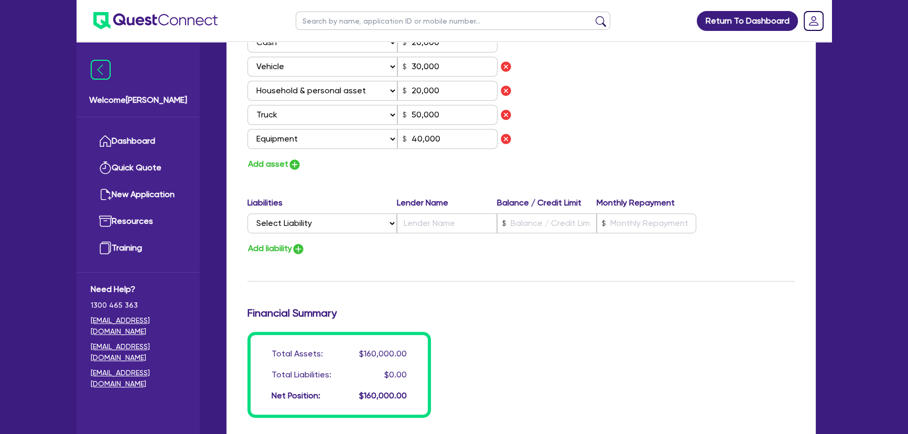
scroll to position [810, 0]
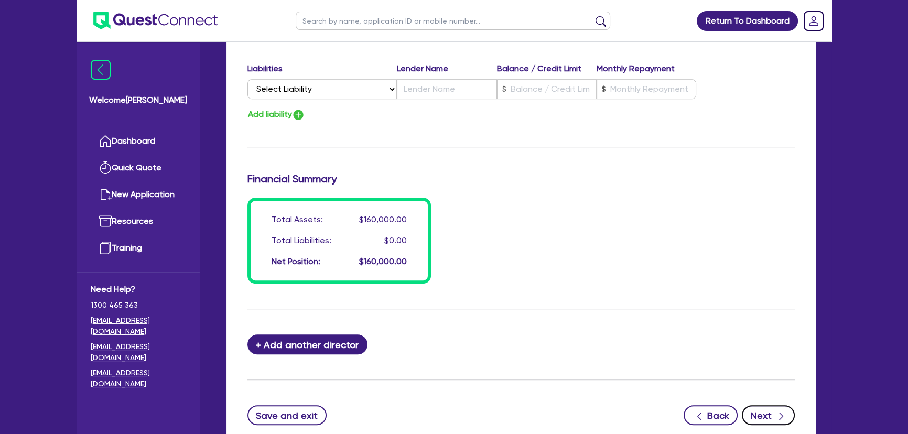
click at [745, 419] on button "Next" at bounding box center [768, 415] width 53 height 20
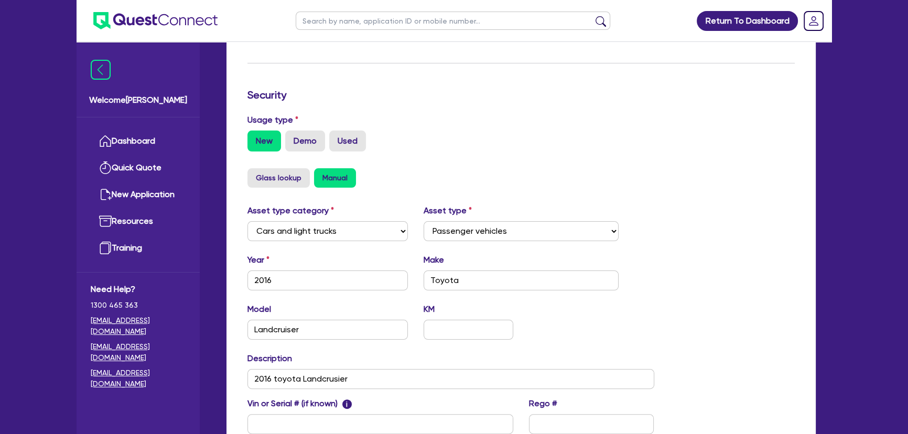
scroll to position [85, 0]
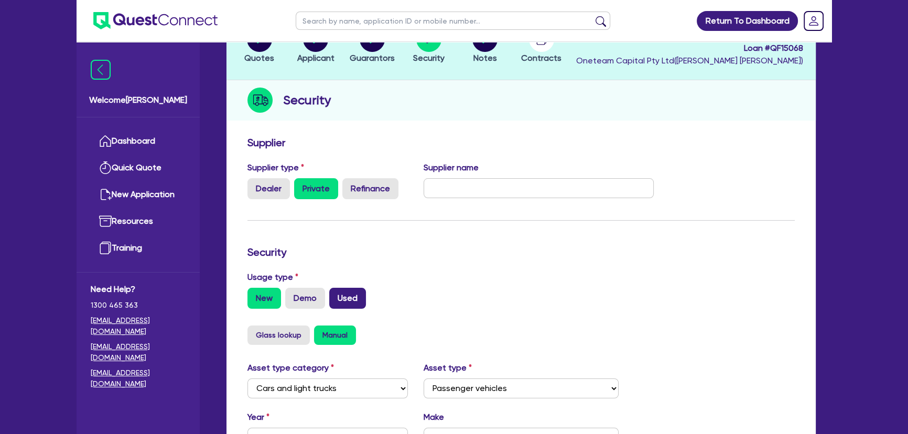
click at [355, 298] on label "Used" at bounding box center [347, 298] width 37 height 21
click at [336, 295] on input "Used" at bounding box center [332, 291] width 7 height 7
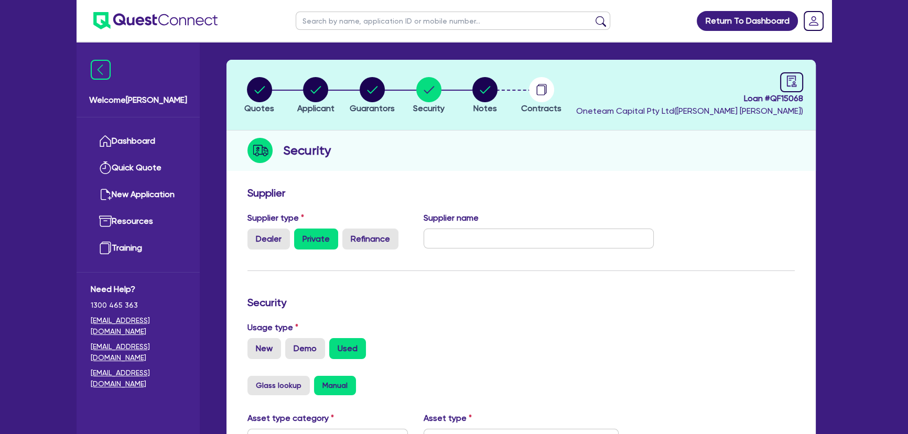
scroll to position [0, 0]
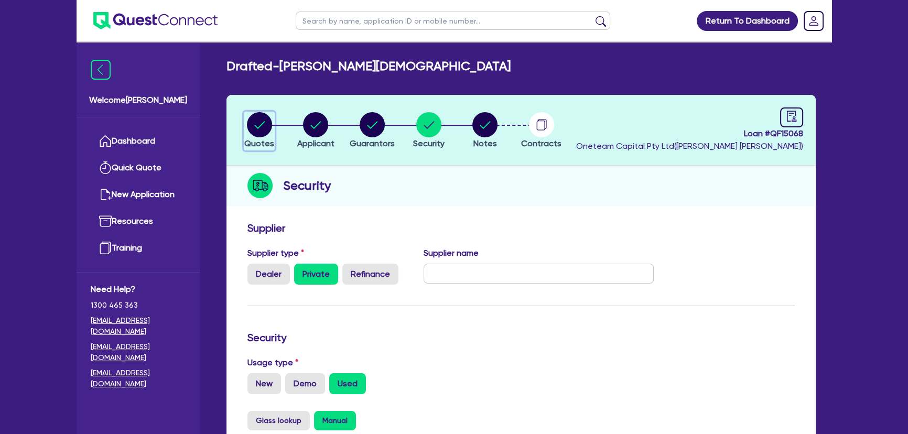
click at [267, 137] on button "Quotes" at bounding box center [259, 131] width 31 height 39
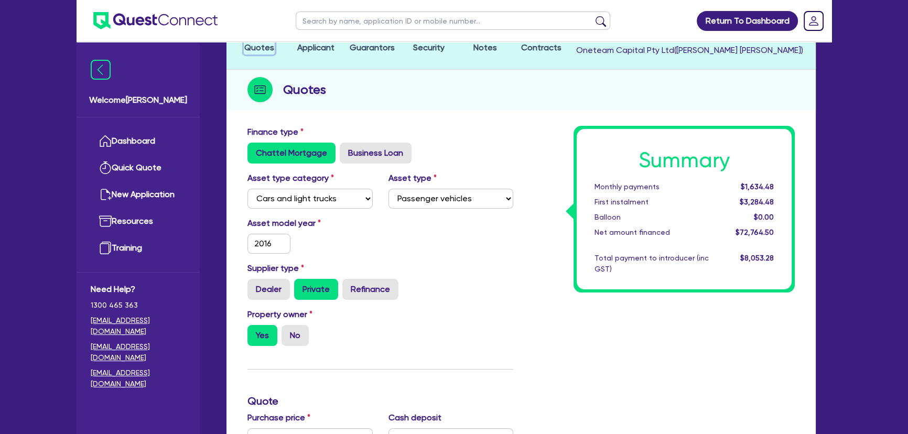
scroll to position [190, 0]
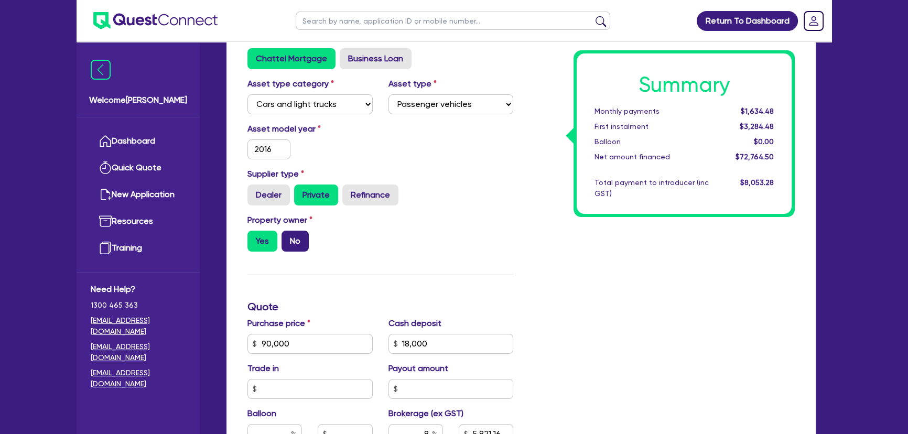
click at [307, 241] on label "No" at bounding box center [294, 241] width 27 height 21
click at [288, 237] on input "No" at bounding box center [284, 234] width 7 height 7
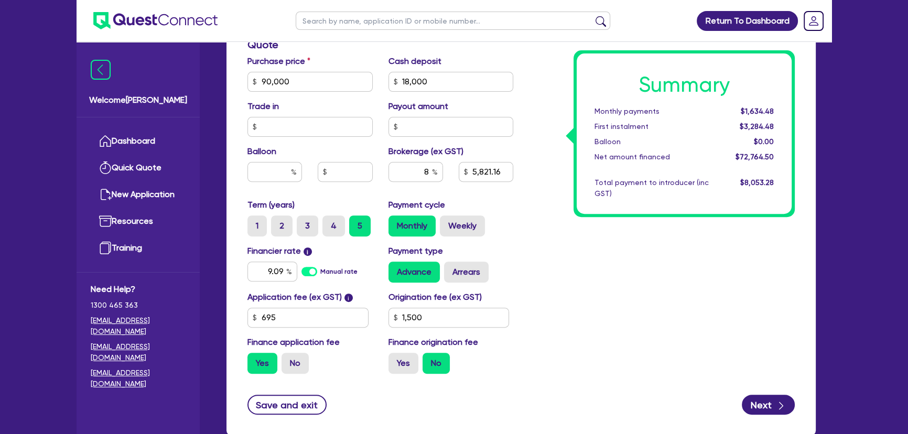
scroll to position [517, 0]
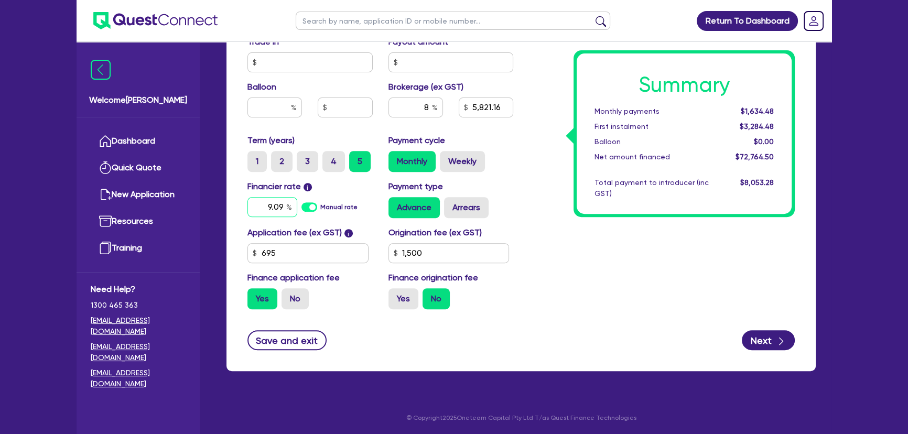
click at [275, 206] on input "9.09" at bounding box center [272, 207] width 50 height 20
click at [413, 114] on input "8" at bounding box center [415, 107] width 55 height 20
click at [276, 201] on input "9.09" at bounding box center [272, 207] width 50 height 20
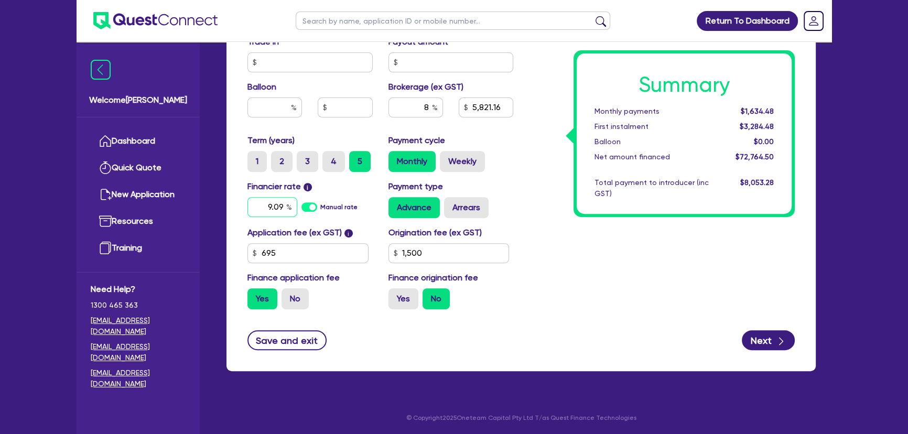
click at [273, 207] on input "9.09" at bounding box center [272, 207] width 50 height 20
click at [427, 120] on div "8" at bounding box center [416, 111] width 70 height 28
click at [425, 107] on input "8" at bounding box center [415, 107] width 55 height 20
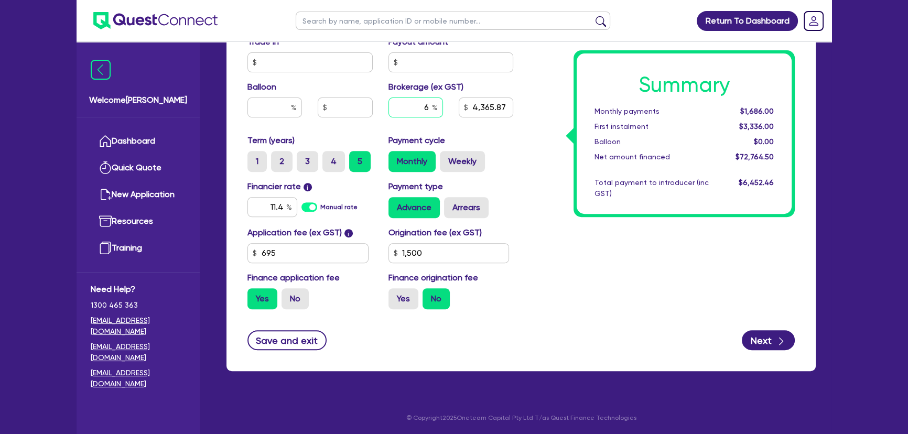
click at [426, 106] on input "6" at bounding box center [415, 107] width 55 height 20
click at [534, 246] on div "Summary Monthly payments $1,686.00 First instalment $3,336.00 Balloon $0.00 Net…" at bounding box center [661, 11] width 281 height 613
click at [425, 249] on input "1,500" at bounding box center [448, 253] width 121 height 20
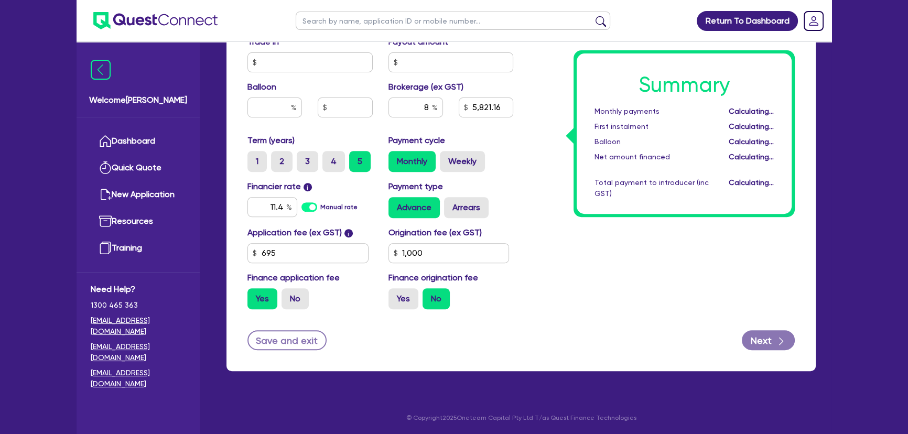
click at [613, 273] on div "Summary Monthly payments Calculating... First instalment Calculating... Balloon…" at bounding box center [661, 11] width 281 height 613
click at [774, 343] on button "Next" at bounding box center [768, 340] width 53 height 20
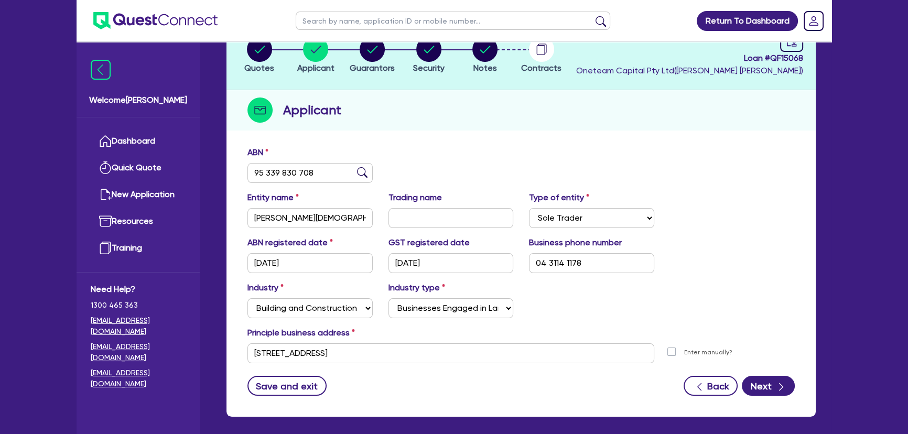
scroll to position [121, 0]
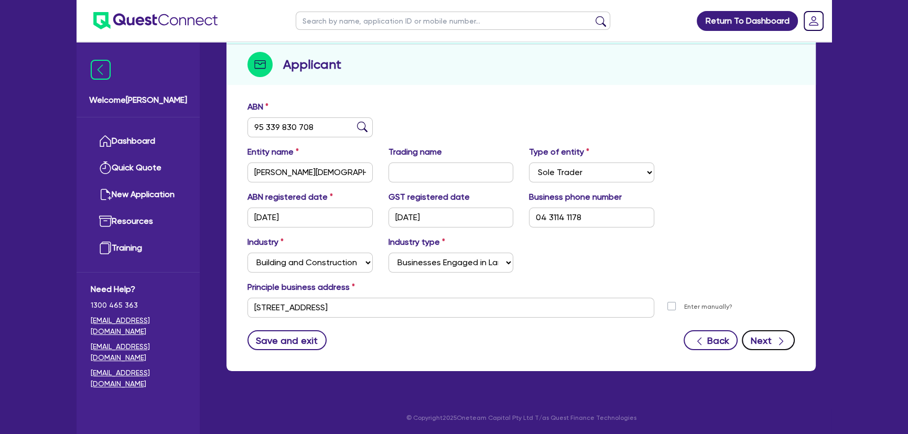
click at [765, 338] on button "Next" at bounding box center [768, 340] width 53 height 20
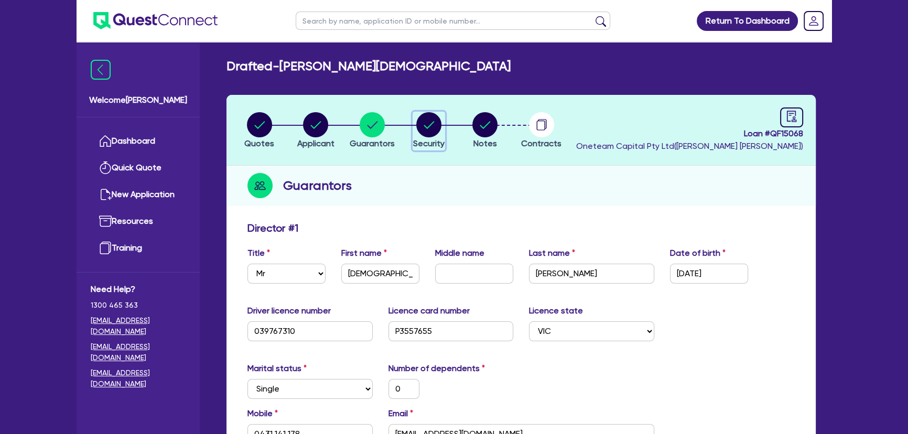
click at [430, 130] on circle "button" at bounding box center [428, 124] width 25 height 25
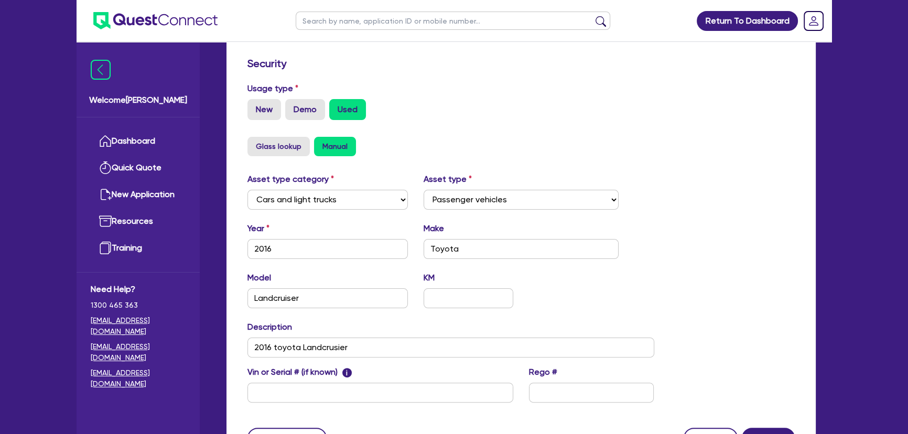
scroll to position [372, 0]
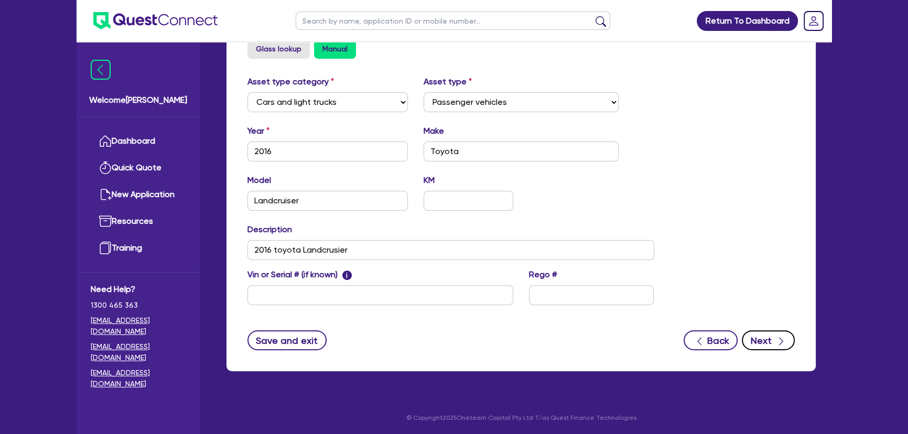
click at [765, 335] on button "Next" at bounding box center [768, 340] width 53 height 20
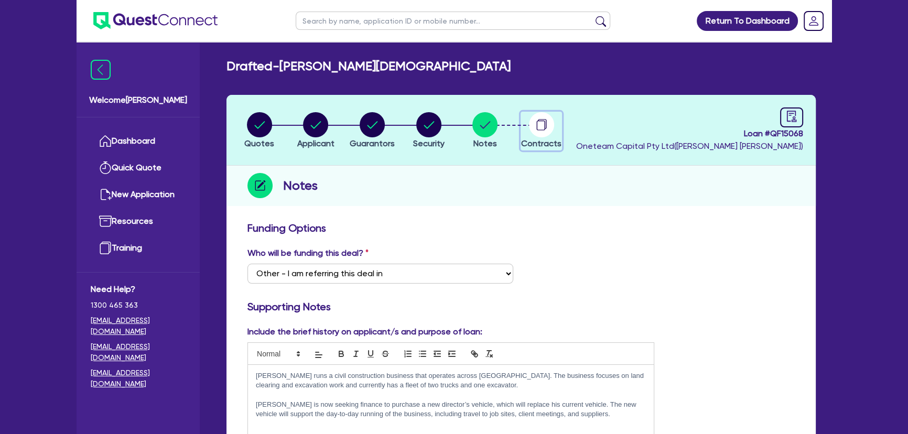
click at [540, 136] on circle "button" at bounding box center [541, 124] width 25 height 25
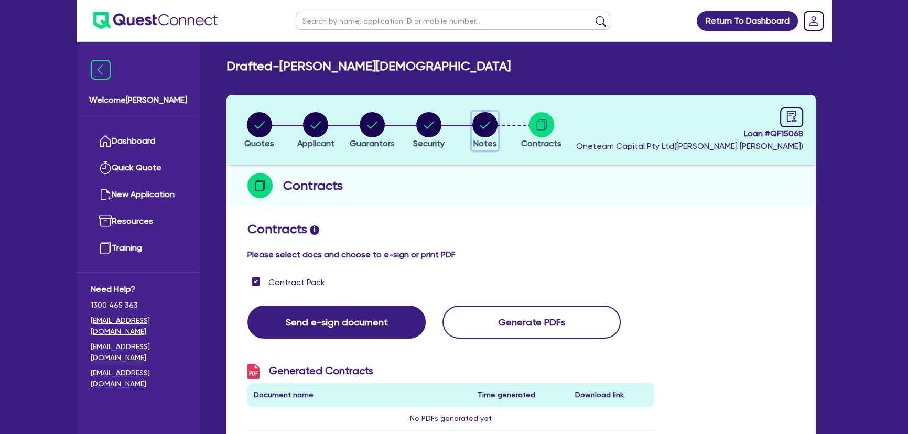
drag, startPoint x: 495, startPoint y: 128, endPoint x: 666, endPoint y: 122, distance: 170.5
click at [496, 127] on circle "button" at bounding box center [484, 124] width 25 height 25
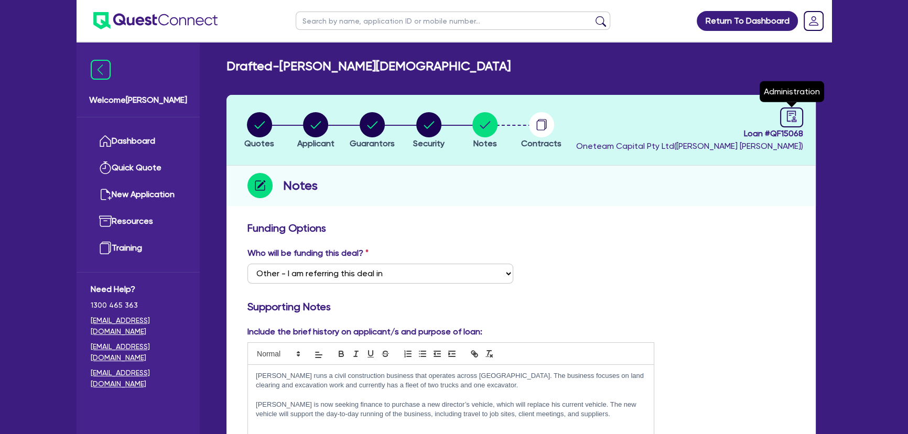
click at [778, 117] on div "Loan # QF15068 Oneteam Capital Pty Ltd ( Joel Harding ) Administration" at bounding box center [689, 129] width 227 height 45
click at [795, 109] on link at bounding box center [791, 117] width 23 height 20
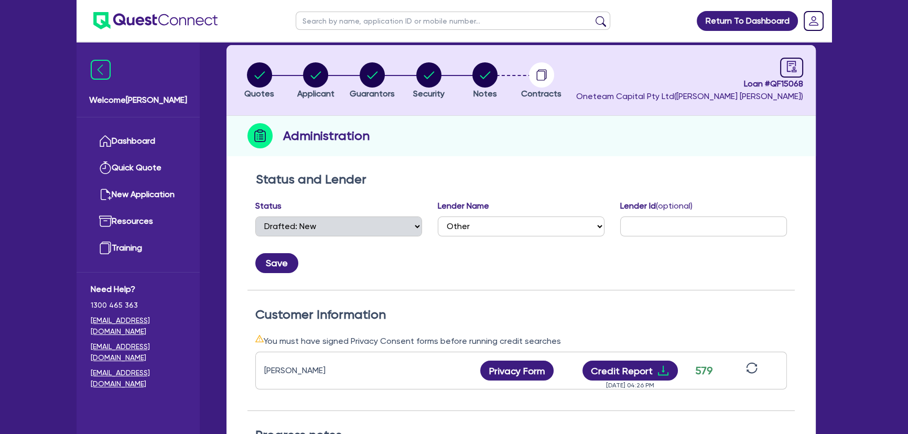
scroll to position [95, 0]
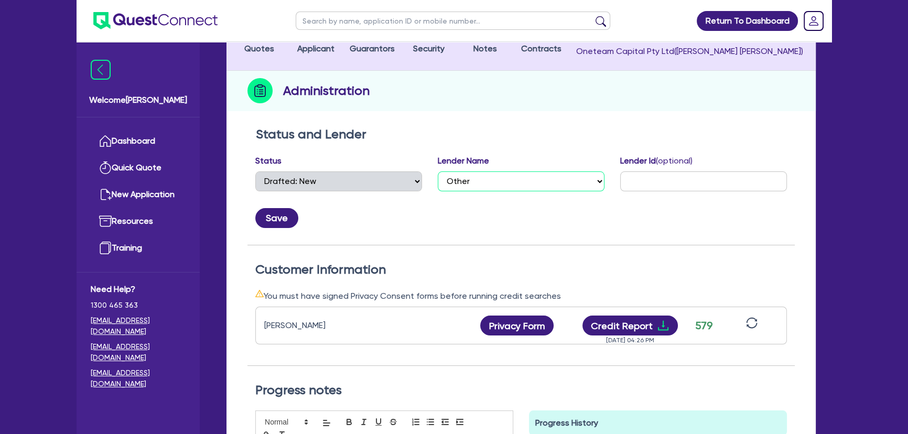
click at [453, 175] on select "Select AAMF AFS Alex Bank Angle Finance Azora Banjo BigStone BOQ Finance Brande…" at bounding box center [521, 181] width 167 height 20
click at [438, 171] on select "Select AAMF AFS Alex Bank Angle Finance Azora Banjo BigStone BOQ Finance Brande…" at bounding box center [521, 181] width 167 height 20
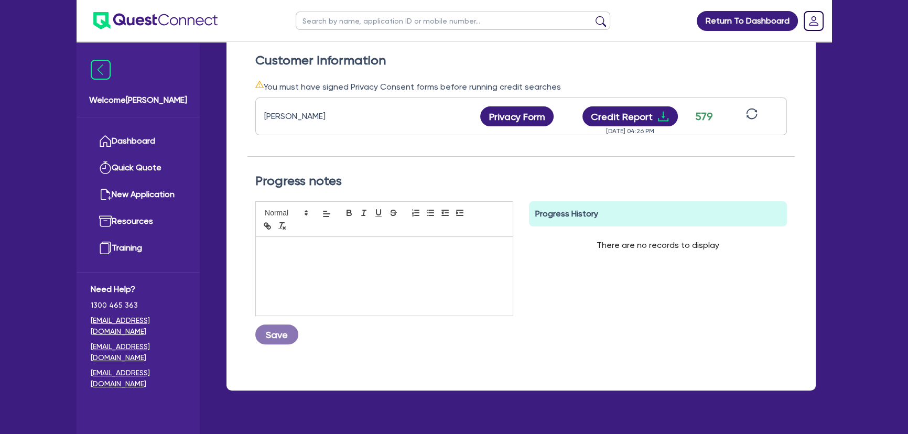
scroll to position [323, 0]
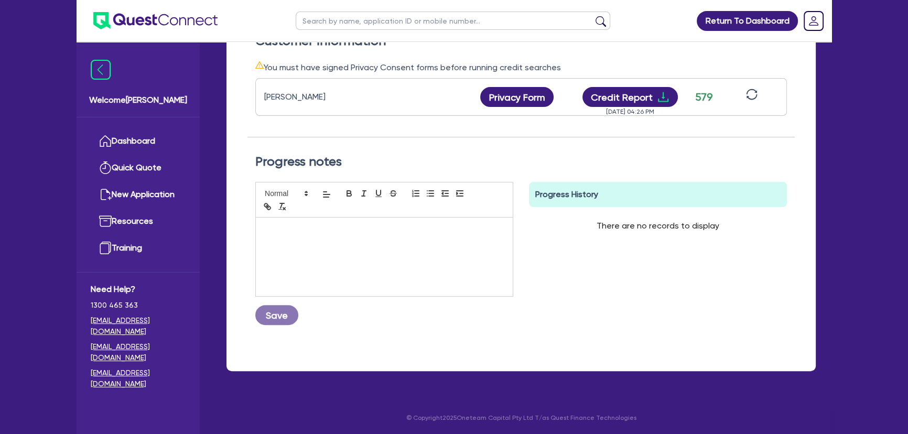
click at [297, 259] on div at bounding box center [384, 257] width 257 height 79
click at [275, 309] on button "Save" at bounding box center [276, 315] width 43 height 20
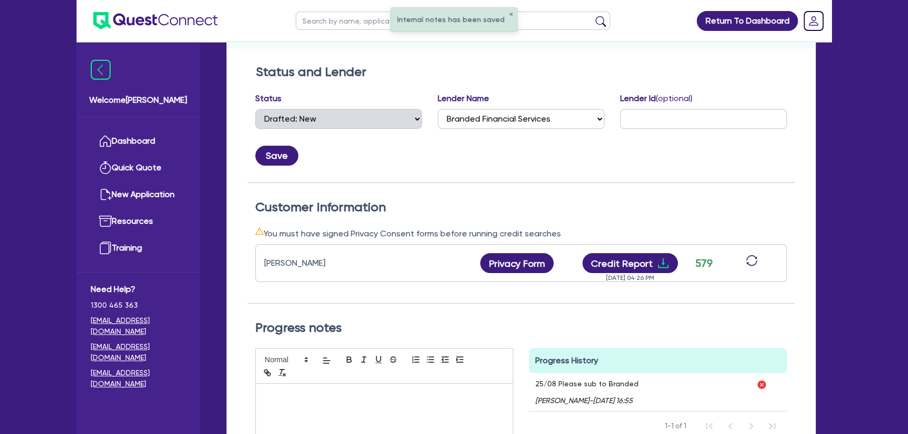
scroll to position [0, 0]
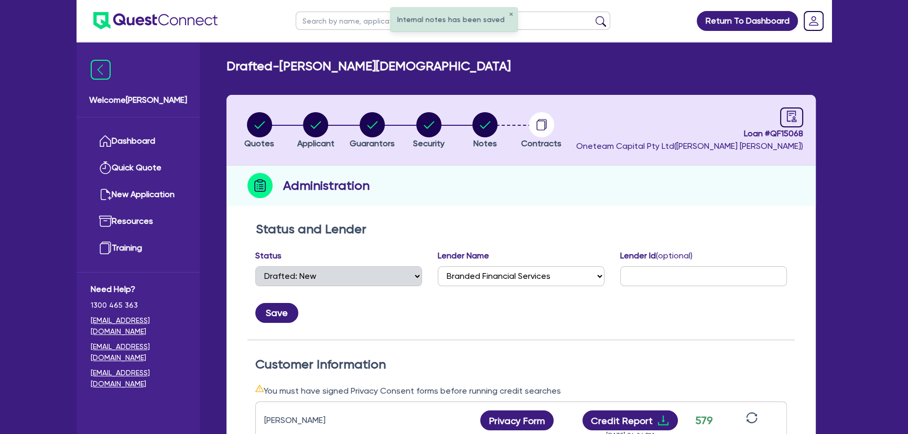
click at [469, 115] on li "Notes" at bounding box center [485, 130] width 57 height 37
click at [472, 114] on icon "button" at bounding box center [484, 124] width 25 height 25
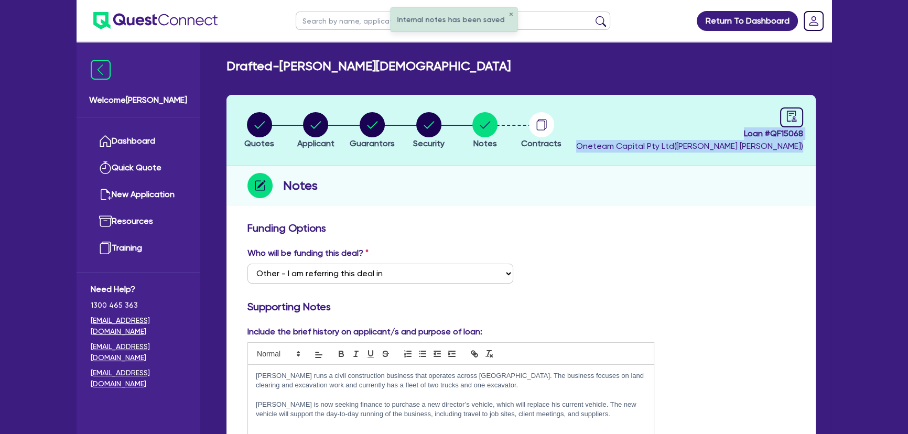
drag, startPoint x: 719, startPoint y: 124, endPoint x: 914, endPoint y: 147, distance: 196.9
click at [743, 147] on span "Oneteam Capital Pty Ltd ( Joel Harding )" at bounding box center [689, 146] width 227 height 10
drag, startPoint x: 742, startPoint y: 134, endPoint x: 857, endPoint y: 136, distance: 115.3
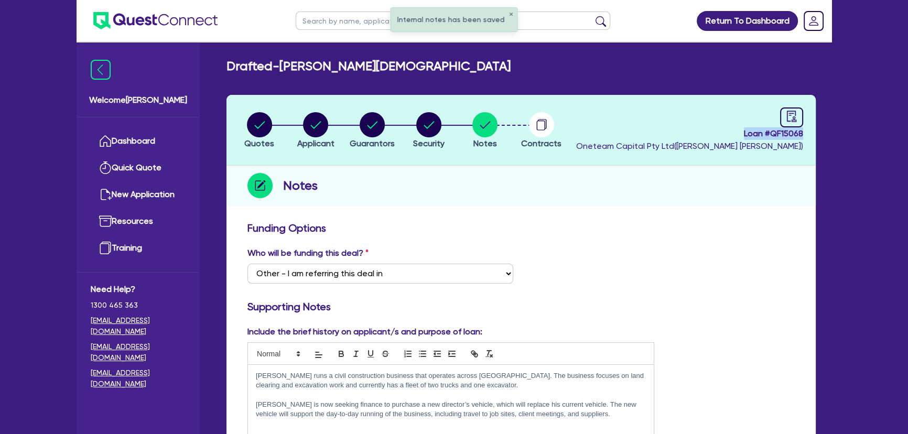
copy span "Loan # QF15068"
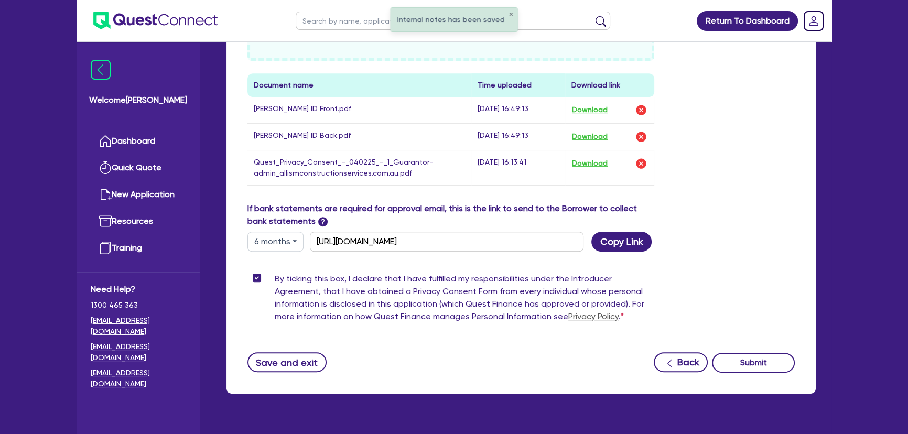
scroll to position [573, 0]
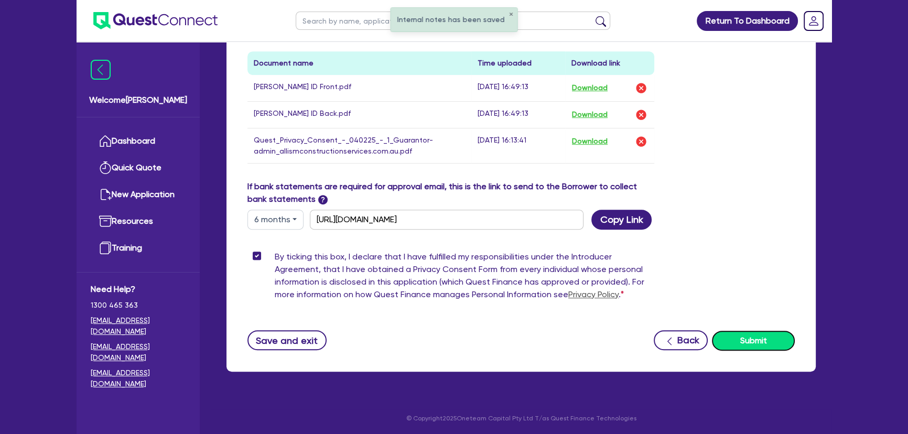
click at [761, 334] on button "Submit" at bounding box center [753, 341] width 83 height 20
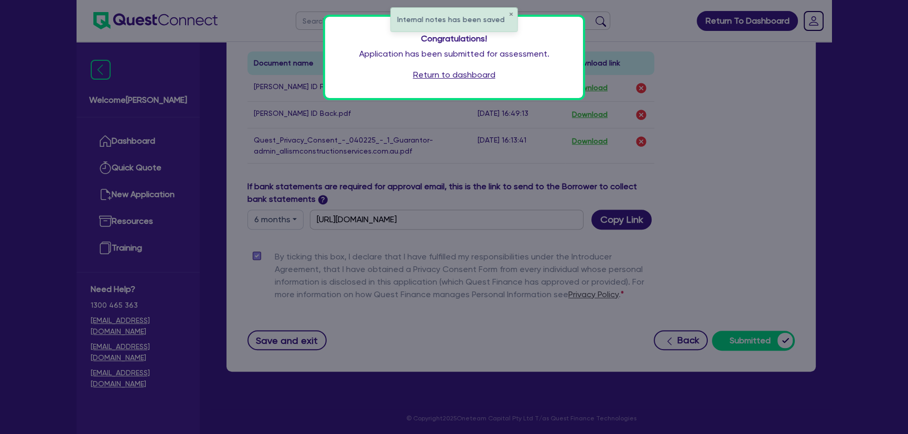
click at [440, 75] on link "Return to dashboard" at bounding box center [454, 75] width 82 height 13
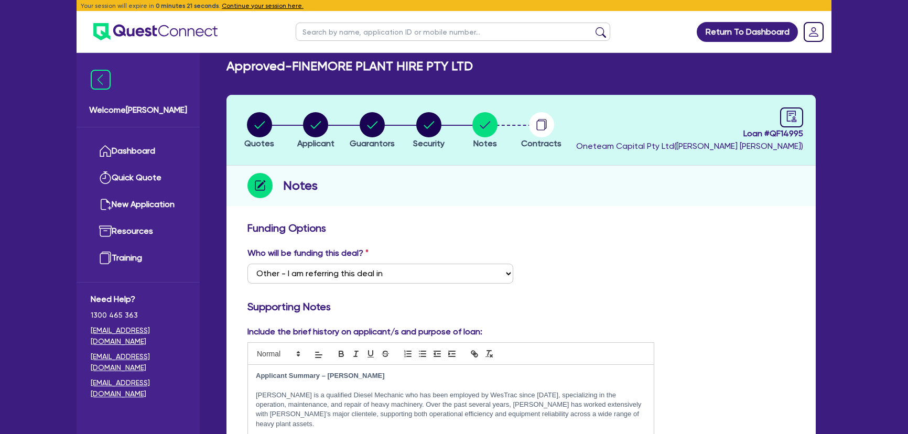
select select "Other"
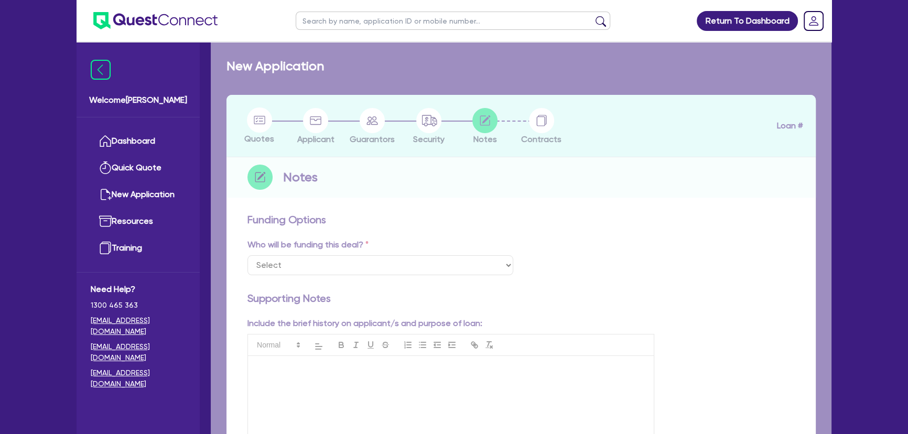
select select "Other"
checkbox input "true"
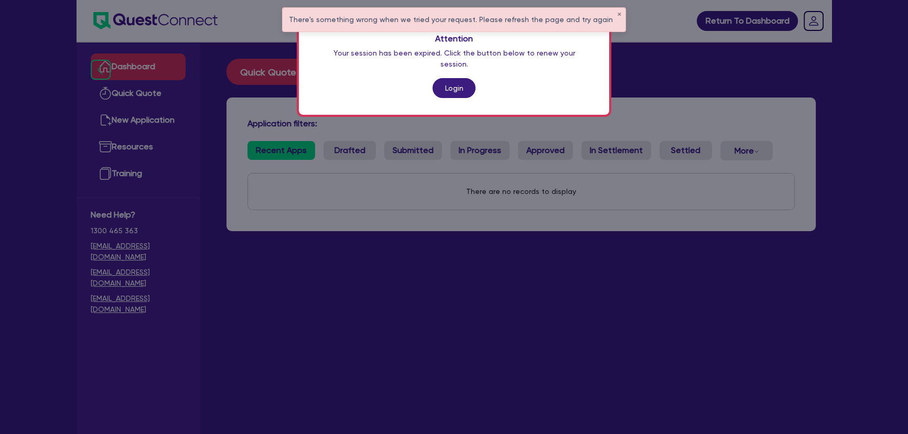
click at [476, 67] on div "Attention Your session has been expired. Click the button below to renew your s…" at bounding box center [454, 66] width 310 height 98
click at [469, 78] on link "Login" at bounding box center [453, 88] width 43 height 20
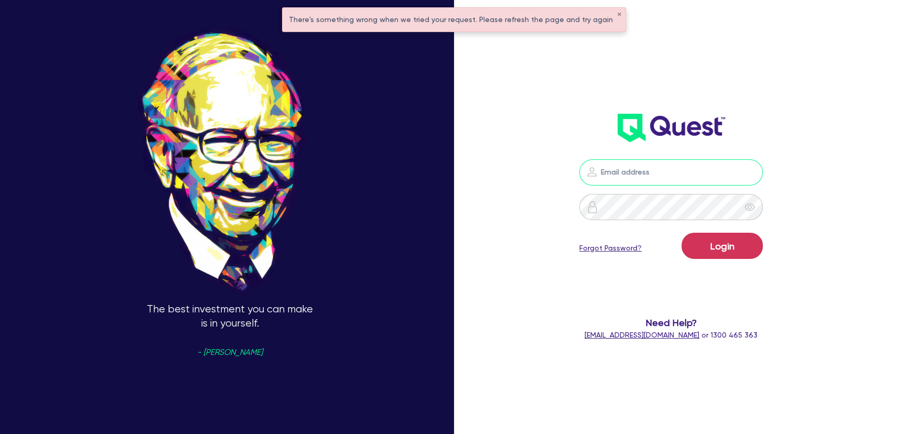
type input "[PERSON_NAME][EMAIL_ADDRESS][PERSON_NAME][DOMAIN_NAME]"
click at [713, 254] on button "Login" at bounding box center [721, 246] width 81 height 26
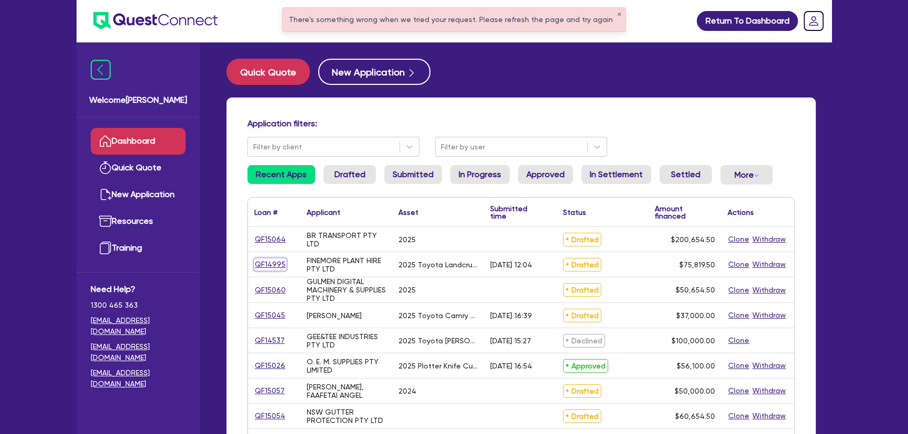
click at [262, 266] on link "QF14995" at bounding box center [270, 264] width 32 height 12
select select "CARS_AND_LIGHT_TRUCKS"
select select "VANS_AND_UTES"
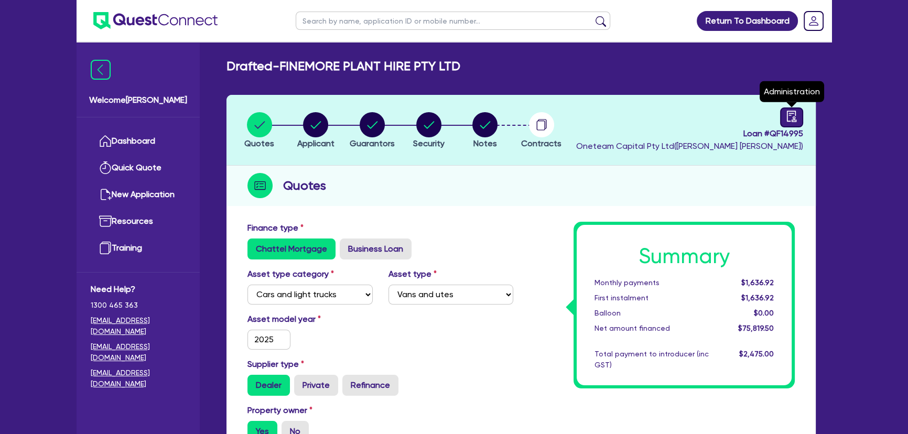
click at [791, 117] on icon "audit" at bounding box center [792, 117] width 12 height 12
select select "DRAFTED_AMENDED"
select select "Flexicommercial"
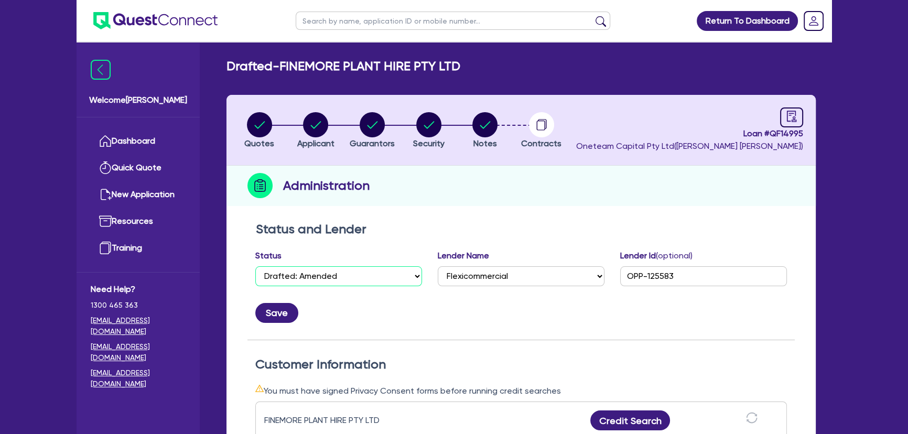
click at [403, 273] on select "Select Quoted Drafted: New Drafted: Amended Submitted: New Submitted: Amended I…" at bounding box center [338, 276] width 167 height 20
select select "APPROVED_WAITING_FOR_MORE_INFO"
click at [255, 266] on select "Select Quoted Drafted: New Drafted: Amended Submitted: New Submitted: Amended I…" at bounding box center [338, 276] width 167 height 20
click at [284, 307] on button "Save" at bounding box center [276, 313] width 43 height 20
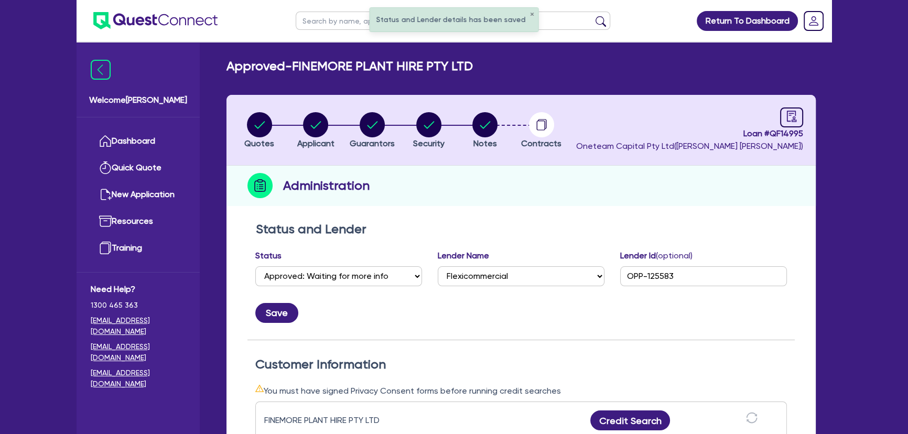
click at [197, 26] on img at bounding box center [155, 20] width 124 height 17
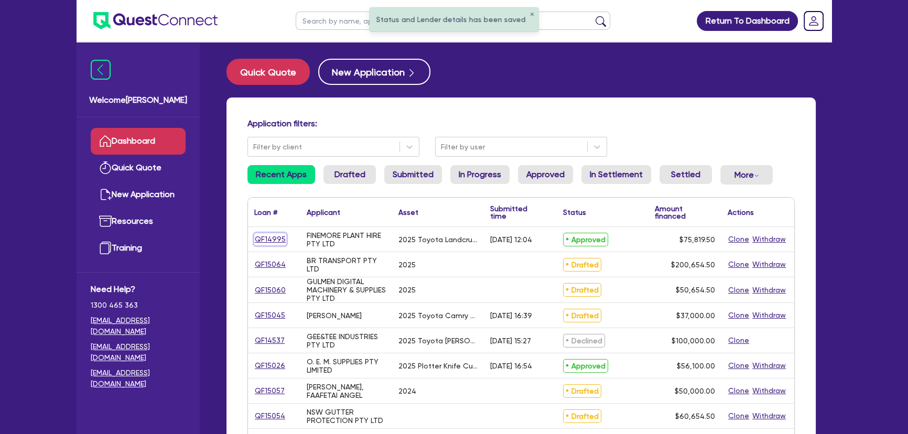
click at [278, 234] on link "QF14995" at bounding box center [270, 239] width 32 height 12
select select "CARS_AND_LIGHT_TRUCKS"
select select "VANS_AND_UTES"
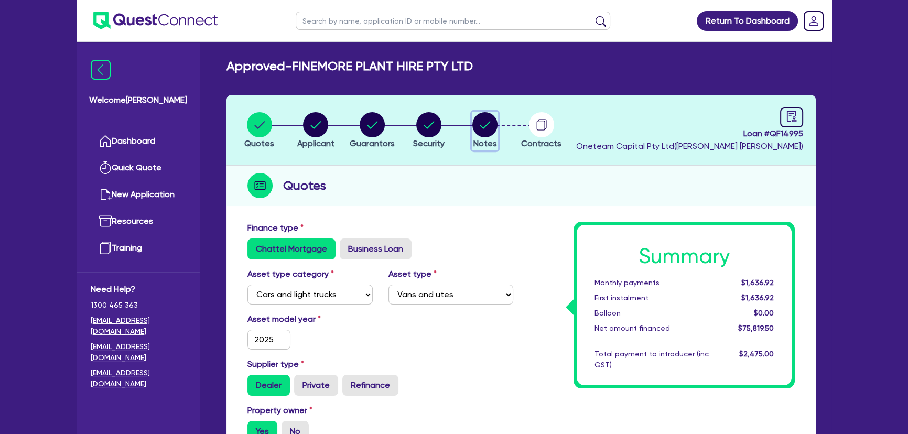
click at [483, 117] on circle "button" at bounding box center [484, 124] width 25 height 25
select select "Other"
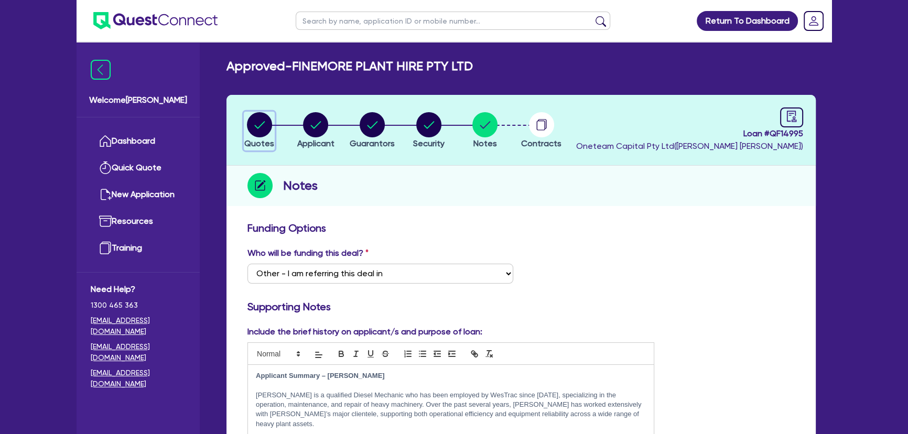
drag, startPoint x: 264, startPoint y: 123, endPoint x: 280, endPoint y: 128, distance: 17.1
click at [263, 123] on circle "button" at bounding box center [259, 124] width 25 height 25
select select "CARS_AND_LIGHT_TRUCKS"
select select "VANS_AND_UTES"
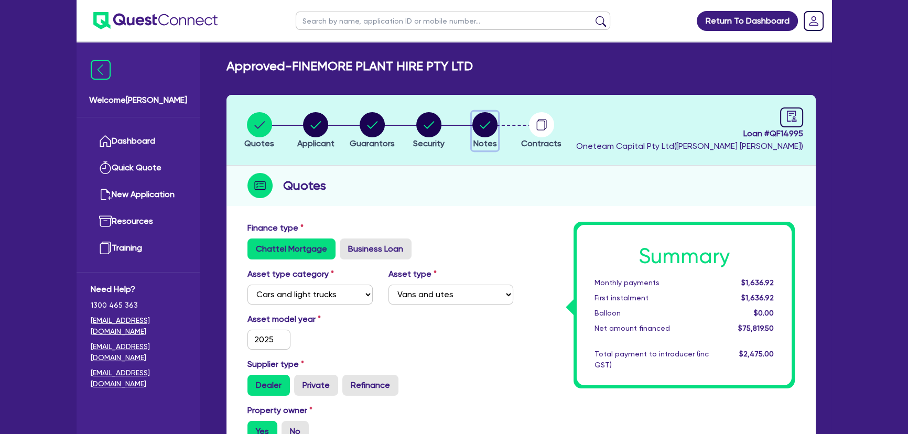
click at [483, 120] on circle "button" at bounding box center [484, 124] width 25 height 25
select select "Other"
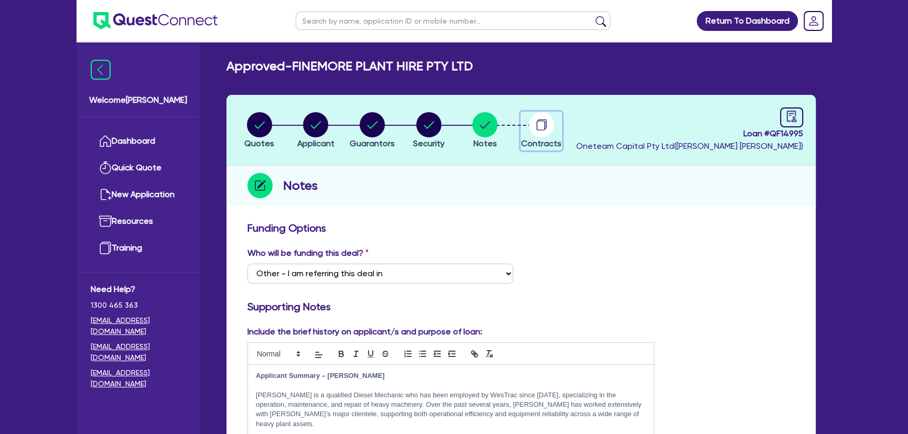
click at [542, 116] on circle "button" at bounding box center [541, 124] width 25 height 25
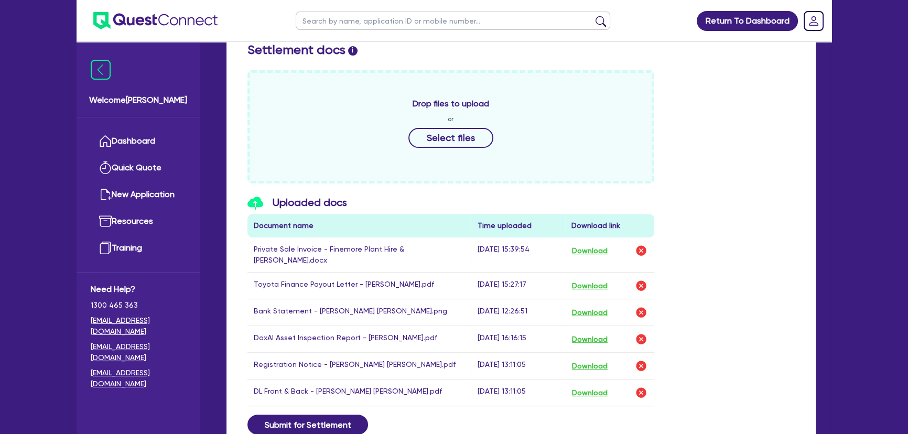
scroll to position [524, 0]
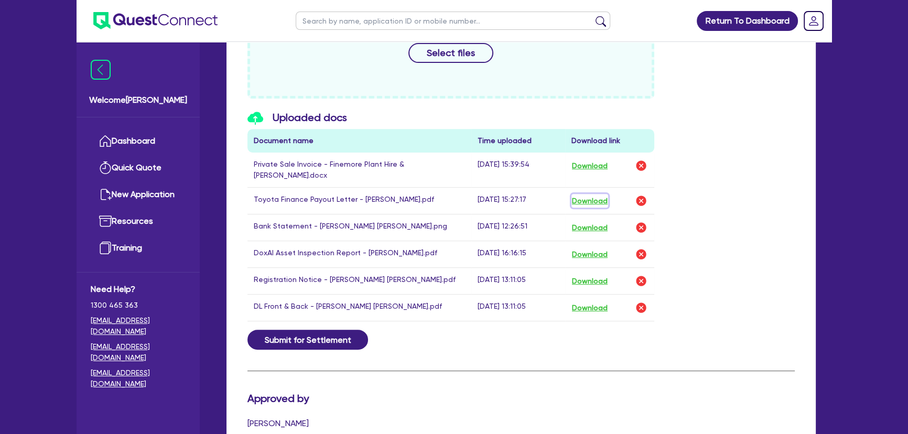
click at [587, 194] on button "Download" at bounding box center [589, 201] width 37 height 14
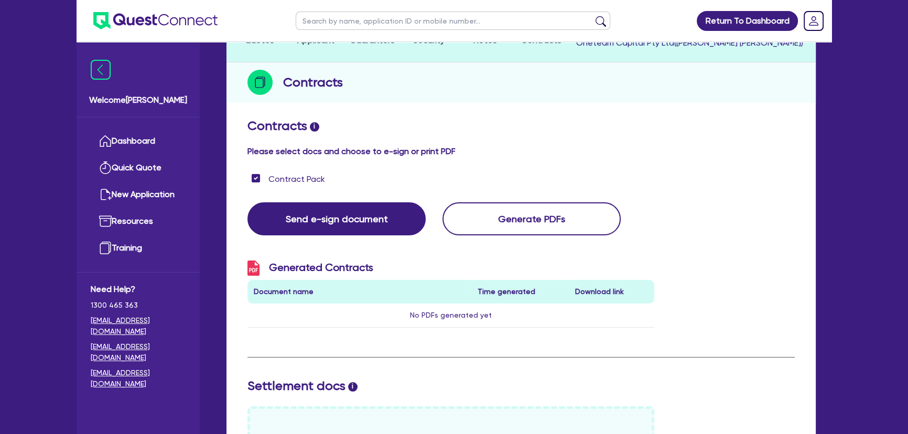
scroll to position [0, 0]
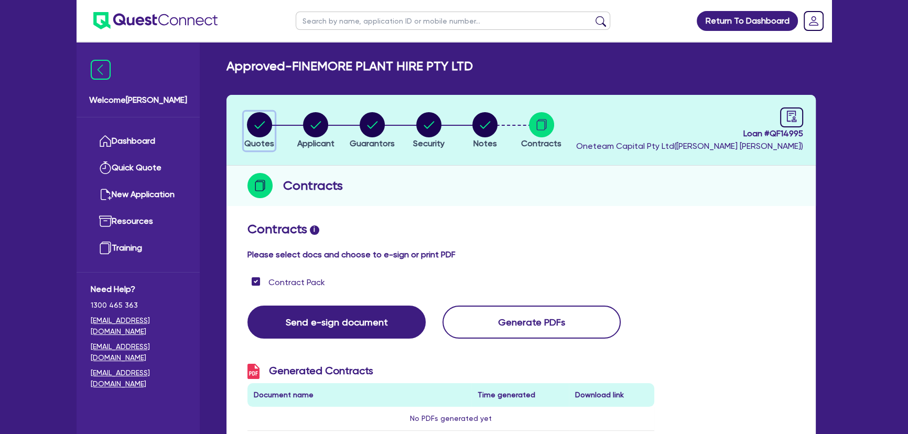
click at [271, 128] on circle "button" at bounding box center [259, 124] width 25 height 25
select select "CARS_AND_LIGHT_TRUCKS"
select select "VANS_AND_UTES"
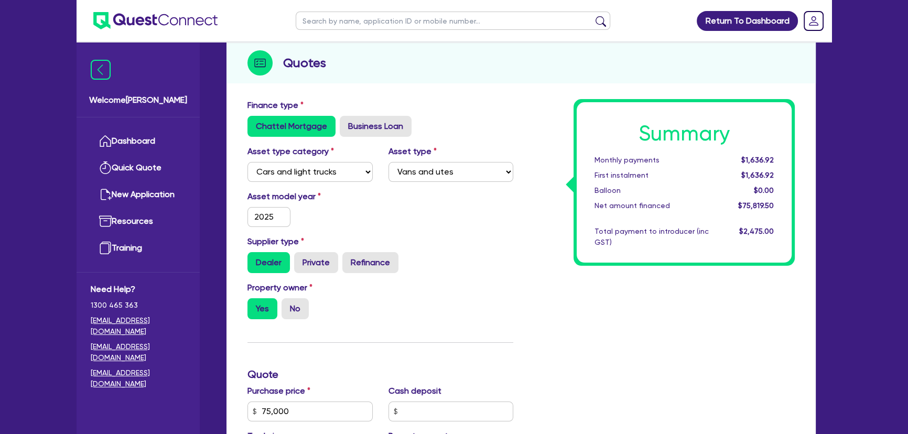
scroll to position [286, 0]
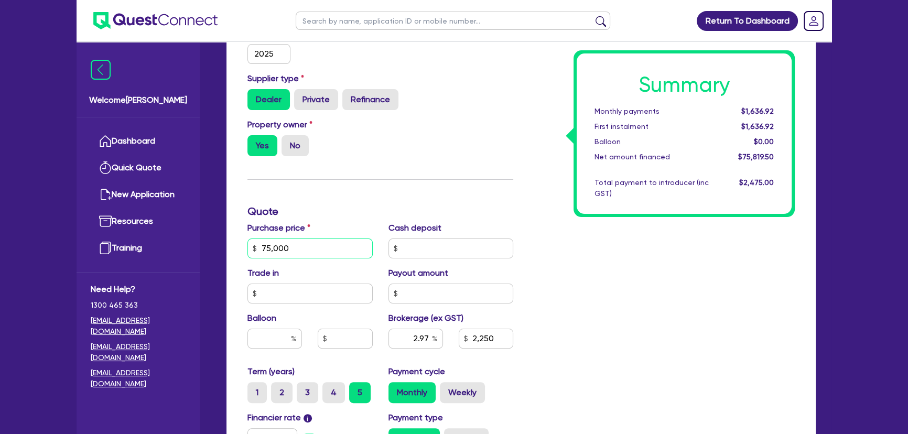
drag, startPoint x: 306, startPoint y: 249, endPoint x: 250, endPoint y: 249, distance: 56.1
click at [250, 249] on input "75,000" at bounding box center [309, 248] width 125 height 20
paste input "431.84"
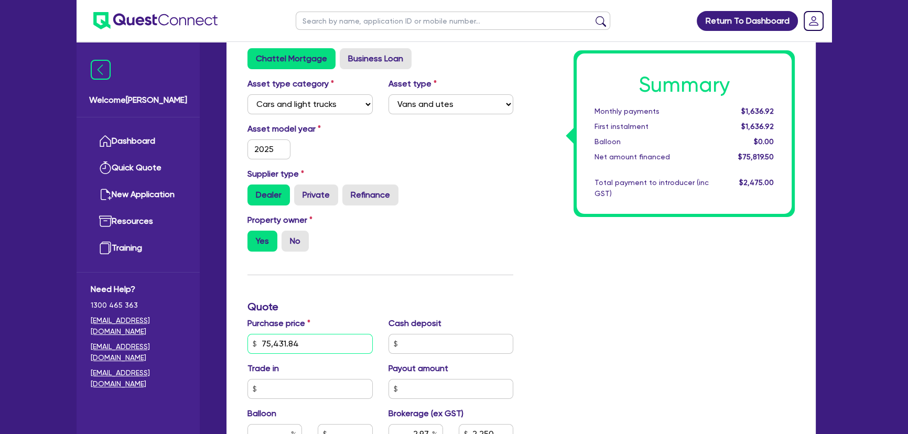
type input "75,431.84"
type input "2.97"
type input "2,250"
type input "2.95"
type input "2,250"
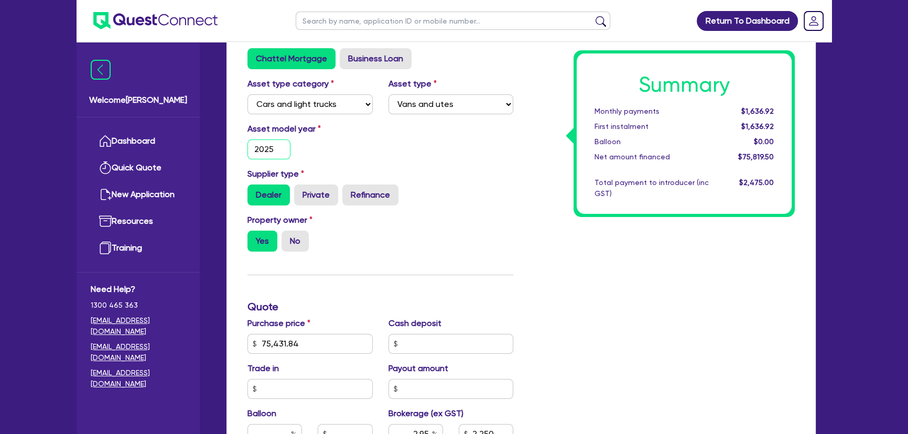
click at [262, 146] on input "2025" at bounding box center [268, 149] width 43 height 20
type input "2019"
type input "2.95"
type input "2,250"
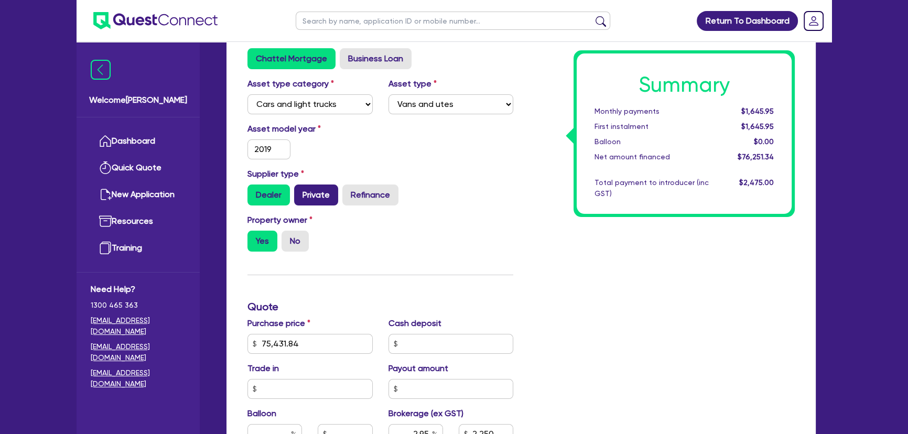
type input "2.95"
type input "2,250"
click at [327, 199] on label "Private" at bounding box center [316, 194] width 44 height 21
click at [301, 191] on input "Private" at bounding box center [297, 187] width 7 height 7
radio input "true"
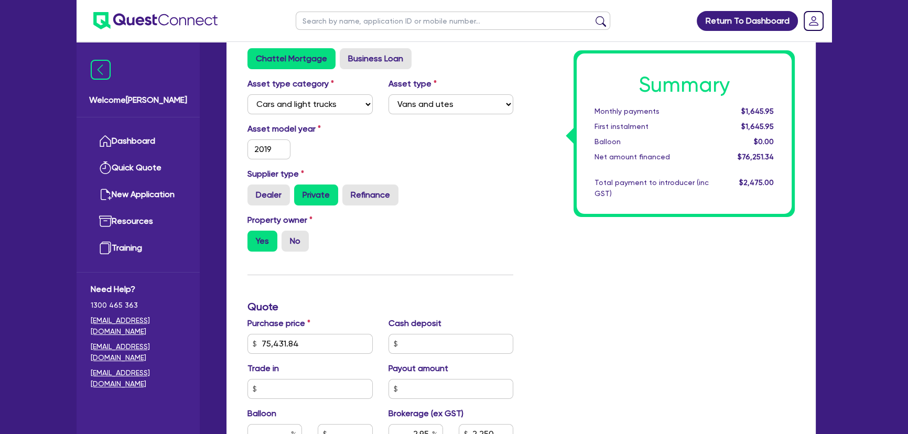
type input "2.95"
type input "2,250"
type input "2.95"
type input "2,250"
click at [349, 149] on div "Asset model year 2019" at bounding box center [310, 141] width 141 height 37
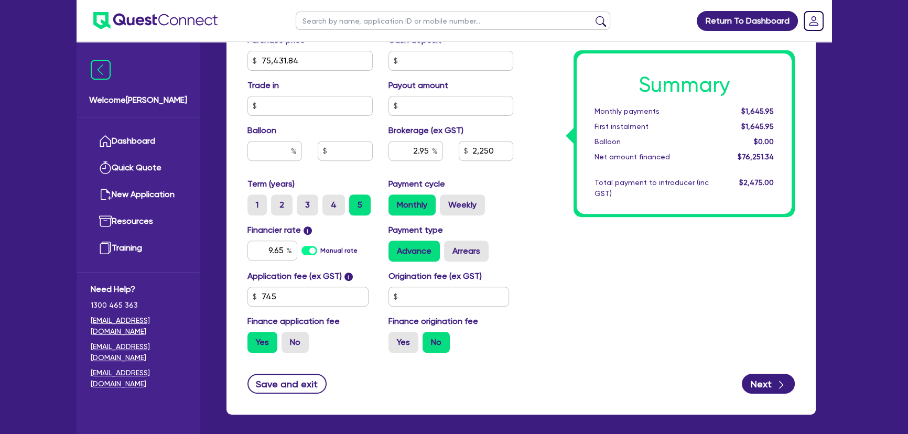
scroll to position [469, 0]
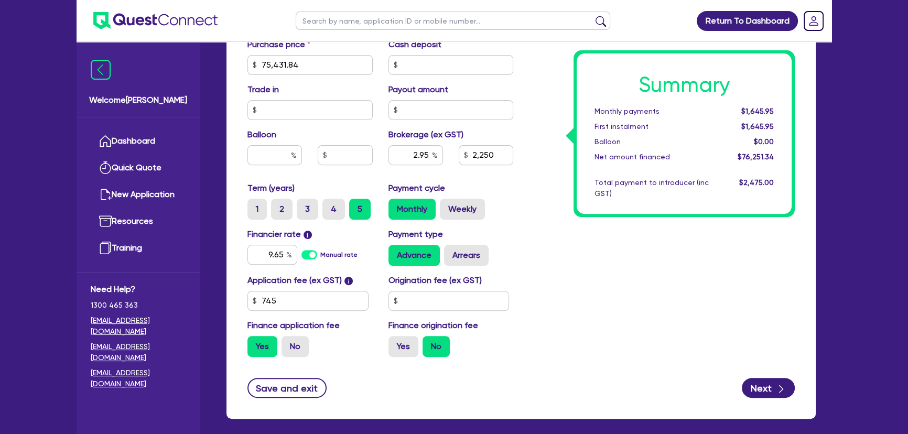
click at [541, 267] on div "Summary Monthly payments $1,645.95 First instalment $1,645.95 Balloon $0.00 Net…" at bounding box center [661, 59] width 281 height 613
click at [406, 152] on input "2.95" at bounding box center [415, 155] width 55 height 20
type input "3"
click at [536, 289] on div "Summary Monthly payments $1,645.95 First instalment $1,645.95 Balloon $0.00 Net…" at bounding box center [661, 59] width 281 height 613
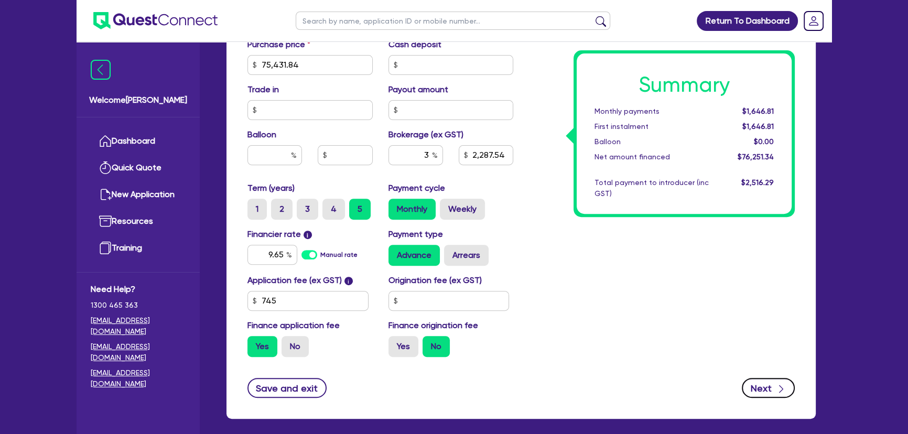
click at [759, 382] on button "Next" at bounding box center [768, 388] width 53 height 20
type input "2,287.54"
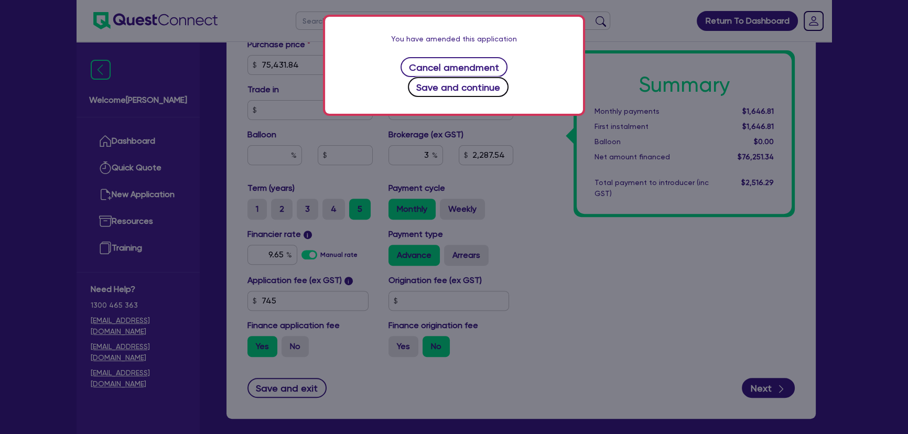
click at [493, 77] on button "Save and continue" at bounding box center [458, 87] width 101 height 20
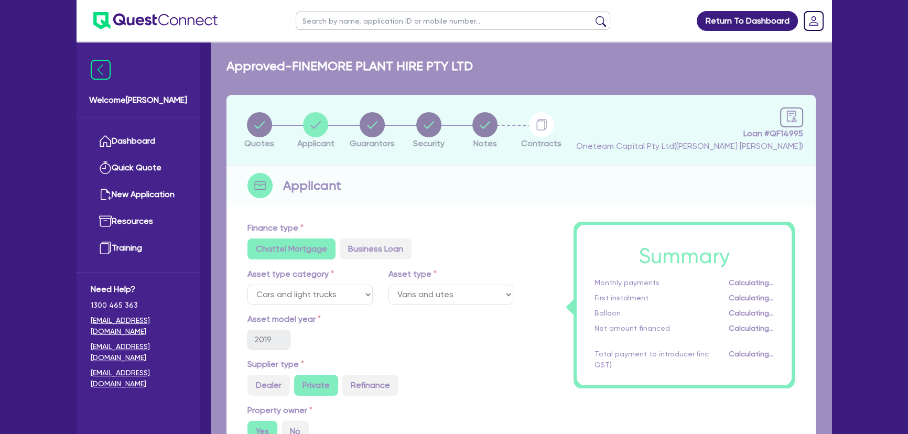
select select "COMPANY"
select select "BUILDING_CONSTRUCTION"
select select "TRADES_SERVICES_BUSINESSES_GOVERNMENT"
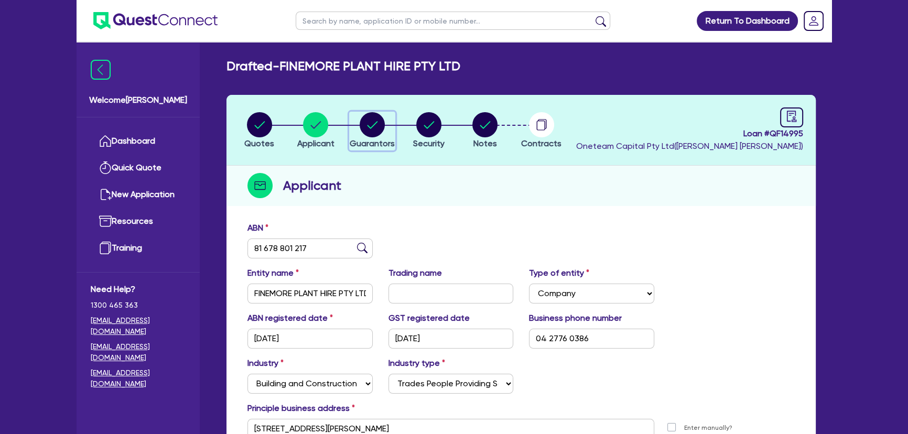
drag, startPoint x: 379, startPoint y: 137, endPoint x: 403, endPoint y: 133, distance: 24.0
click at [381, 137] on button "Guarantors" at bounding box center [372, 131] width 46 height 39
select select "MR"
select select "NSW"
select select "SINGLE"
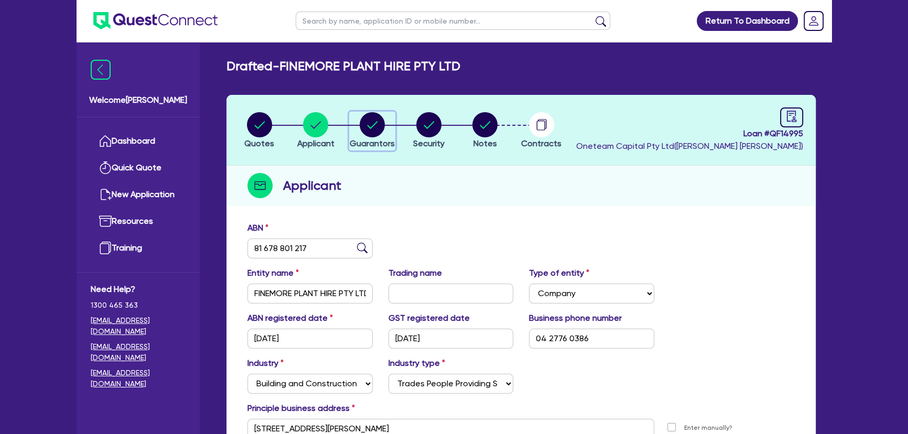
select select "PROPERTY"
select select "CASH"
select select "VEHICLE"
select select "MORTGAGE"
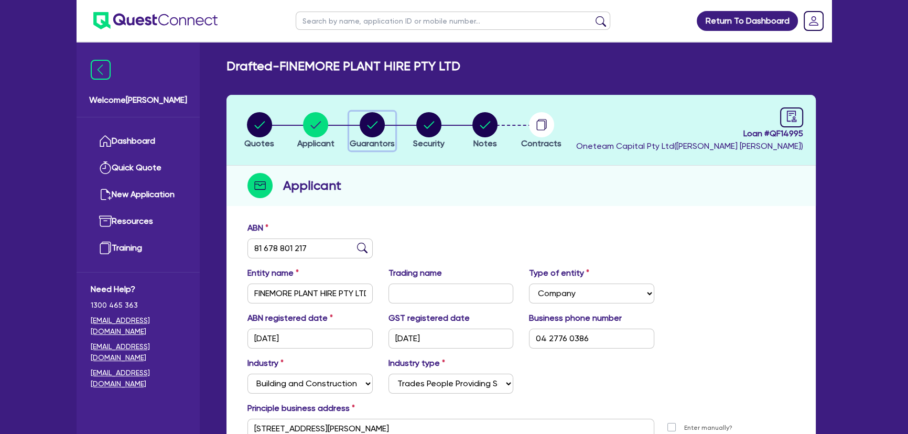
select select "VEHICLE_LOAN"
select select "EQUIPMENT_LOAN"
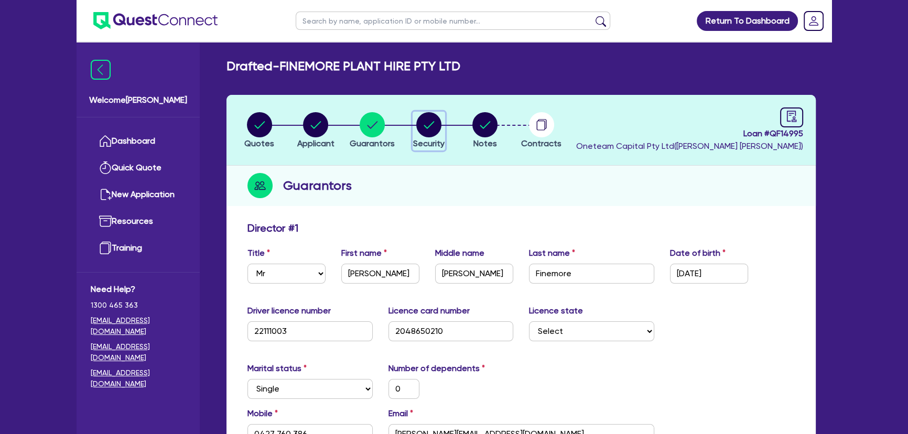
click at [419, 130] on circle "button" at bounding box center [428, 124] width 25 height 25
select select "CARS_AND_LIGHT_TRUCKS"
select select "VANS_AND_UTES"
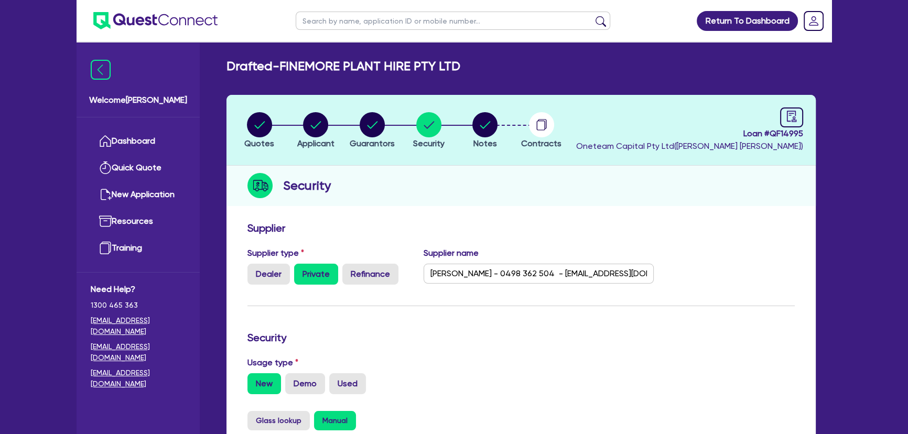
click at [471, 131] on li "Notes" at bounding box center [485, 130] width 57 height 37
click at [781, 116] on link at bounding box center [791, 117] width 23 height 20
select select "DRAFTED_AMENDED"
select select "Flexicommercial"
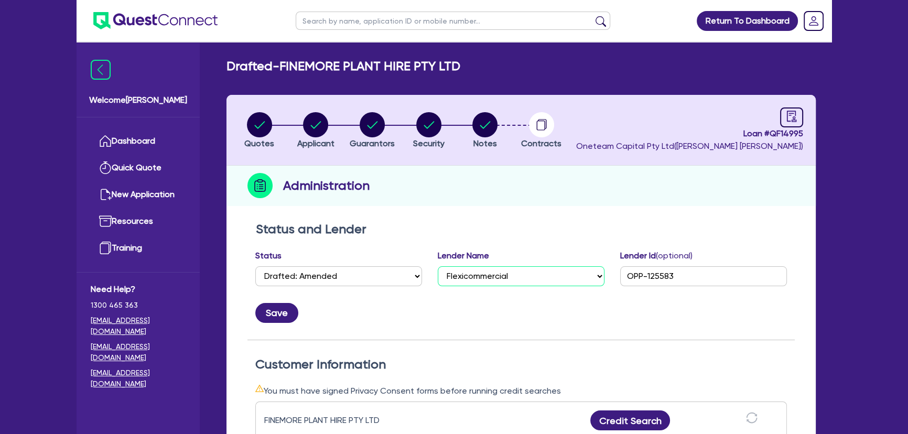
click at [499, 279] on select "Select AAMF AFS Alex Bank Angle Finance Azora Banjo BigStone BOQ Finance Brande…" at bounding box center [521, 276] width 167 height 20
click at [438, 266] on select "Select AAMF AFS Alex Bank Angle Finance Azora Banjo BigStone BOQ Finance Brande…" at bounding box center [521, 276] width 167 height 20
click at [273, 321] on button "Save" at bounding box center [276, 313] width 43 height 20
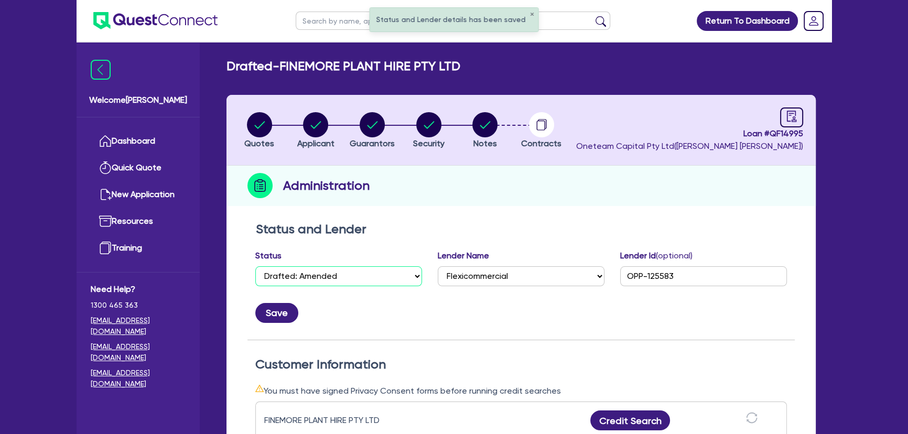
click at [330, 278] on select "Select Quoted Drafted: New Drafted: Amended Submitted: New Submitted: Amended I…" at bounding box center [338, 276] width 167 height 20
select select "APPROVED_WAITING_FOR_MORE_INFO"
click at [255, 266] on select "Select Quoted Drafted: New Drafted: Amended Submitted: New Submitted: Amended I…" at bounding box center [338, 276] width 167 height 20
click at [290, 322] on div "Save" at bounding box center [520, 309] width 547 height 28
click at [287, 312] on button "Save" at bounding box center [276, 313] width 43 height 20
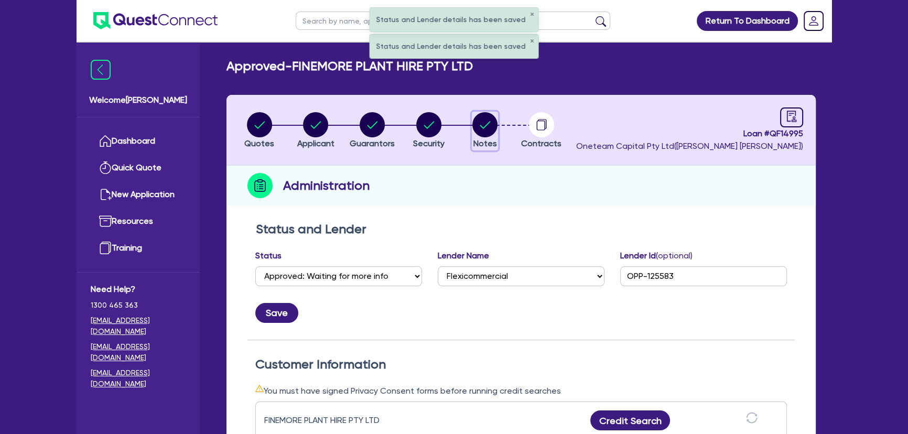
click at [472, 123] on button "Notes" at bounding box center [485, 131] width 26 height 39
select select "Other"
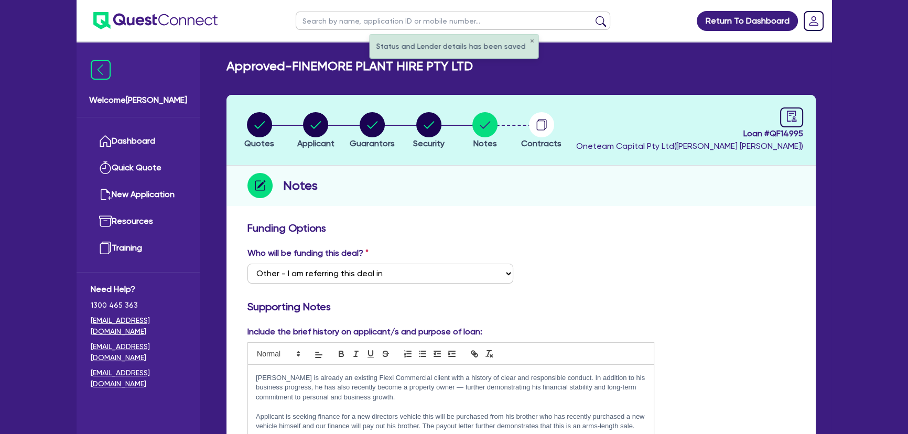
click at [238, 125] on li "Quotes" at bounding box center [259, 130] width 57 height 37
click at [252, 124] on circle "button" at bounding box center [259, 124] width 25 height 25
select select "CARS_AND_LIGHT_TRUCKS"
select select "VANS_AND_UTES"
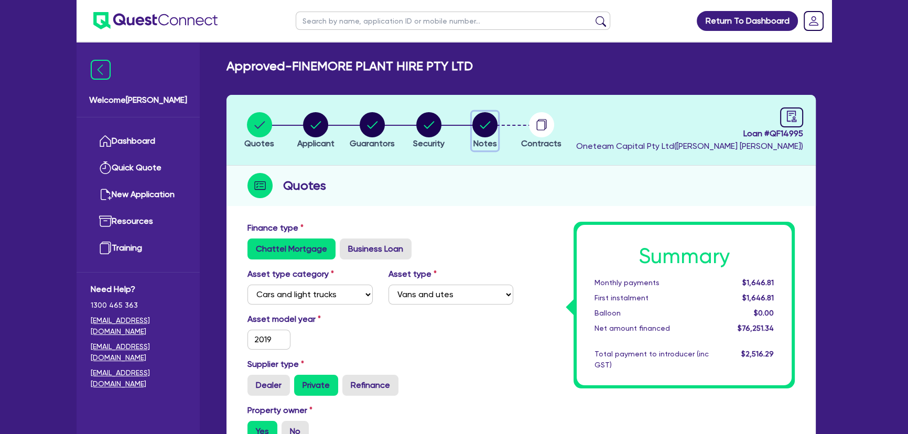
click at [488, 123] on icon "button" at bounding box center [485, 124] width 10 height 7
select select "Other"
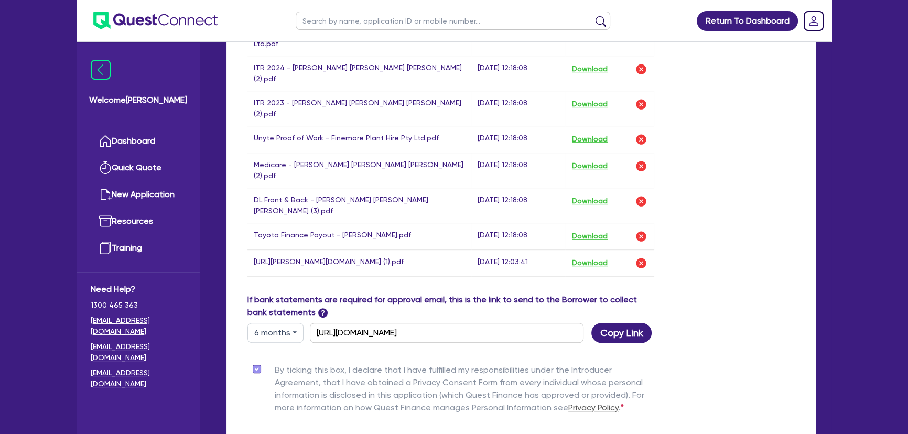
scroll to position [767, 0]
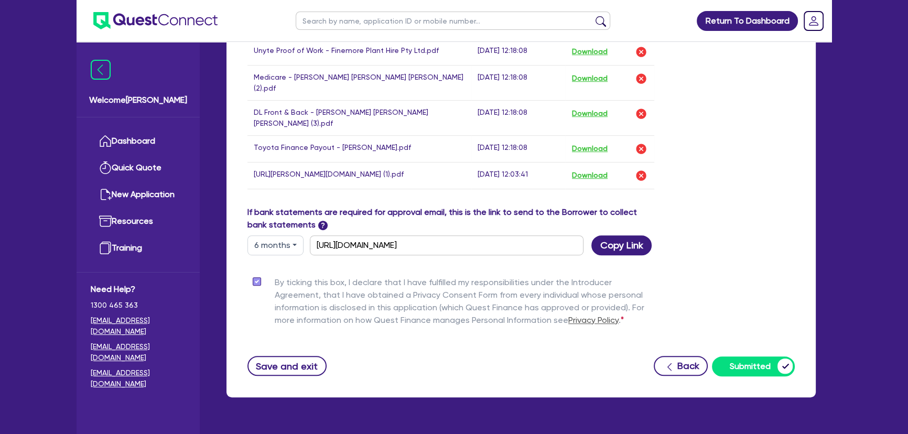
click at [175, 14] on img at bounding box center [155, 20] width 124 height 17
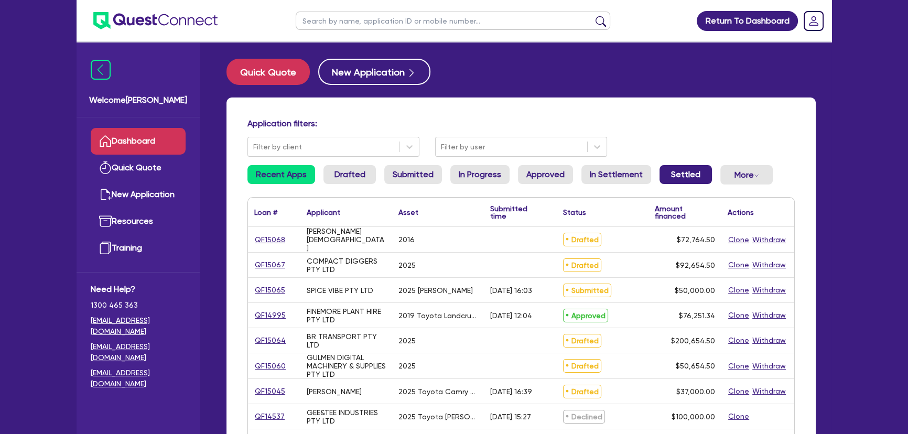
click at [687, 168] on link "Settled" at bounding box center [685, 174] width 52 height 19
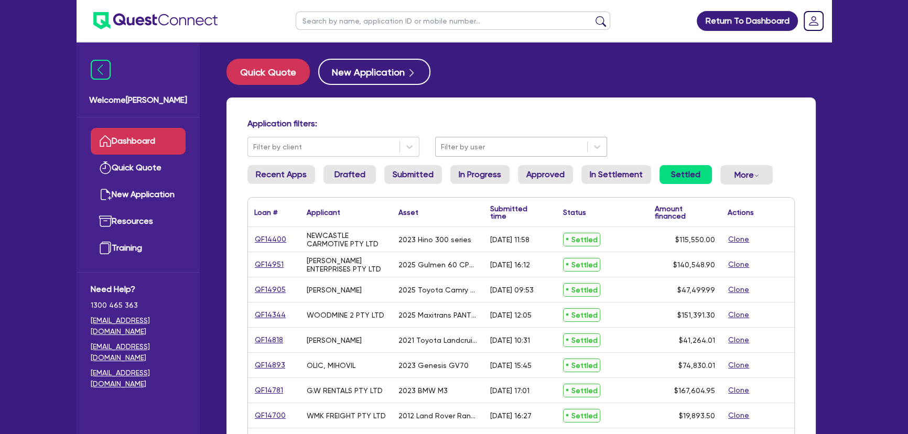
click at [524, 145] on div at bounding box center [511, 146] width 141 height 13
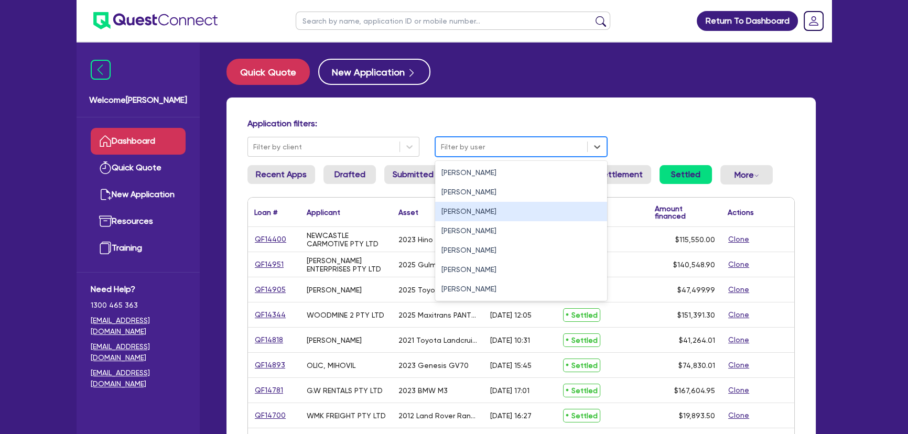
click at [486, 208] on div "Joel Harding" at bounding box center [521, 211] width 172 height 19
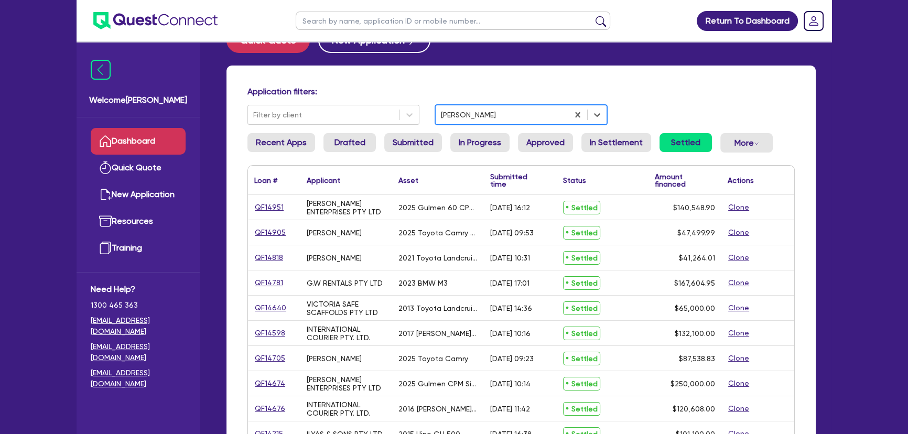
scroll to position [47, 0]
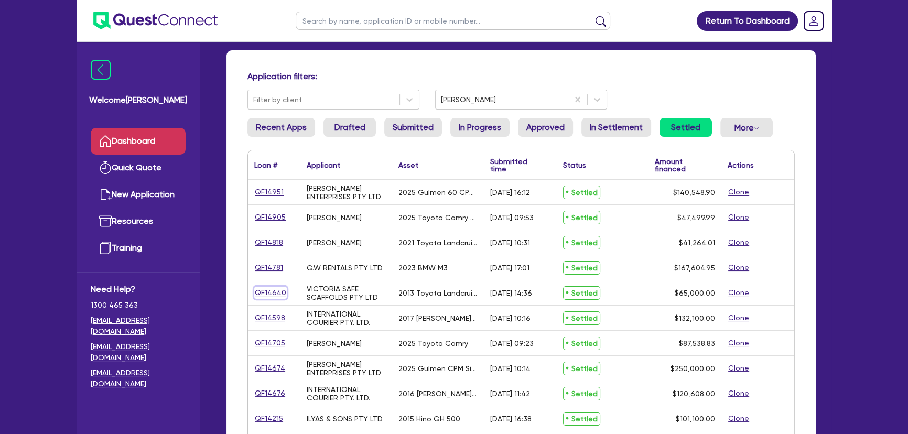
click at [278, 288] on link "QF14640" at bounding box center [270, 293] width 32 height 12
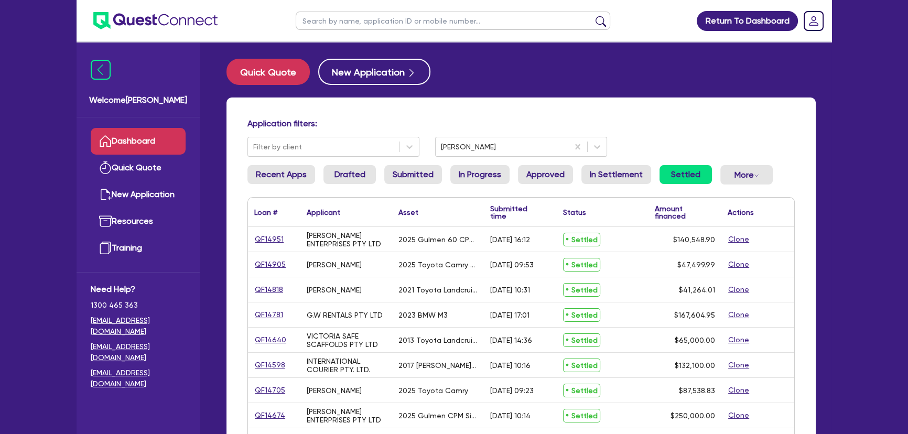
select select "CARS_AND_LIGHT_TRUCKS"
select select "PASSENGER_VEHICLES"
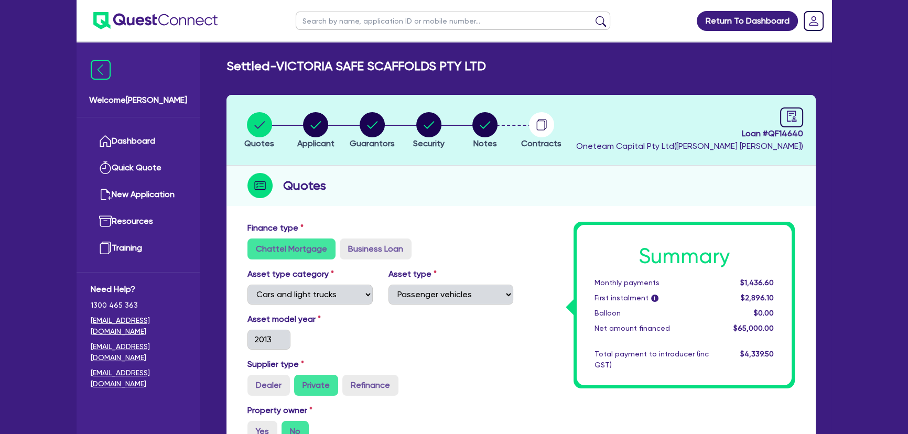
click at [459, 117] on li "Notes" at bounding box center [485, 130] width 57 height 37
click at [432, 118] on circle "button" at bounding box center [428, 124] width 25 height 25
select select "CARS_AND_LIGHT_TRUCKS"
select select "PASSENGER_VEHICLES"
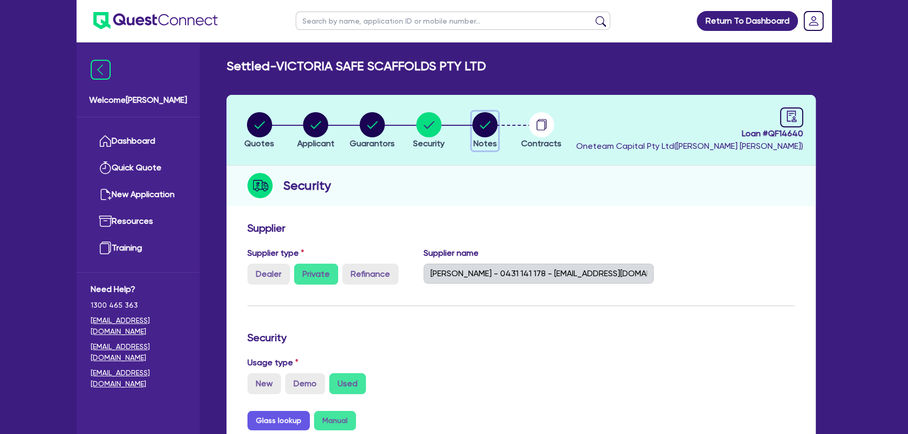
click at [488, 129] on circle "button" at bounding box center [484, 124] width 25 height 25
select select "Other"
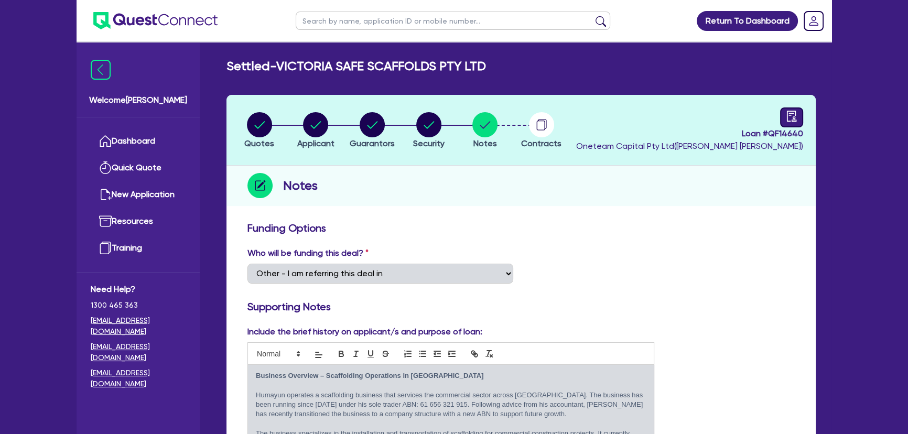
click at [797, 117] on link at bounding box center [791, 117] width 23 height 20
select select "SETTLED"
select select "Moneytech"
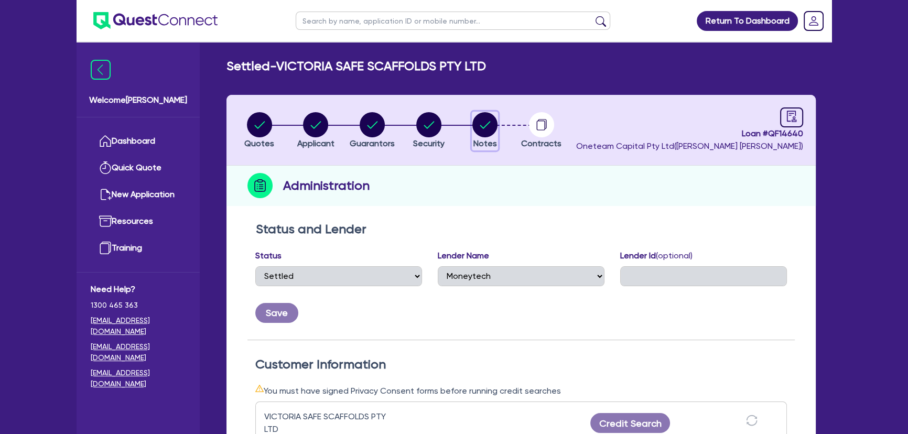
click at [486, 128] on circle "button" at bounding box center [484, 124] width 25 height 25
select select "Other"
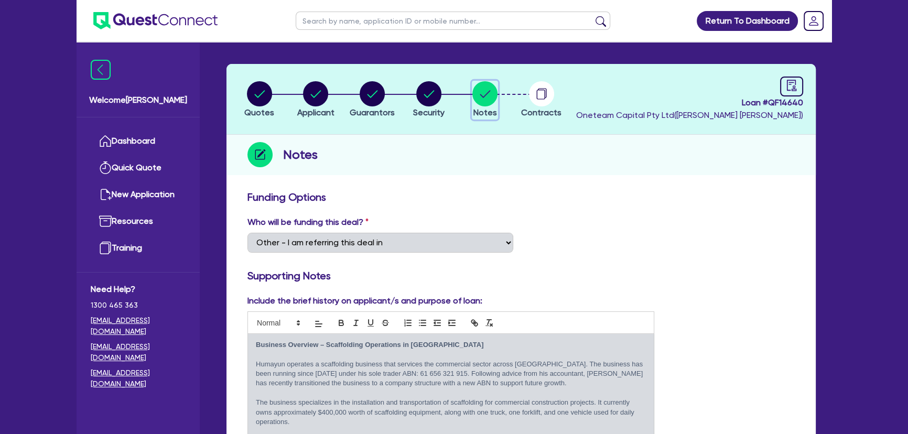
scroll to position [47, 0]
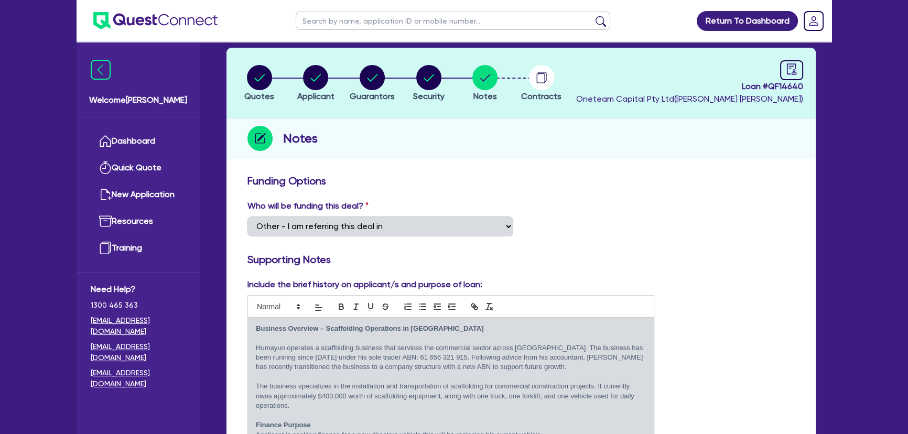
drag, startPoint x: 529, startPoint y: 134, endPoint x: 529, endPoint y: 127, distance: 6.3
click at [529, 127] on div "Notes" at bounding box center [520, 138] width 589 height 40
click at [537, 85] on circle "button" at bounding box center [541, 77] width 25 height 25
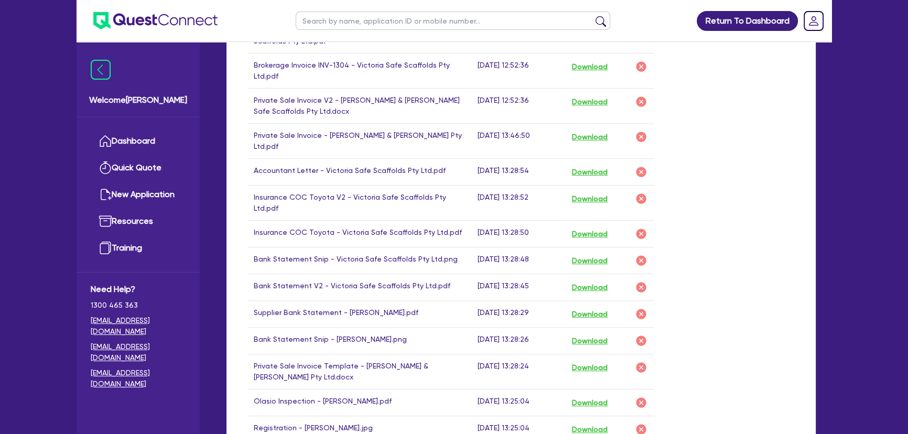
scroll to position [762, 0]
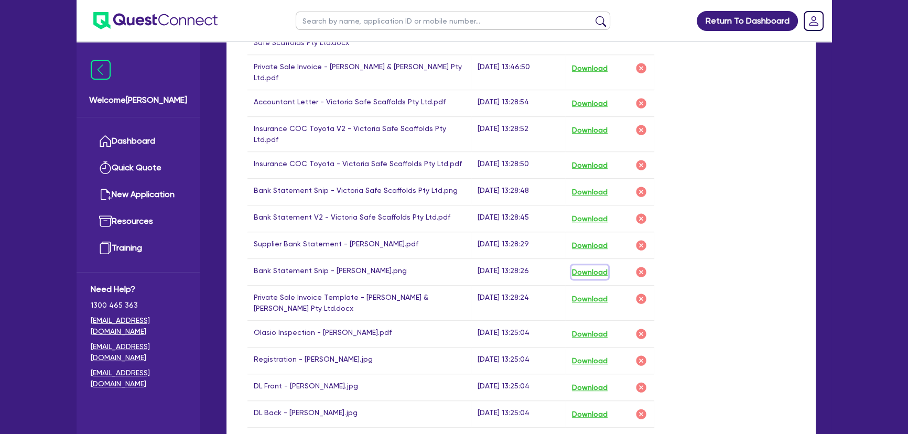
click at [586, 265] on button "Download" at bounding box center [589, 272] width 37 height 14
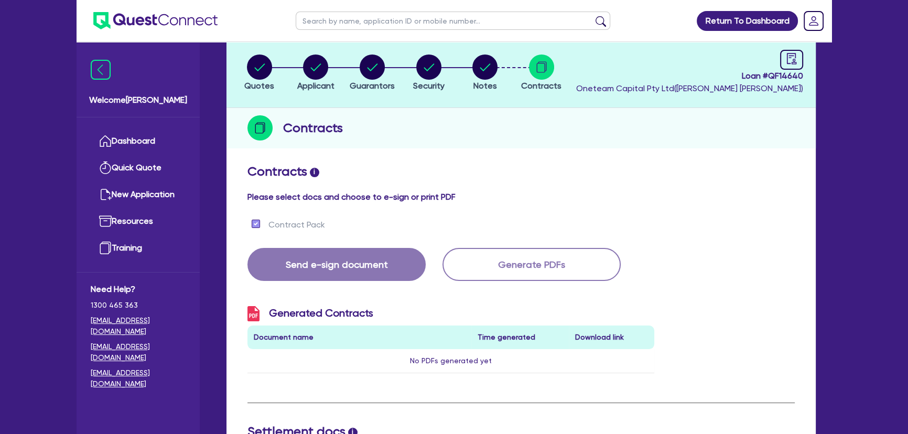
scroll to position [0, 0]
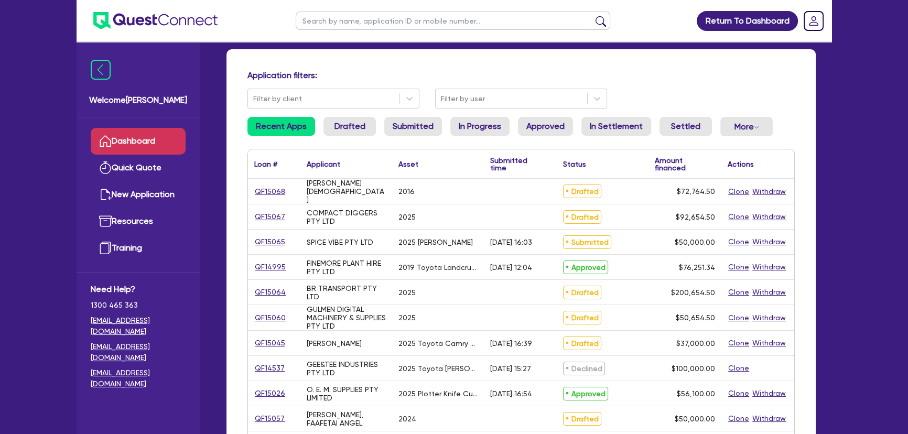
scroll to position [47, 0]
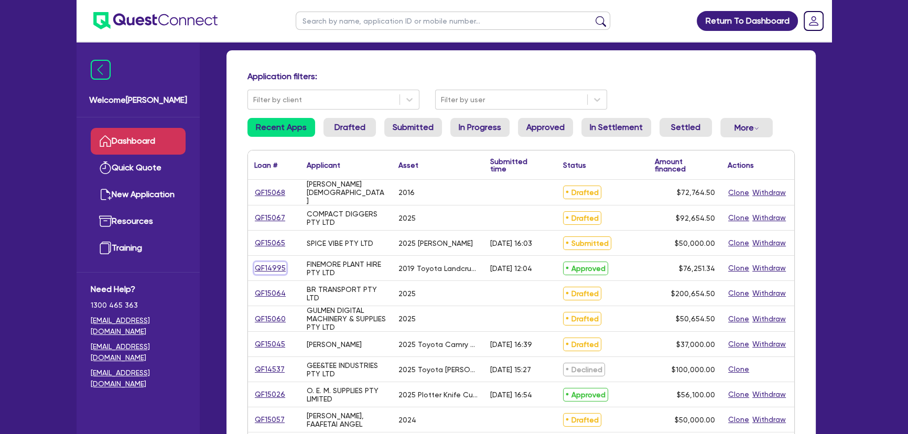
click at [259, 267] on link "QF14995" at bounding box center [270, 268] width 32 height 12
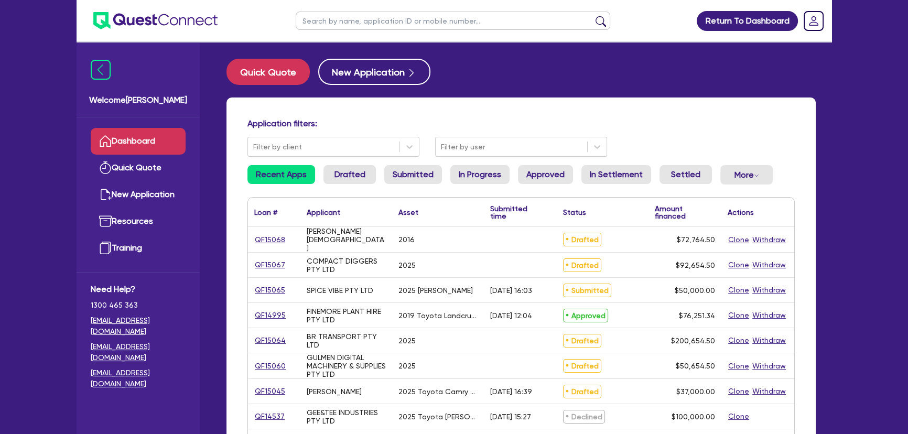
select select "CARS_AND_LIGHT_TRUCKS"
select select "VANS_AND_UTES"
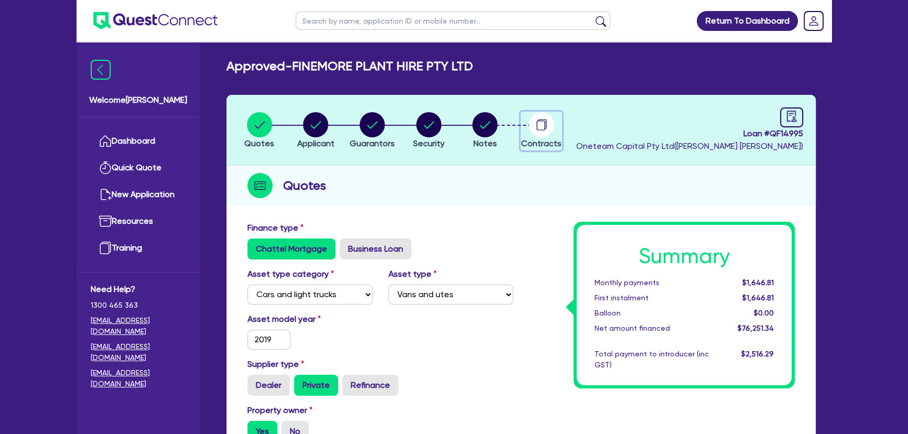
click at [539, 121] on circle "button" at bounding box center [541, 124] width 25 height 25
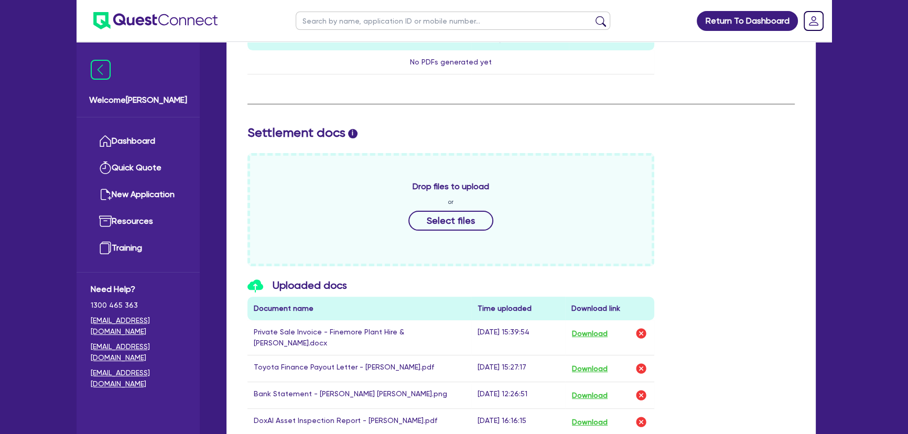
scroll to position [429, 0]
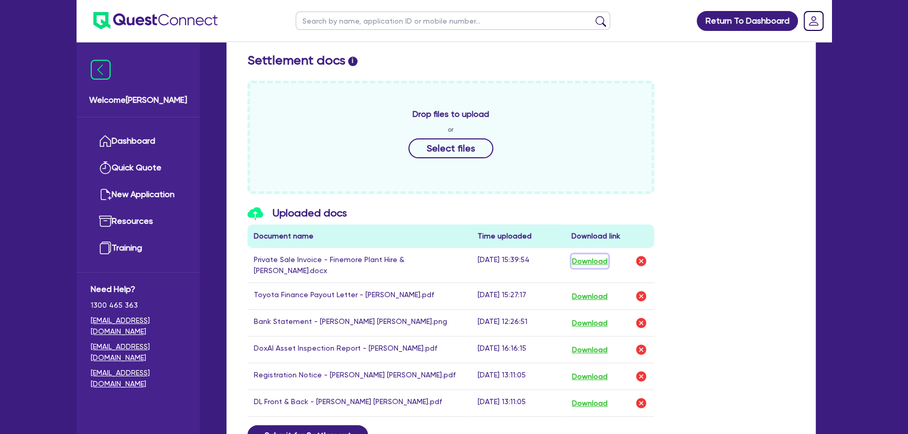
click at [595, 254] on button "Download" at bounding box center [589, 261] width 37 height 14
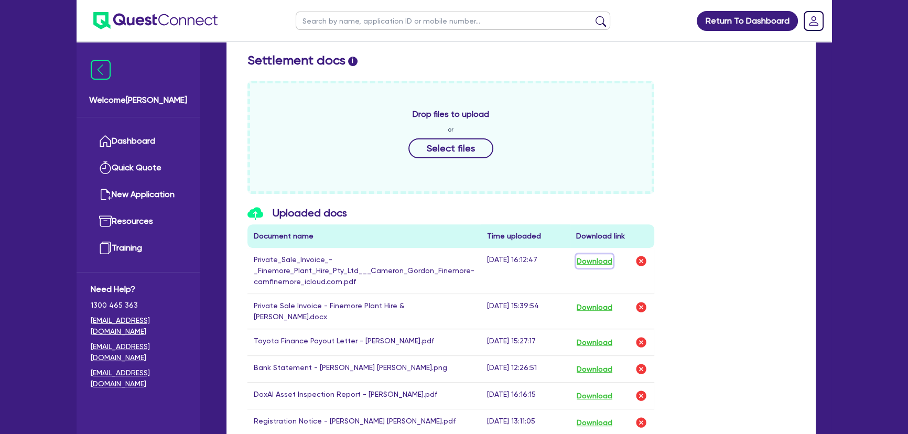
click at [600, 261] on button "Download" at bounding box center [594, 261] width 37 height 14
click at [700, 108] on div "Drop files to upload or Select files" at bounding box center [521, 137] width 563 height 113
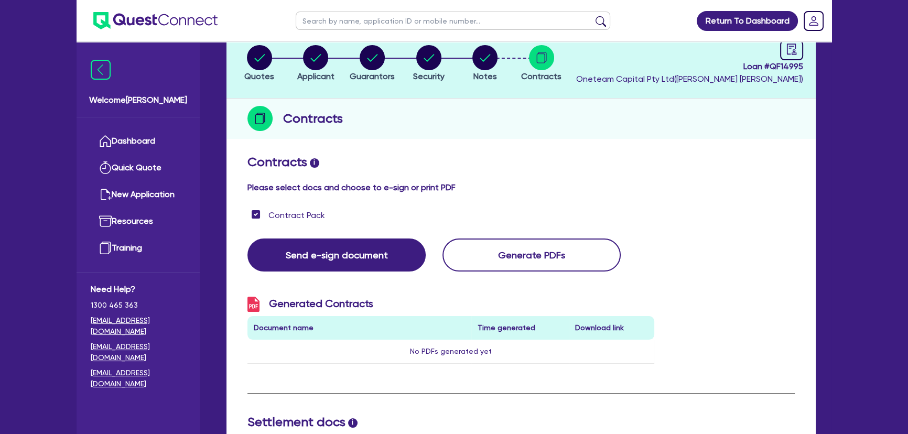
scroll to position [0, 0]
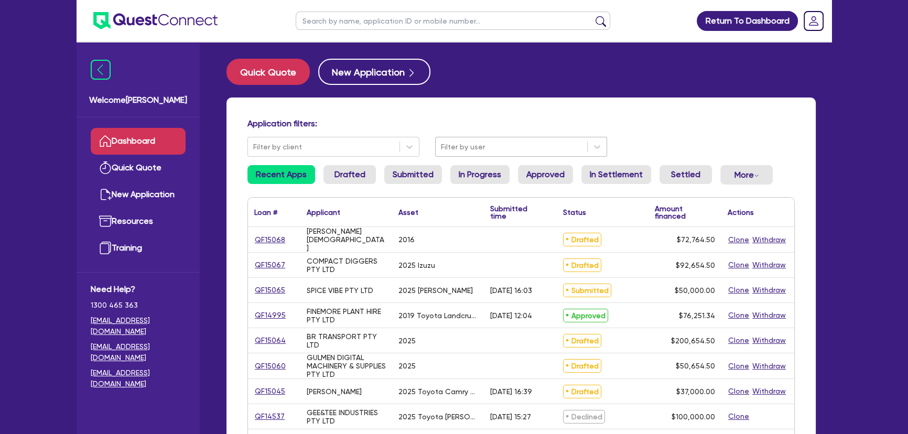
click at [465, 148] on div at bounding box center [511, 146] width 141 height 13
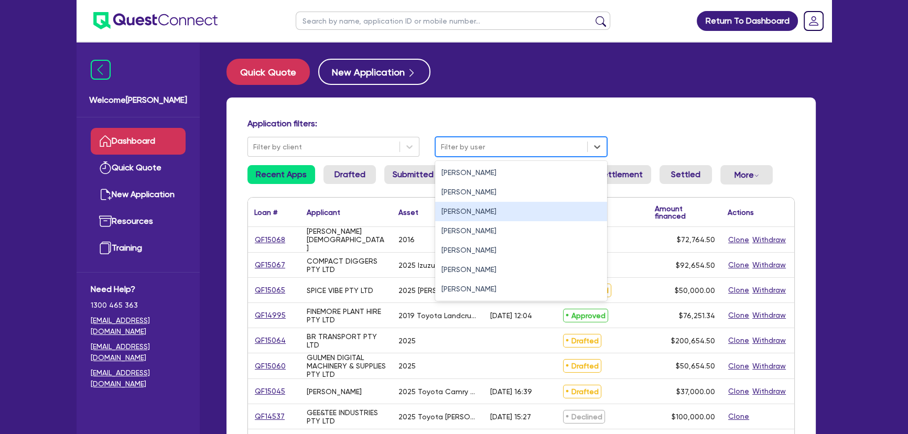
click at [455, 212] on div "[PERSON_NAME]" at bounding box center [521, 211] width 172 height 19
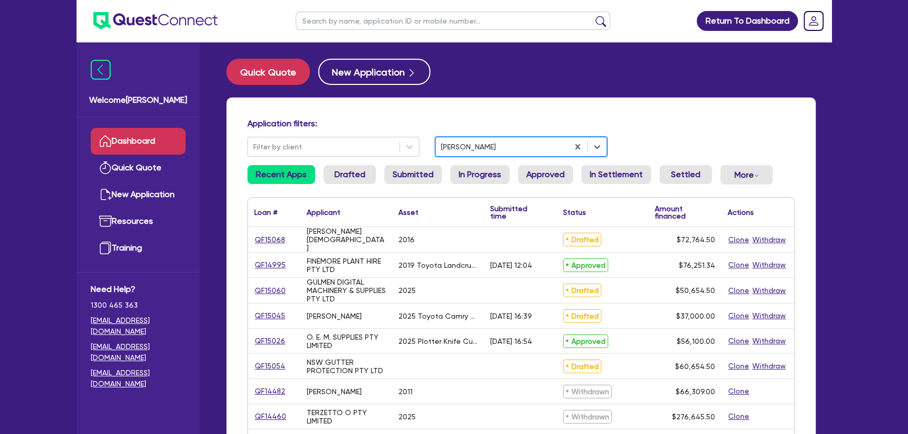
click at [365, 187] on li "Drafted" at bounding box center [349, 179] width 52 height 28
click at [362, 181] on link "Drafted" at bounding box center [349, 174] width 52 height 19
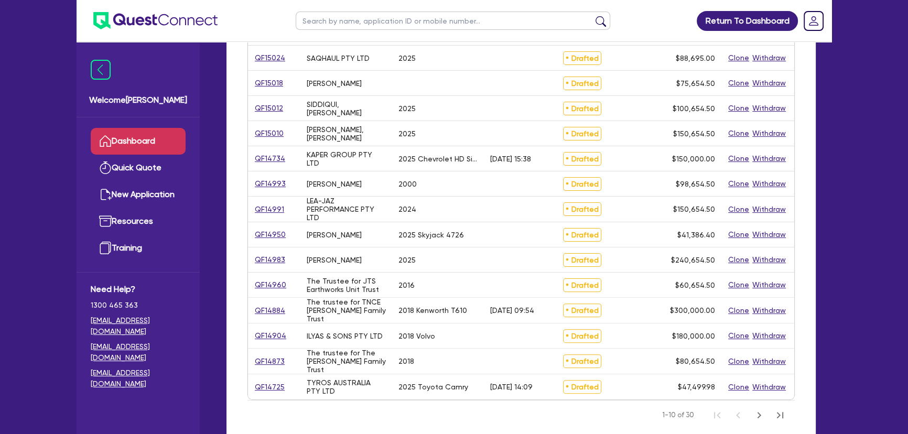
scroll to position [381, 0]
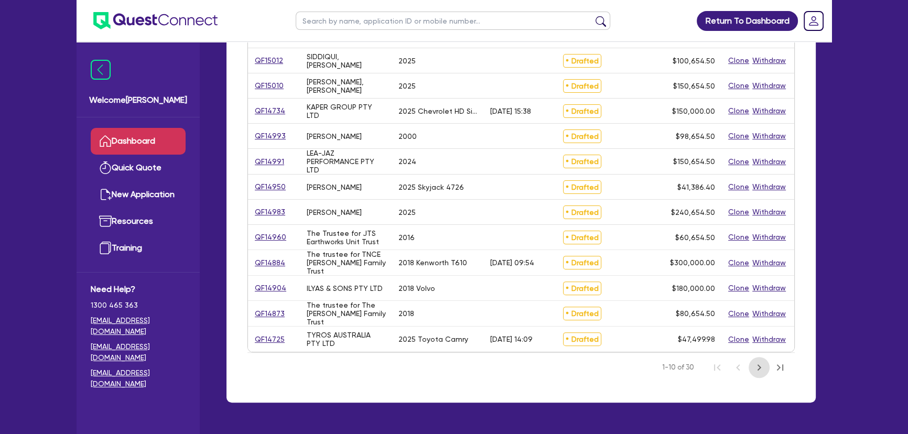
click at [764, 364] on icon "Next Page" at bounding box center [759, 367] width 13 height 13
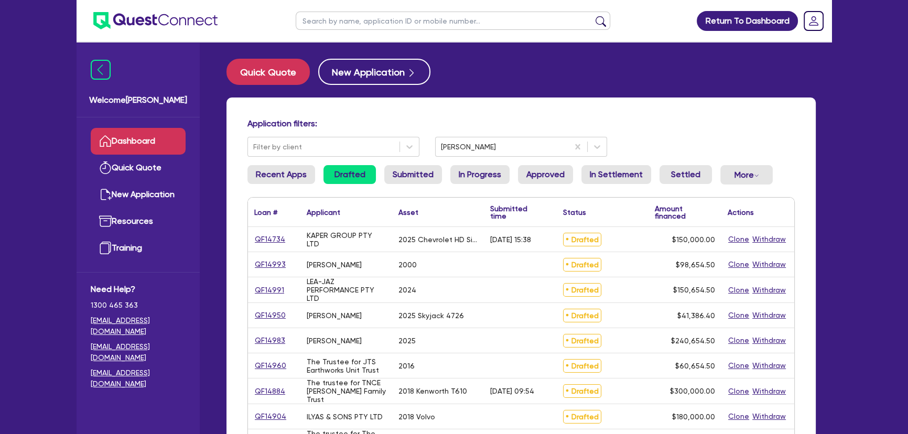
click at [456, 16] on input "text" at bounding box center [453, 21] width 314 height 18
type input "henlee"
click at [592, 16] on button "submit" at bounding box center [600, 23] width 17 height 15
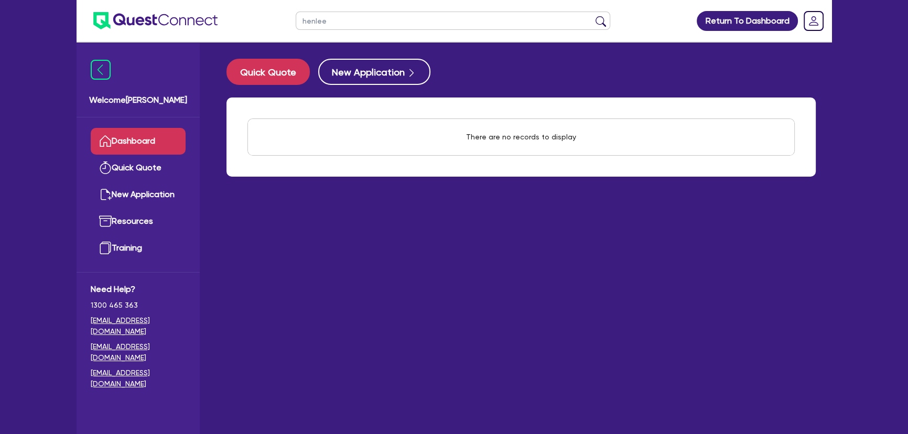
drag, startPoint x: 336, startPoint y: 21, endPoint x: 288, endPoint y: 27, distance: 49.1
click at [288, 27] on ul "henlee" at bounding box center [452, 20] width 335 height 41
click at [163, 15] on img at bounding box center [155, 20] width 124 height 17
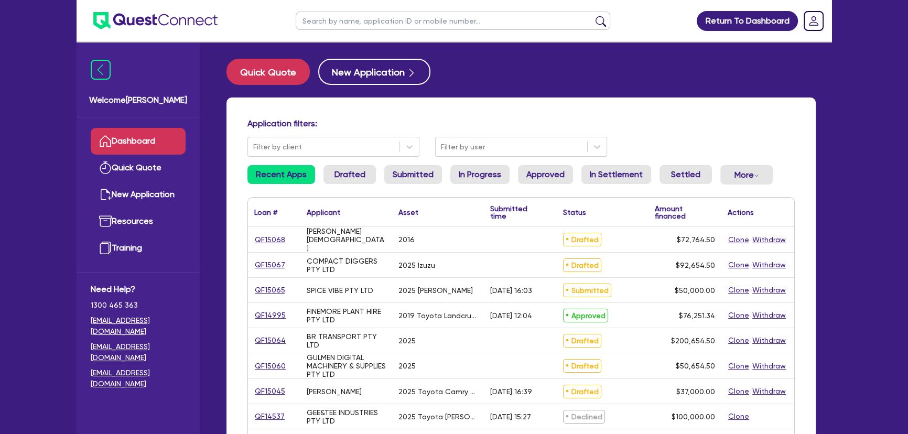
click at [440, 19] on input "text" at bounding box center [453, 21] width 314 height 18
type input "carl"
click at [592, 16] on button "submit" at bounding box center [600, 23] width 17 height 15
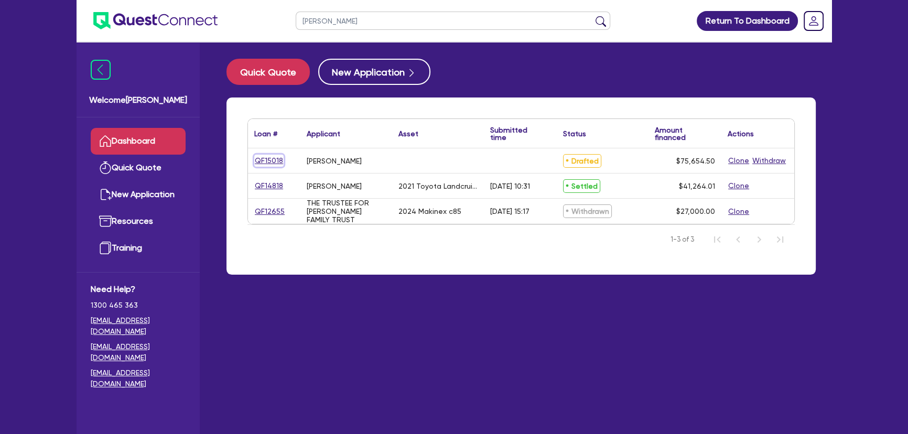
click at [269, 159] on link "QF15018" at bounding box center [268, 161] width 29 height 12
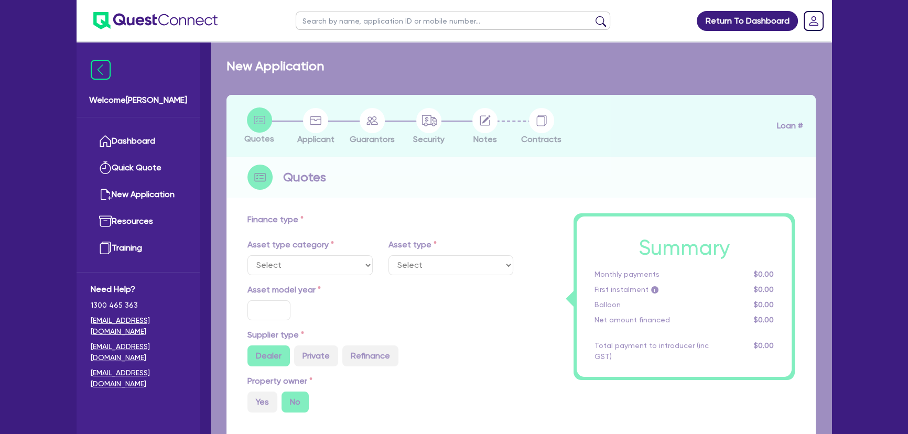
radio input "true"
type input "75,000"
type input "6"
type input "4,539.27"
type input "17"
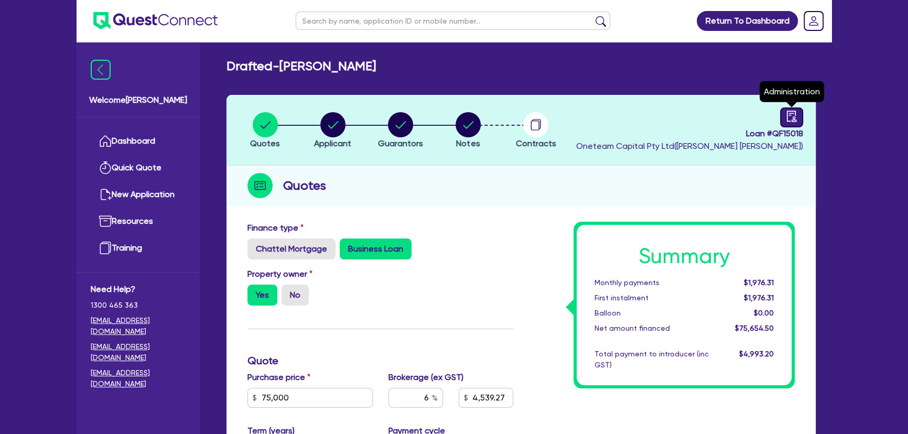
click at [788, 113] on icon "audit" at bounding box center [792, 117] width 12 height 12
select select "DRAFTED_NEW"
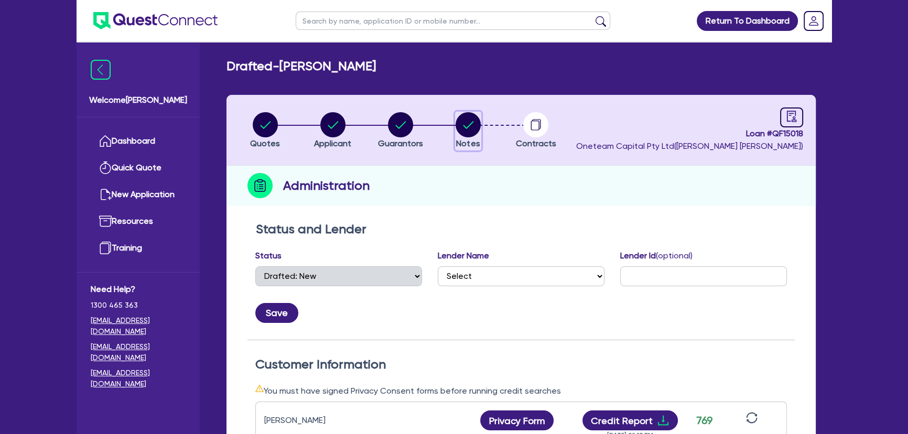
click at [472, 133] on circle "button" at bounding box center [467, 124] width 25 height 25
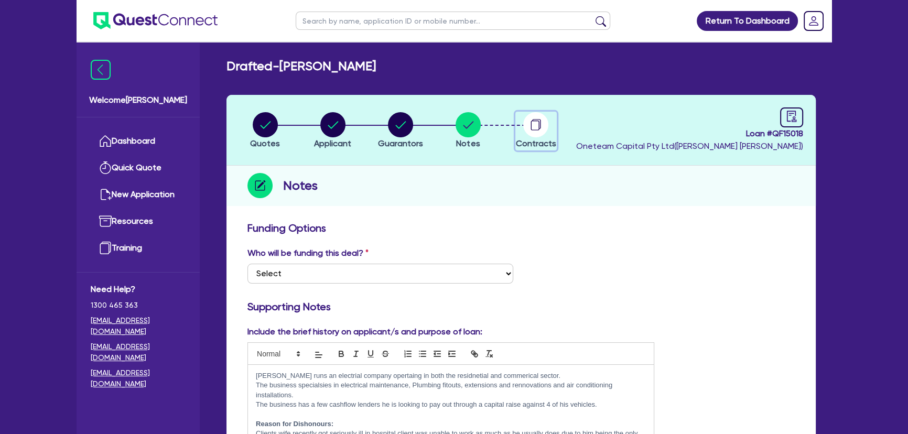
click at [528, 138] on span "Contracts" at bounding box center [536, 143] width 40 height 10
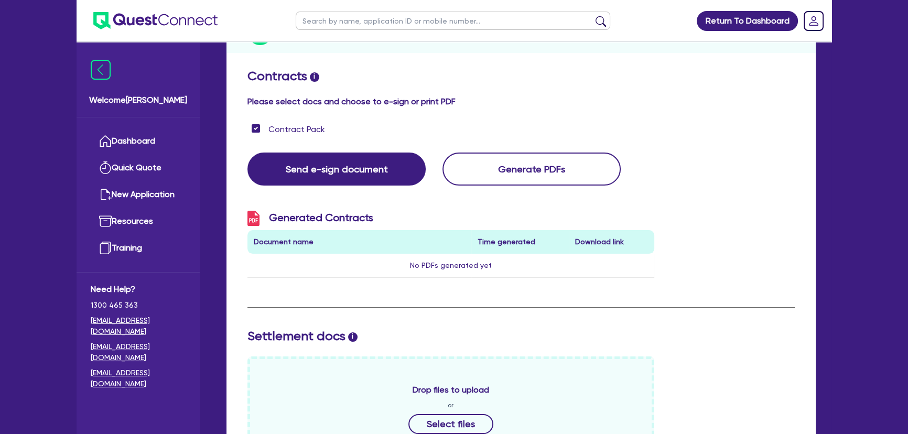
scroll to position [47, 0]
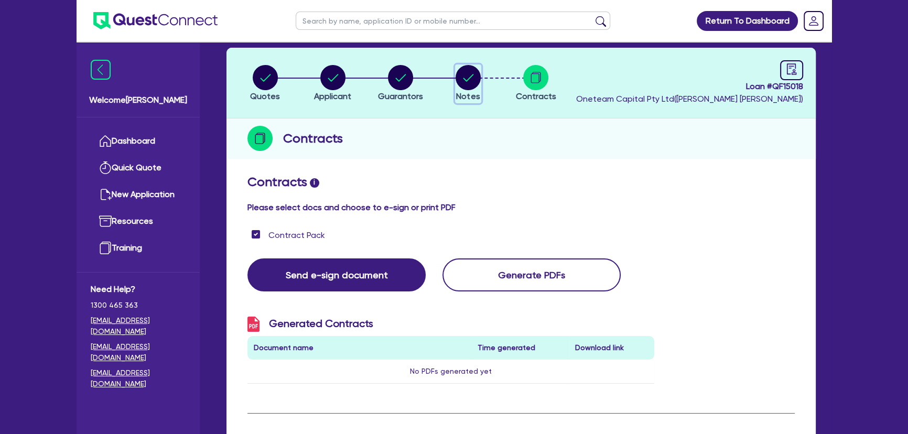
click at [466, 92] on span "Notes" at bounding box center [468, 96] width 24 height 10
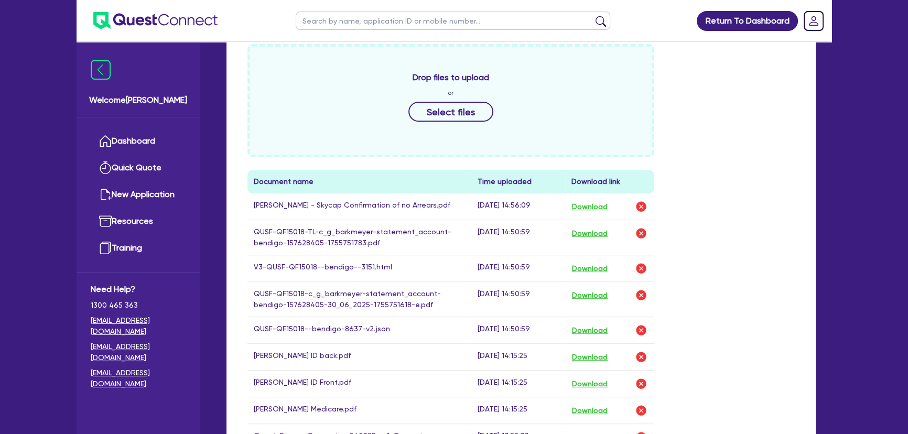
scroll to position [571, 0]
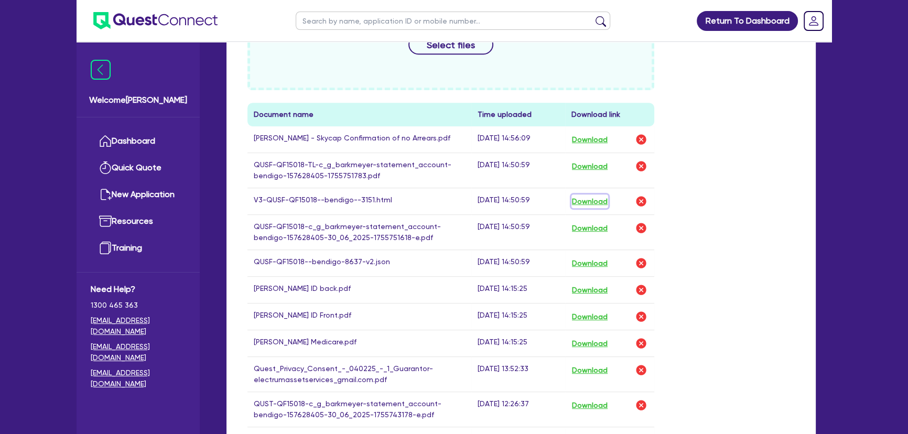
click at [596, 205] on button "Download" at bounding box center [589, 201] width 37 height 14
